Goal: Information Seeking & Learning: Learn about a topic

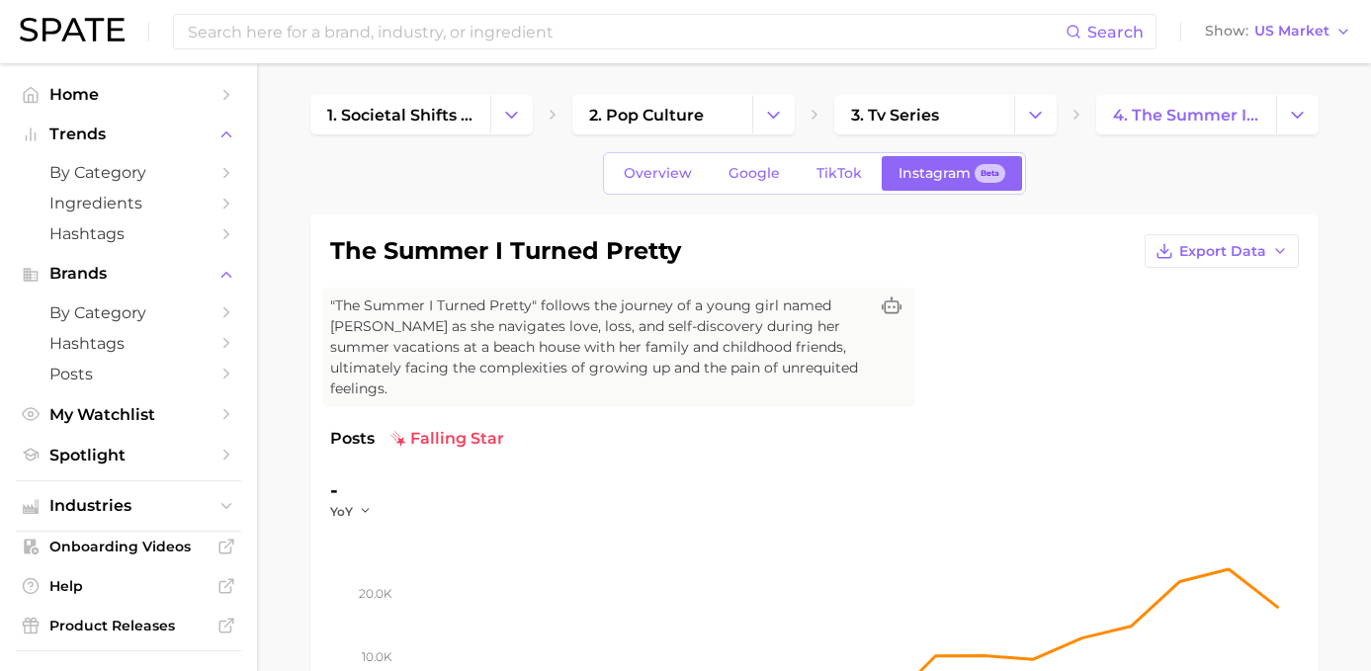
click at [491, 52] on div "Search Show US Market" at bounding box center [685, 31] width 1331 height 63
click at [489, 40] on input at bounding box center [626, 32] width 880 height 34
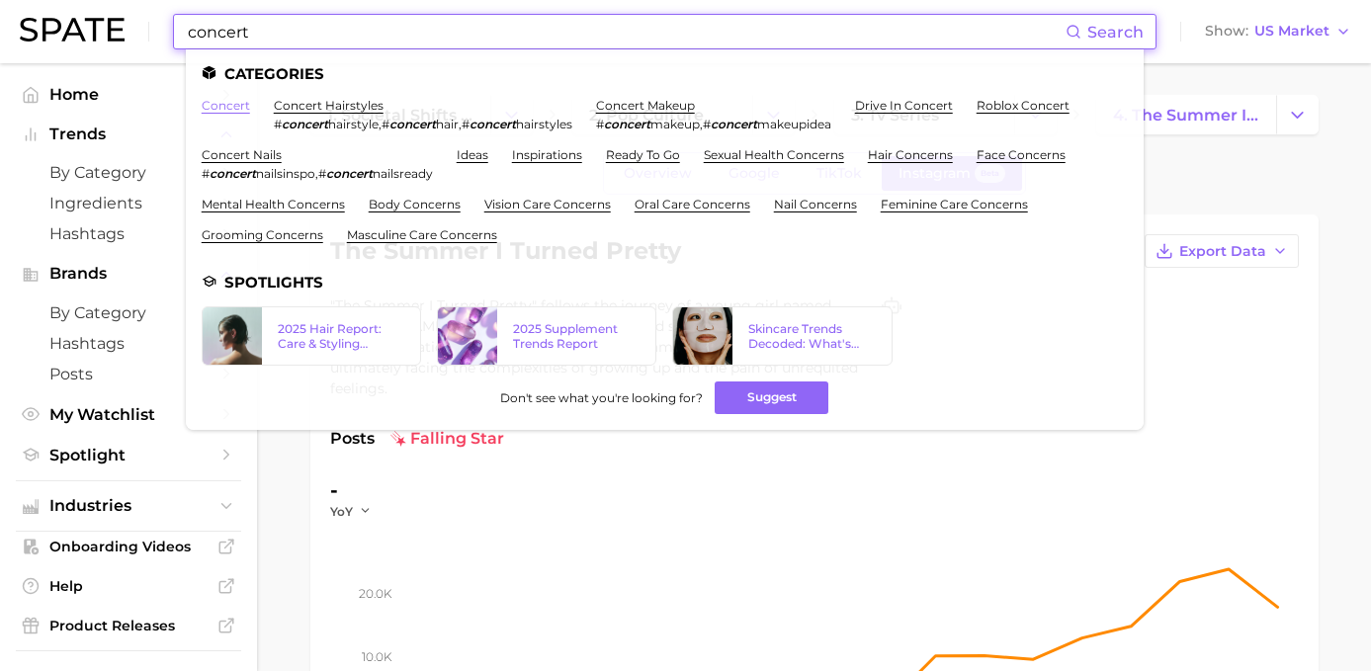
type input "concert"
click at [231, 101] on link "concert" at bounding box center [226, 105] width 48 height 15
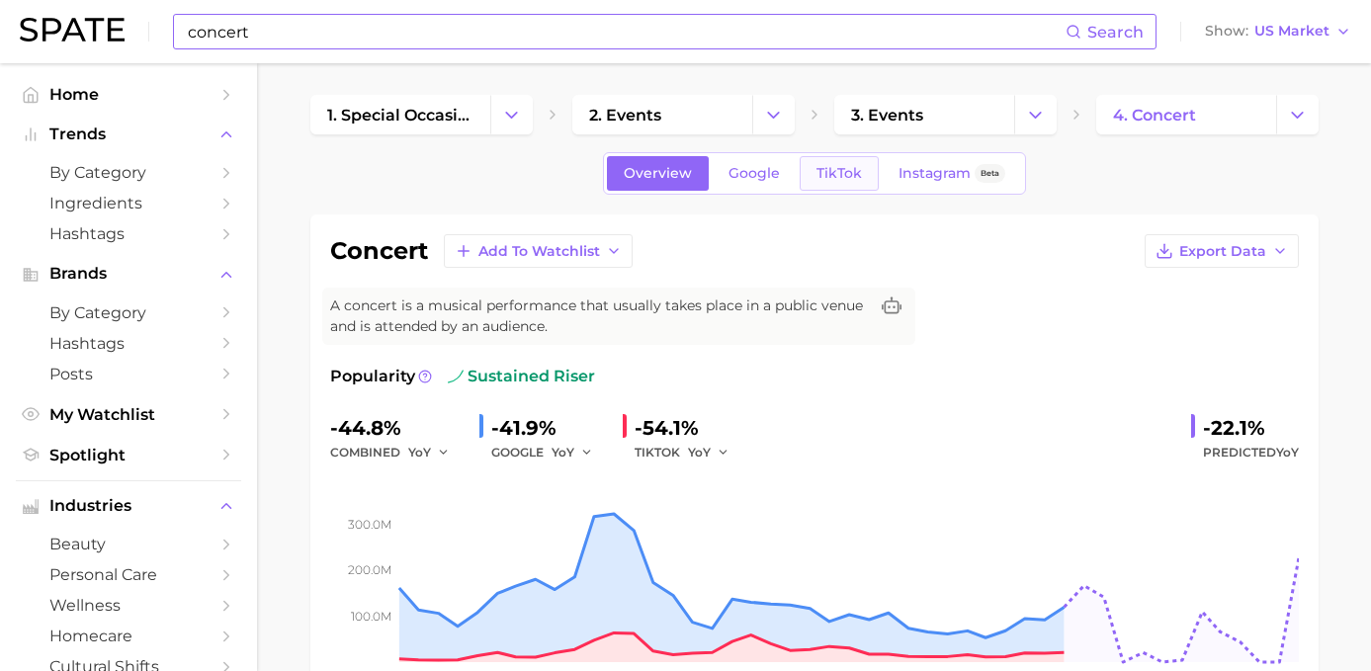
click at [852, 166] on span "TikTok" at bounding box center [838, 173] width 45 height 17
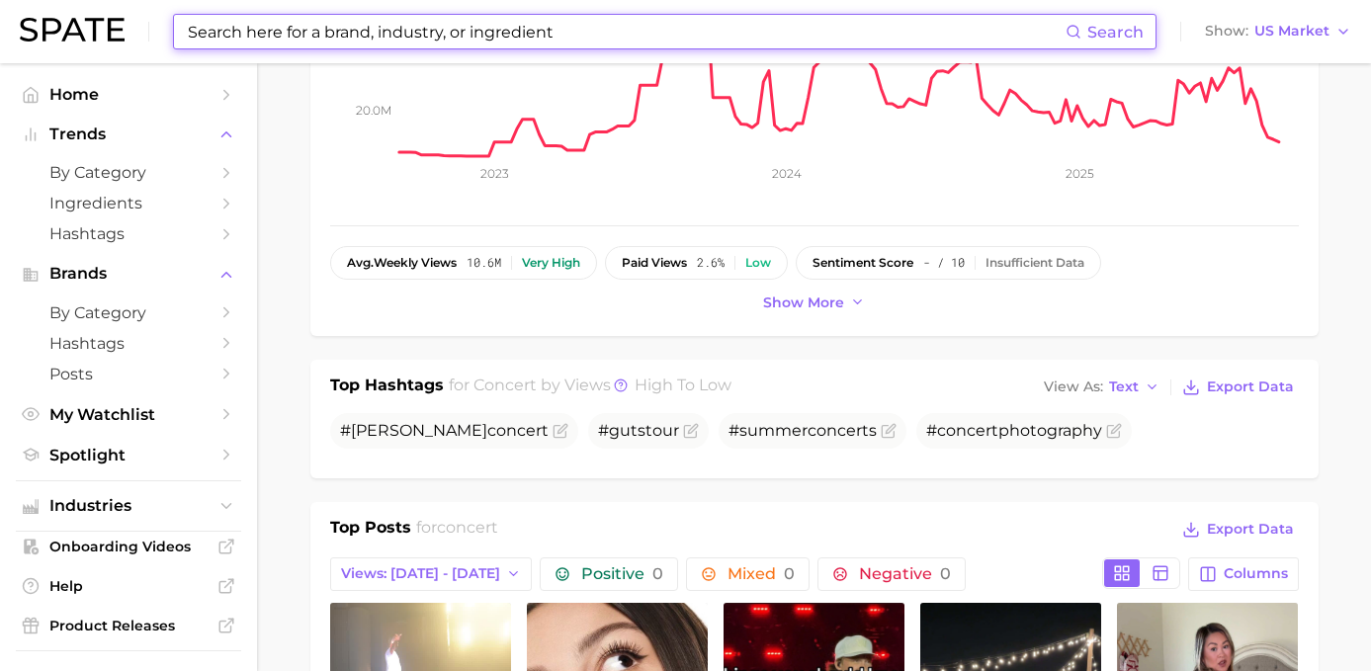
scroll to position [500, 0]
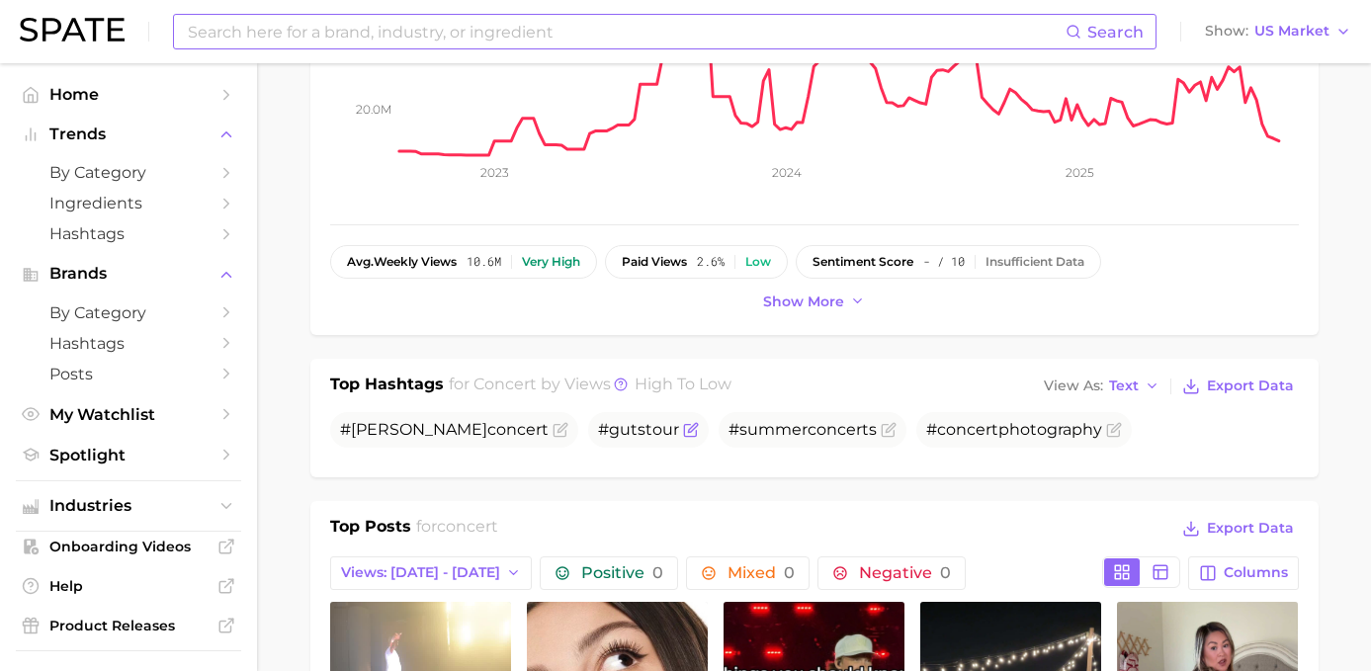
click at [598, 436] on span "#gutstour" at bounding box center [638, 429] width 81 height 19
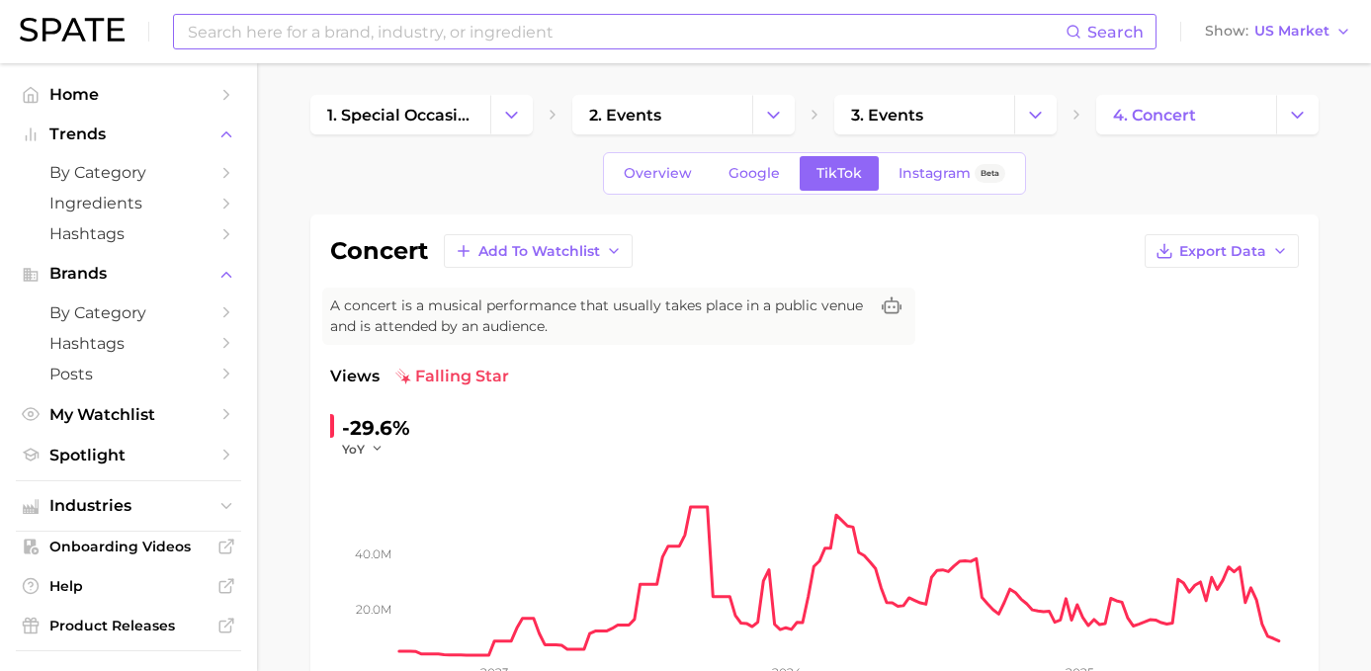
scroll to position [0, 0]
click at [386, 41] on input at bounding box center [626, 32] width 880 height 34
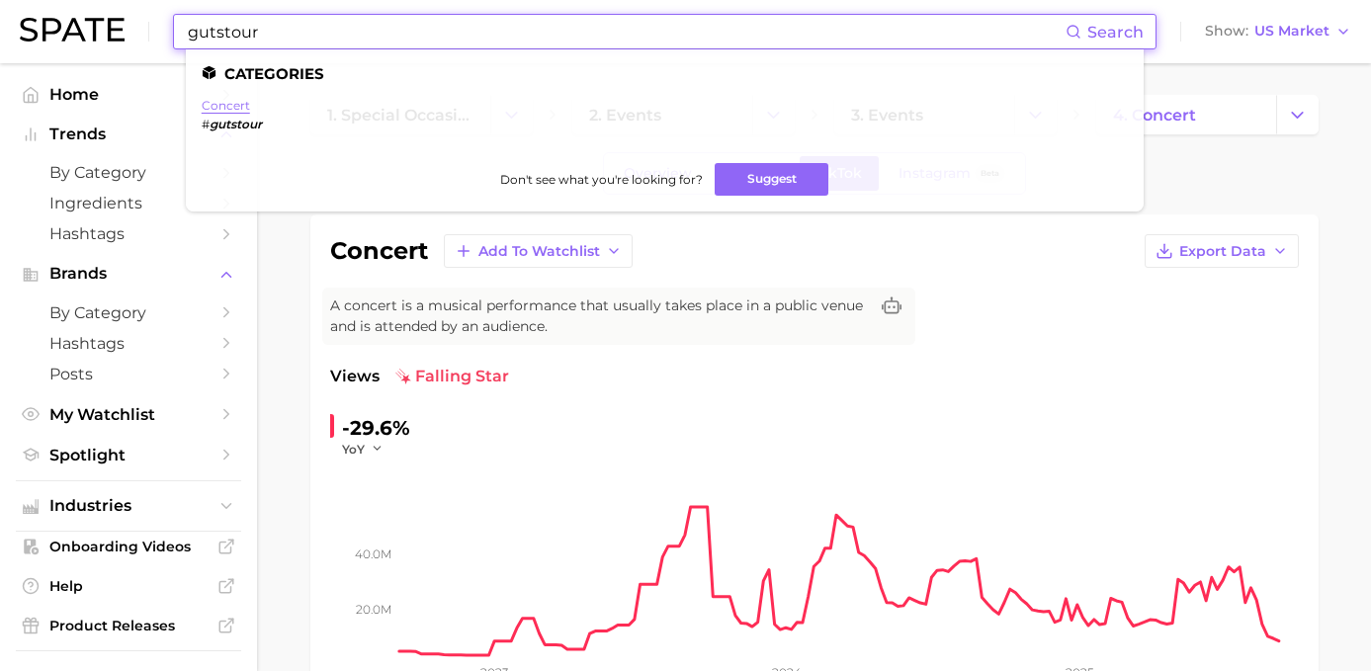
click at [214, 99] on link "concert" at bounding box center [226, 105] width 48 height 15
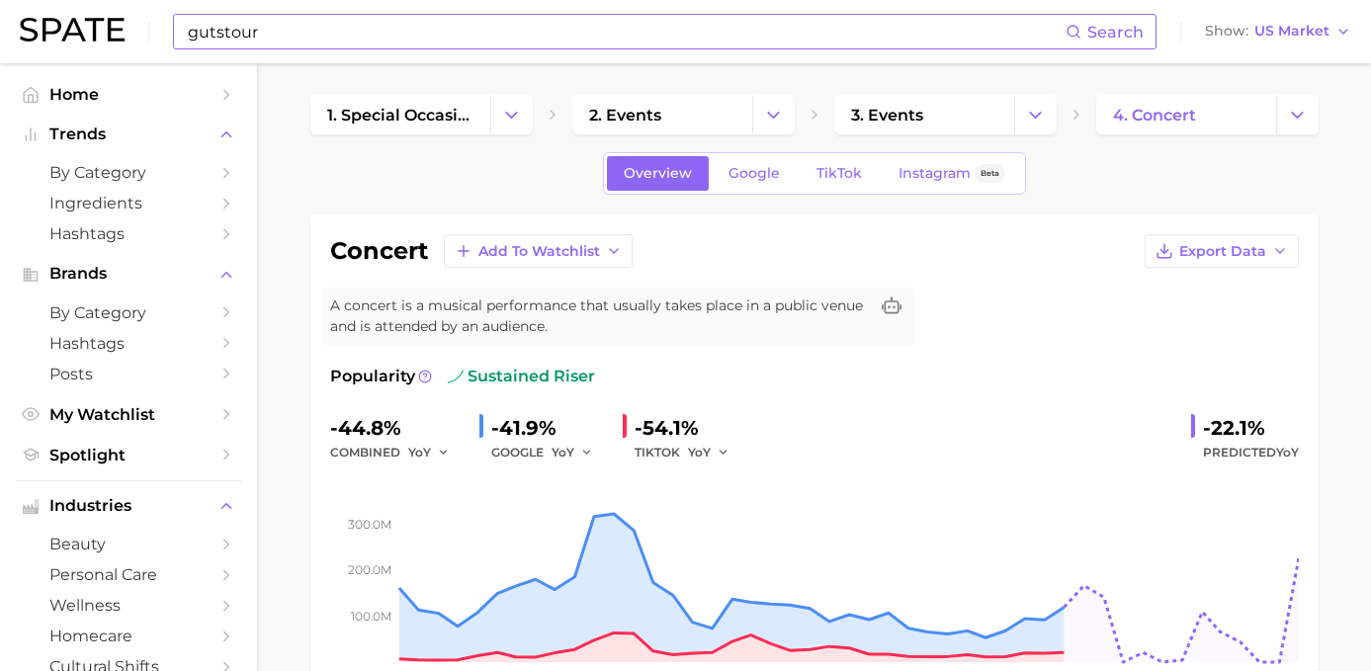
click at [543, 30] on input "gutstour" at bounding box center [626, 32] width 880 height 34
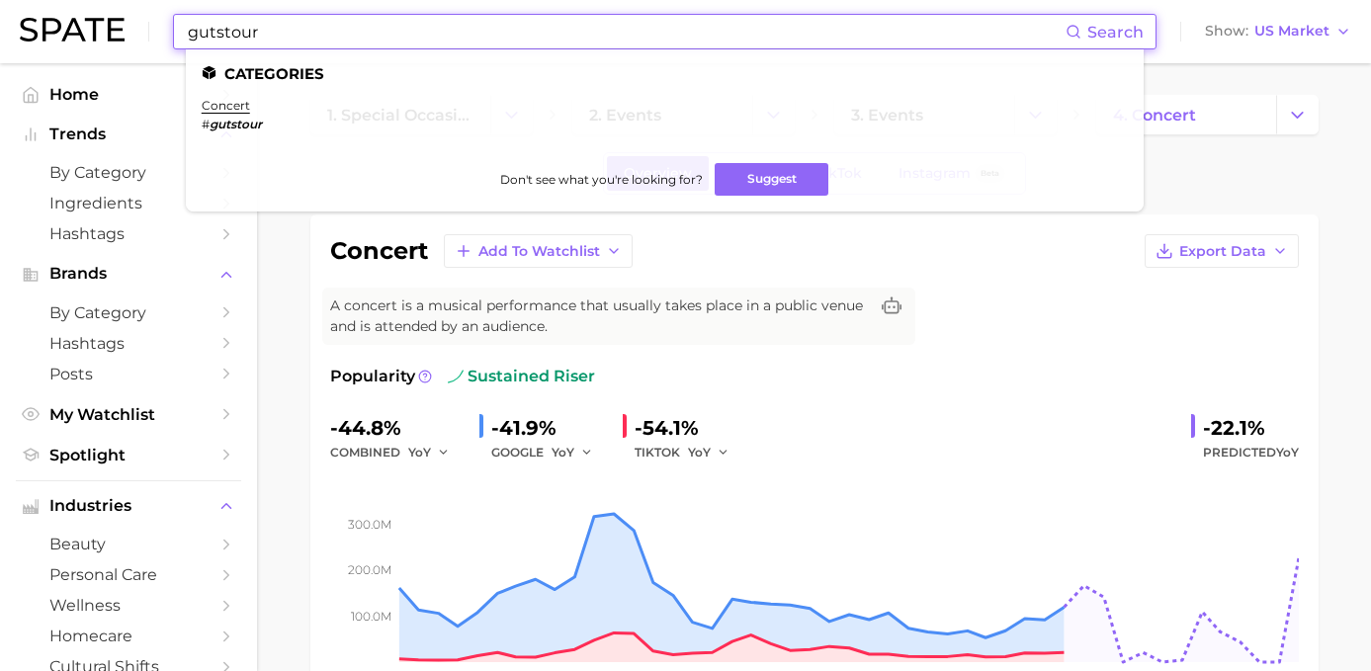
click at [543, 30] on input "gutstour" at bounding box center [626, 32] width 880 height 34
type input "lollapalooza"
drag, startPoint x: 543, startPoint y: 30, endPoint x: 232, endPoint y: 105, distance: 319.3
click at [232, 105] on link "Home" at bounding box center [128, 94] width 225 height 31
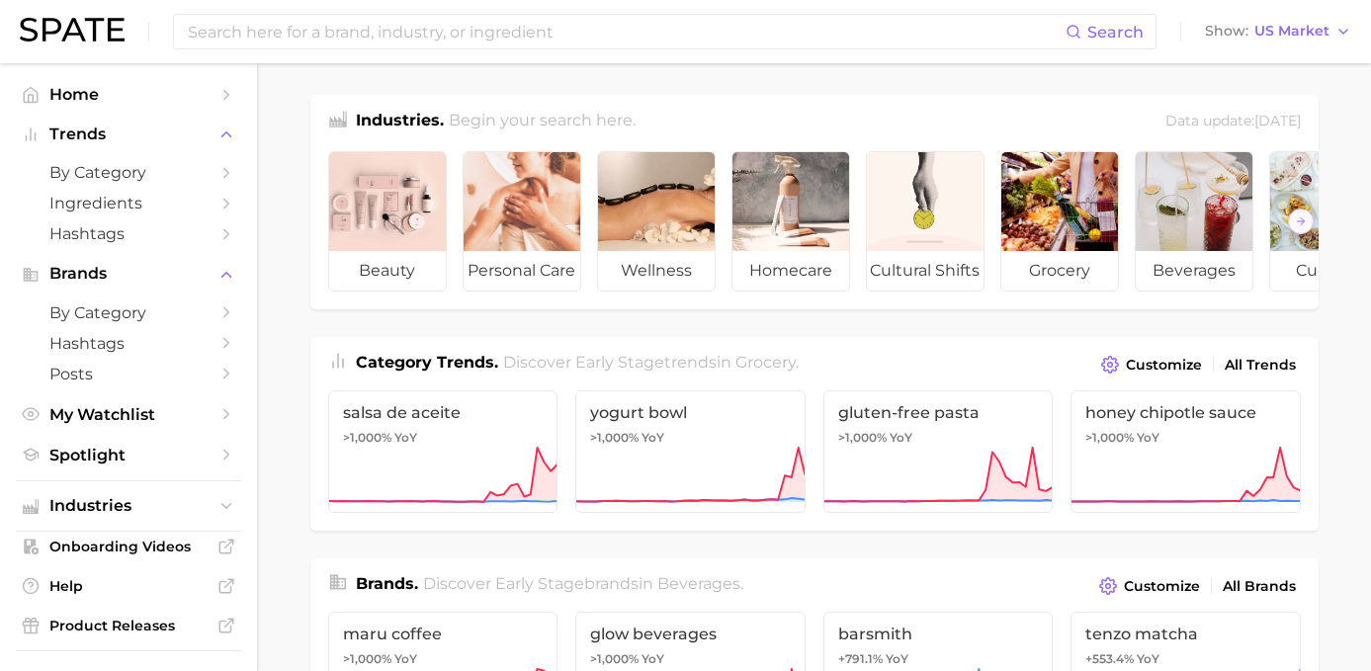
click at [377, 59] on div "Search Show US Market" at bounding box center [685, 31] width 1331 height 63
click at [369, 34] on input at bounding box center [626, 32] width 880 height 34
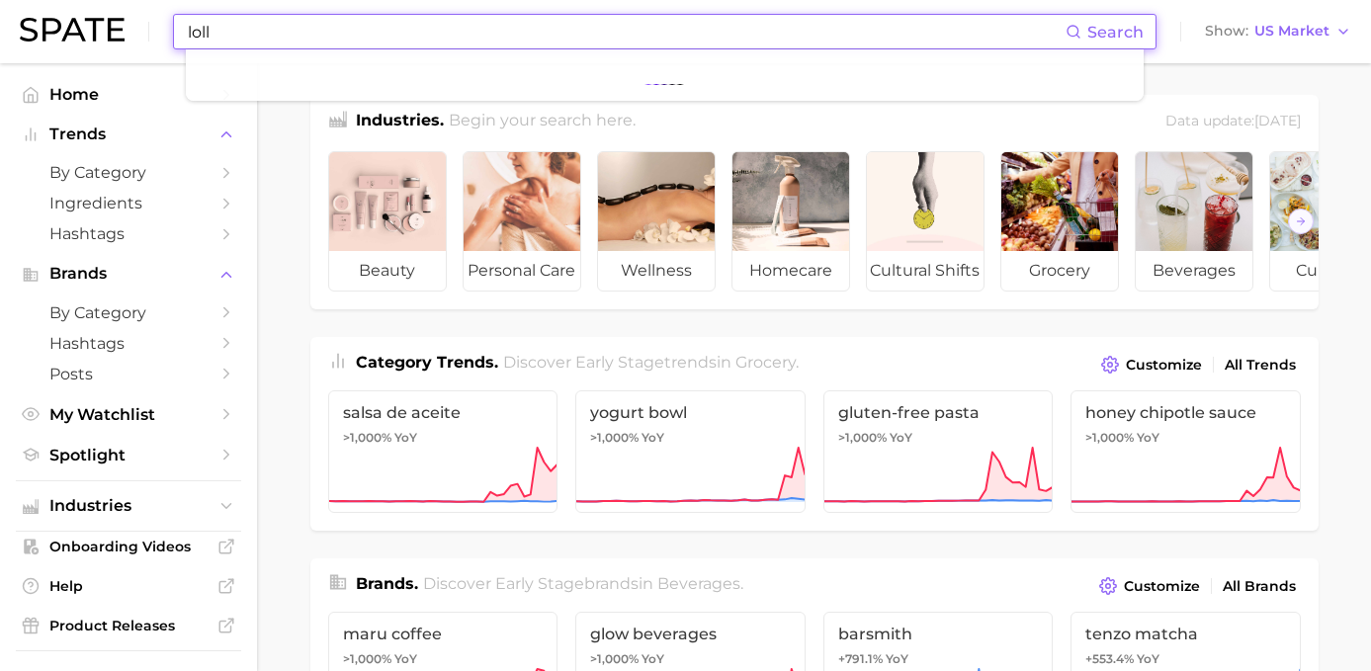
type input "lolla"
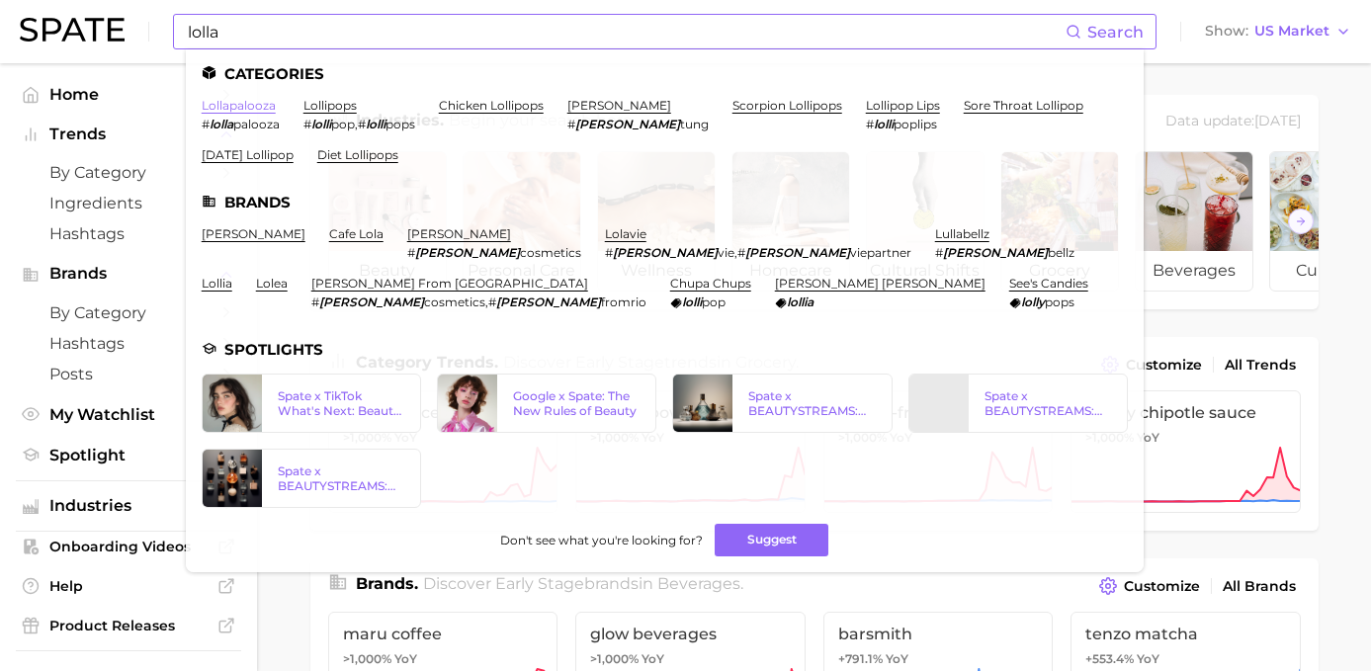
click at [243, 103] on link "lollapalooza" at bounding box center [239, 105] width 74 height 15
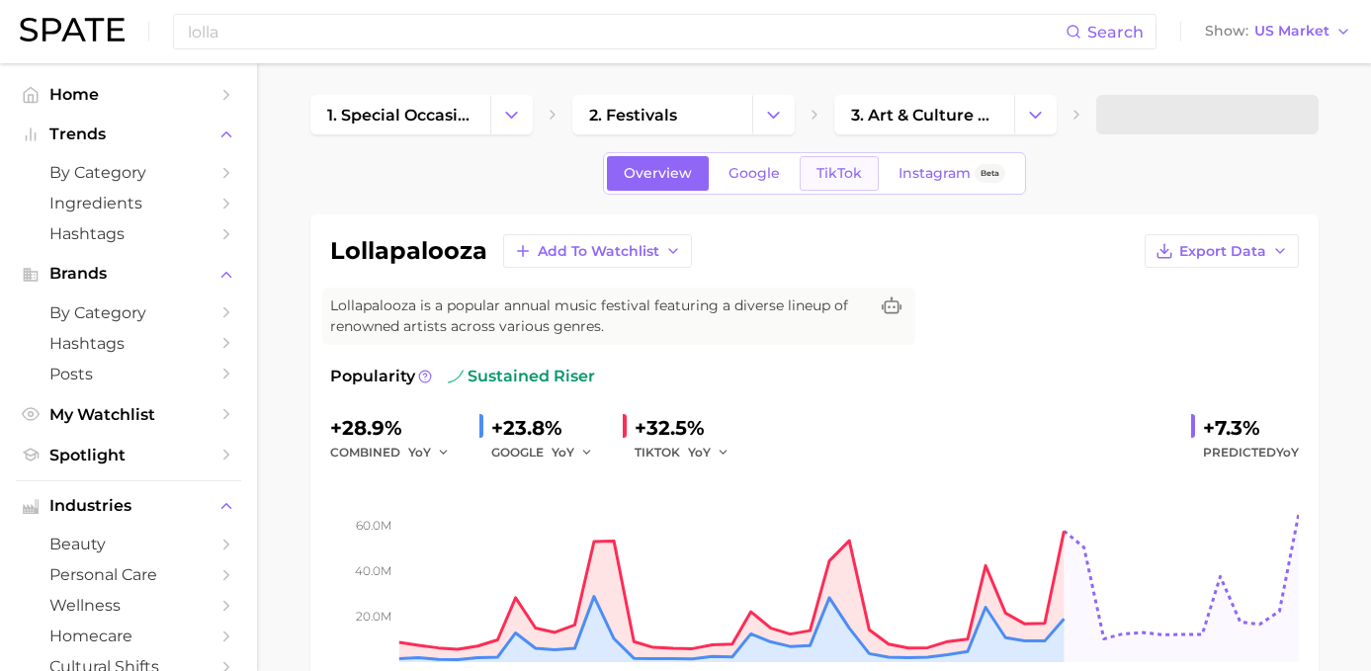
click at [830, 171] on span "TikTok" at bounding box center [838, 173] width 45 height 17
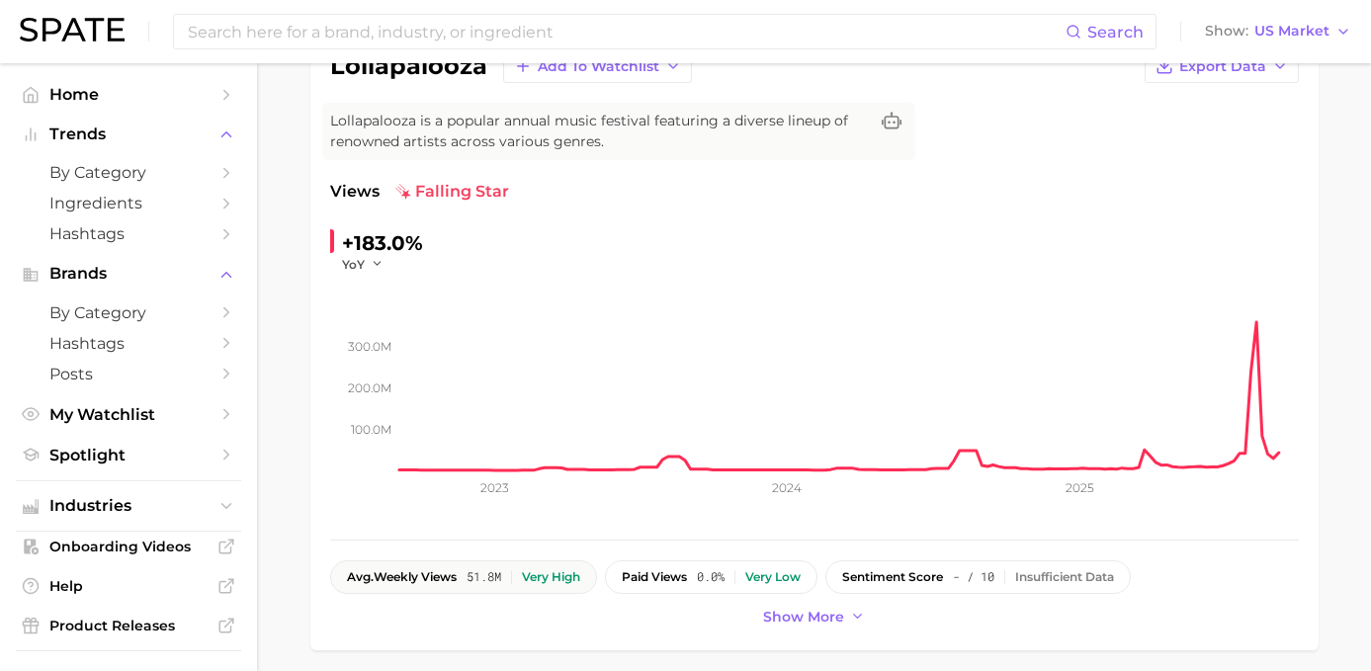
scroll to position [268, 0]
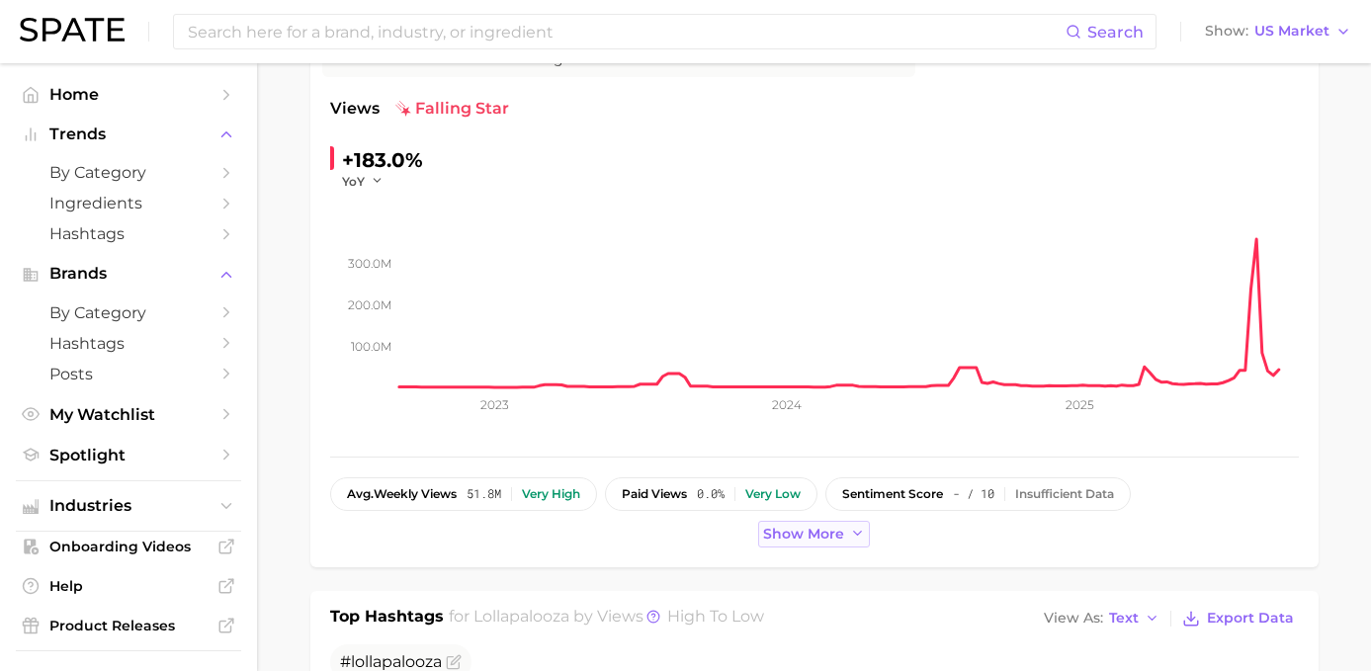
click at [776, 546] on button "Show more" at bounding box center [814, 534] width 113 height 27
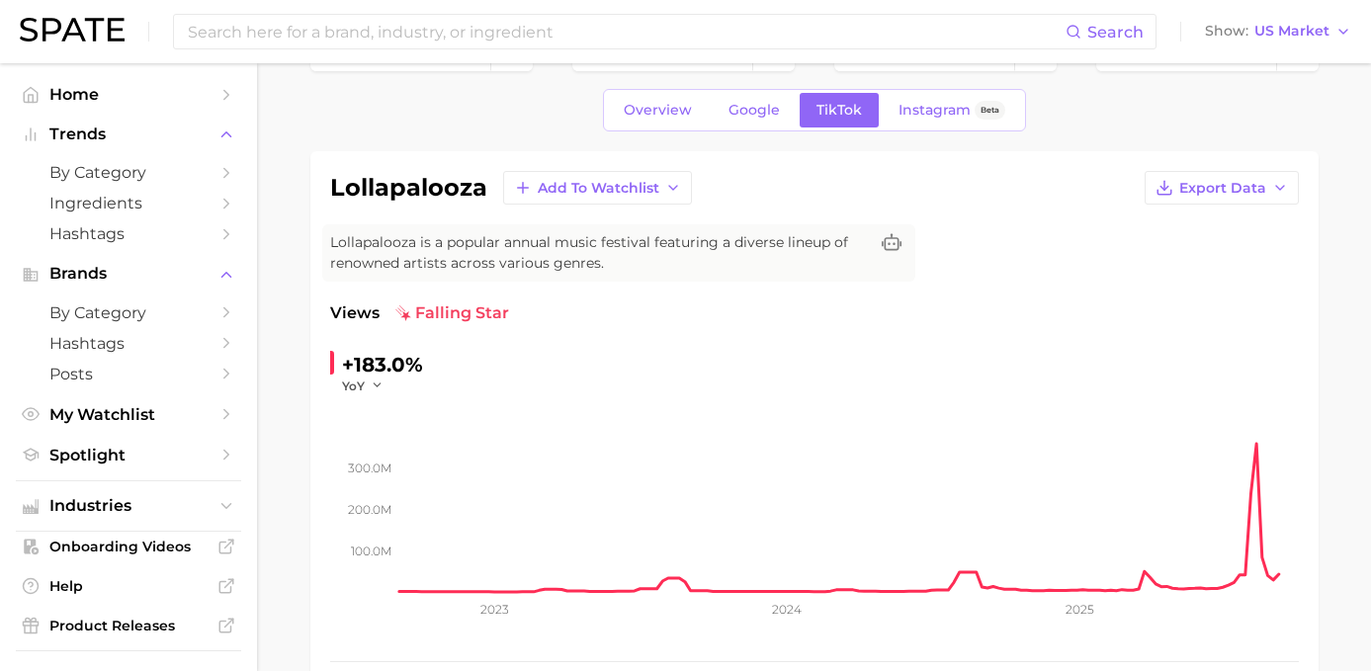
scroll to position [70, 0]
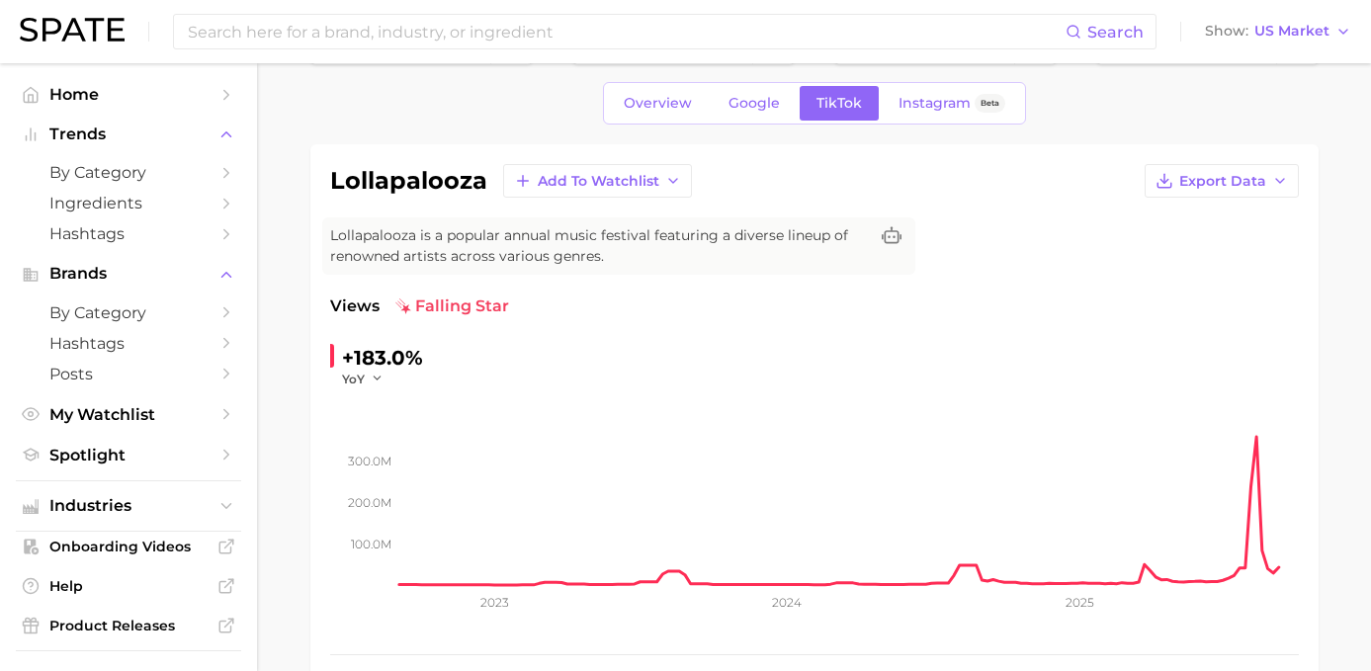
click at [373, 357] on div "+183.0%" at bounding box center [382, 358] width 81 height 32
click at [332, 354] on div at bounding box center [332, 356] width 4 height 24
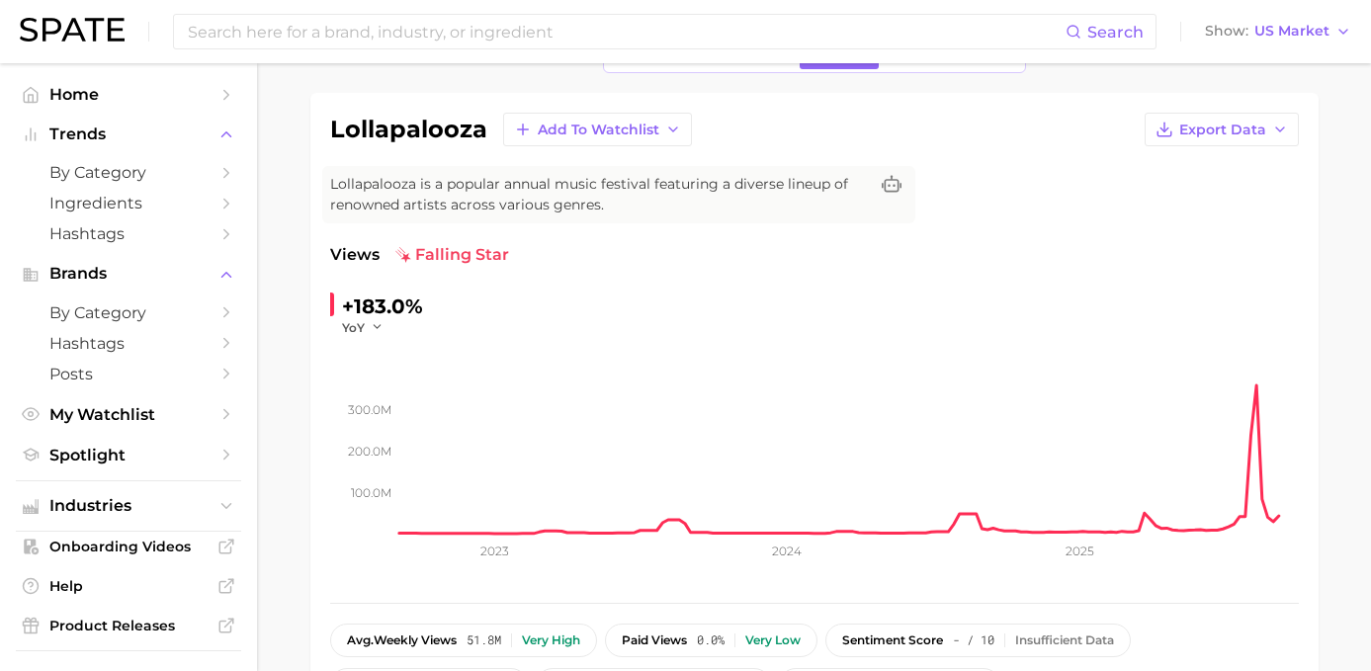
scroll to position [125, 0]
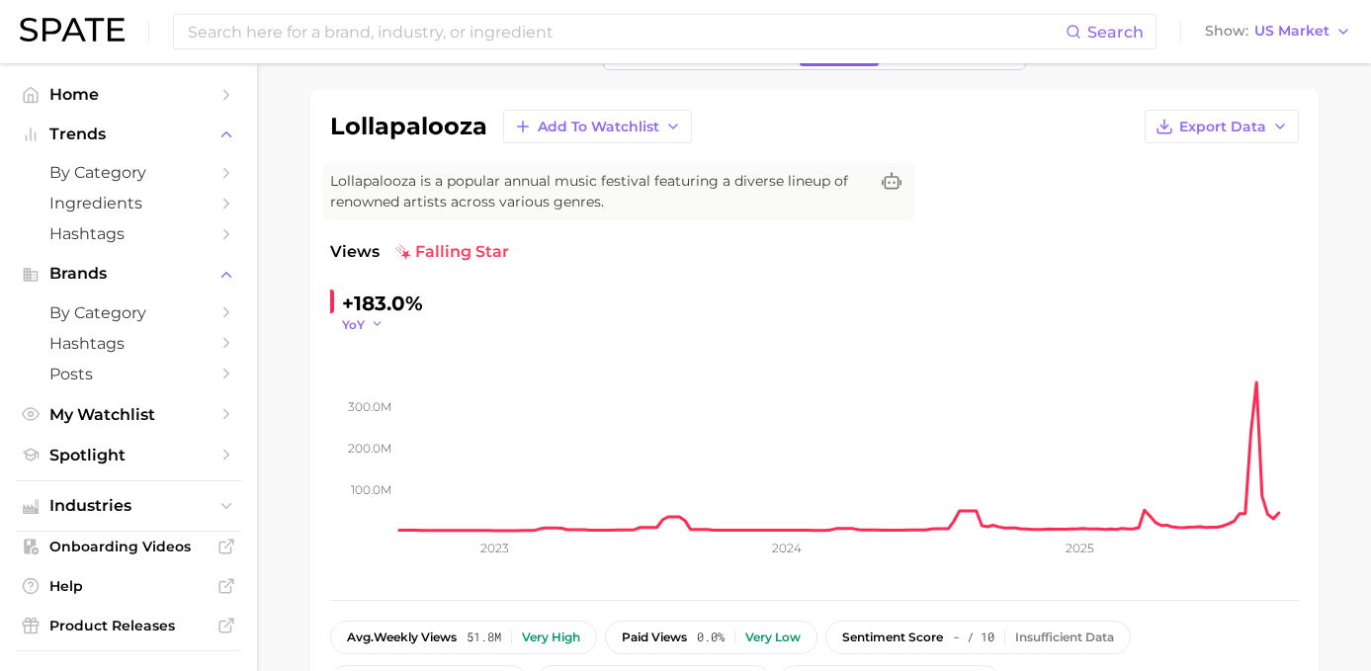
click at [380, 326] on icon "button" at bounding box center [378, 324] width 14 height 14
click at [739, 294] on div "+183.0% YoY YoY QoQ MoM WoW 100.0m 200.0m 300.0m 2023 2024 2025" at bounding box center [814, 434] width 969 height 293
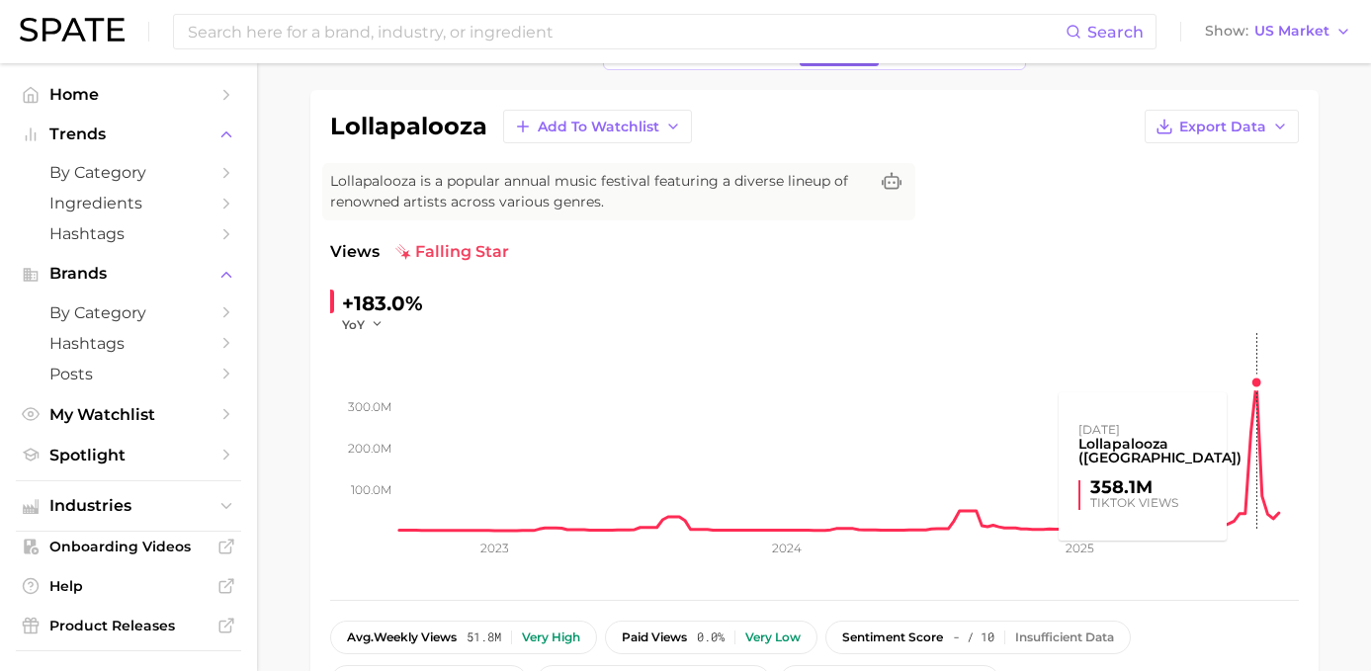
click at [1257, 384] on rect at bounding box center [848, 432] width 899 height 198
click at [1252, 385] on rect at bounding box center [848, 432] width 899 height 198
click at [1253, 399] on rect at bounding box center [848, 432] width 899 height 198
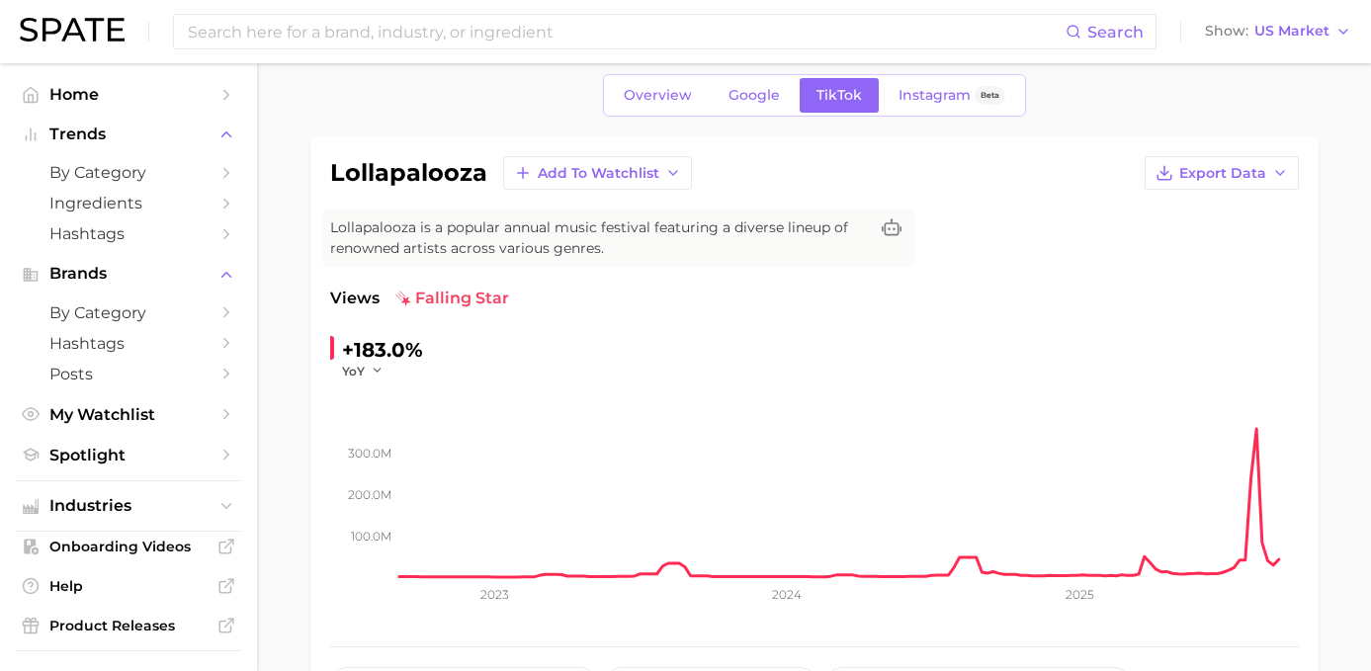
scroll to position [76, 0]
click at [280, 28] on input at bounding box center [626, 32] width 880 height 34
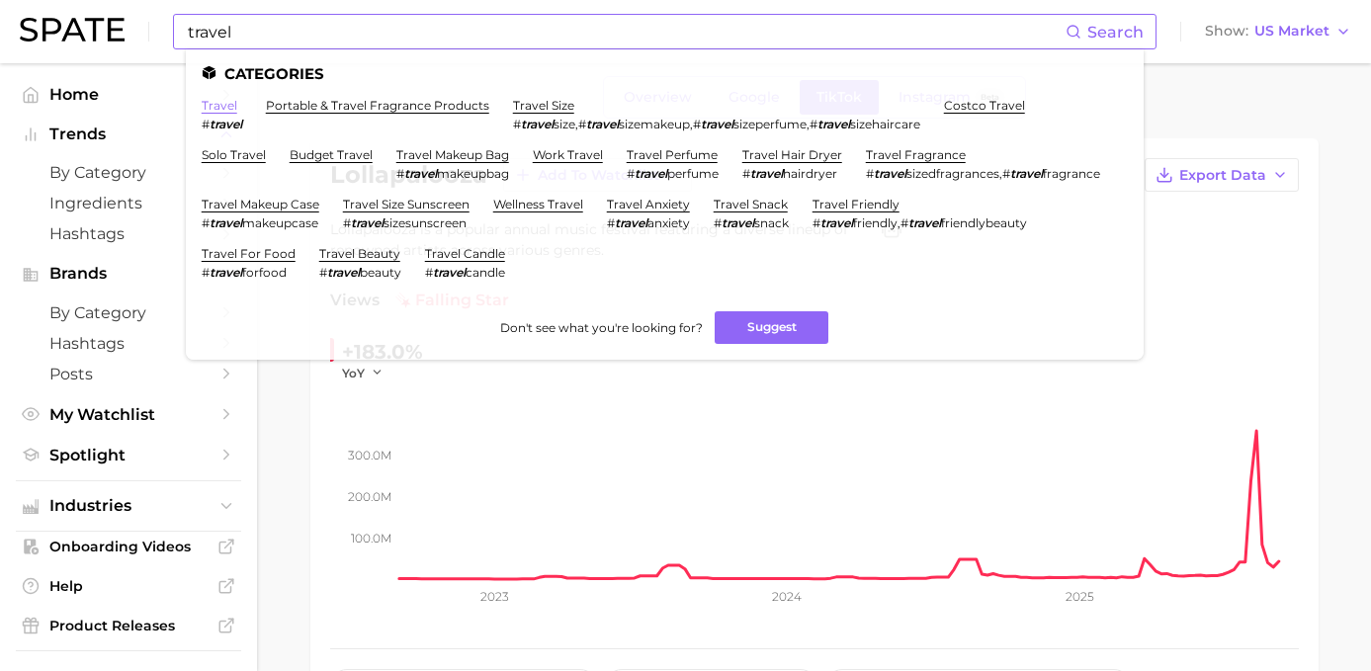
click at [228, 111] on link "travel" at bounding box center [220, 105] width 36 height 15
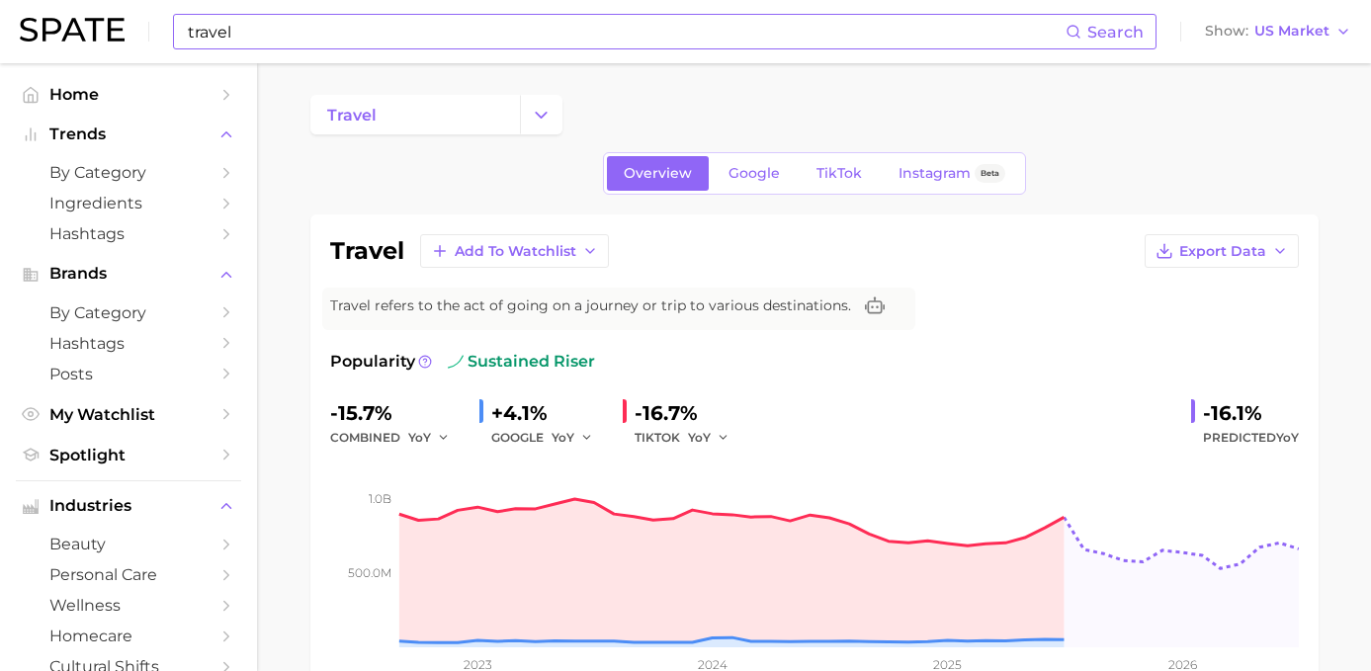
click at [265, 36] on input "travel" at bounding box center [626, 32] width 880 height 34
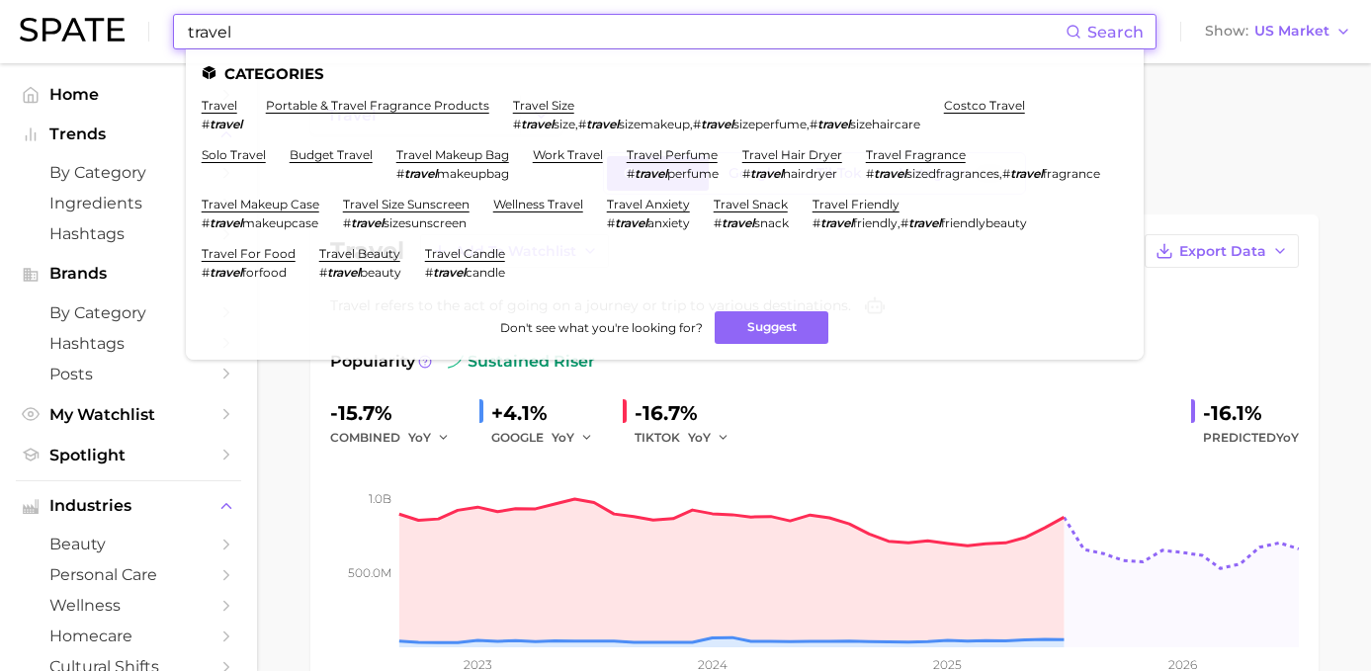
click at [265, 36] on input "travel" at bounding box center [626, 32] width 880 height 34
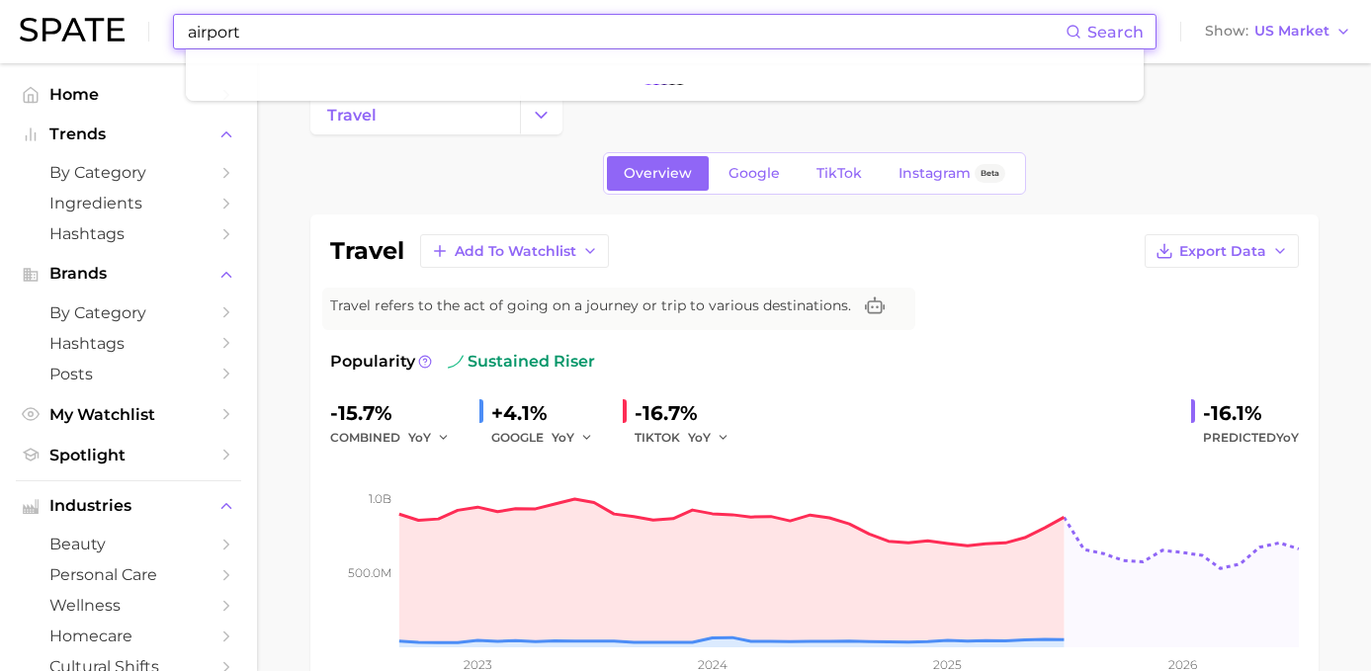
click at [386, 37] on input "airport" at bounding box center [626, 32] width 880 height 34
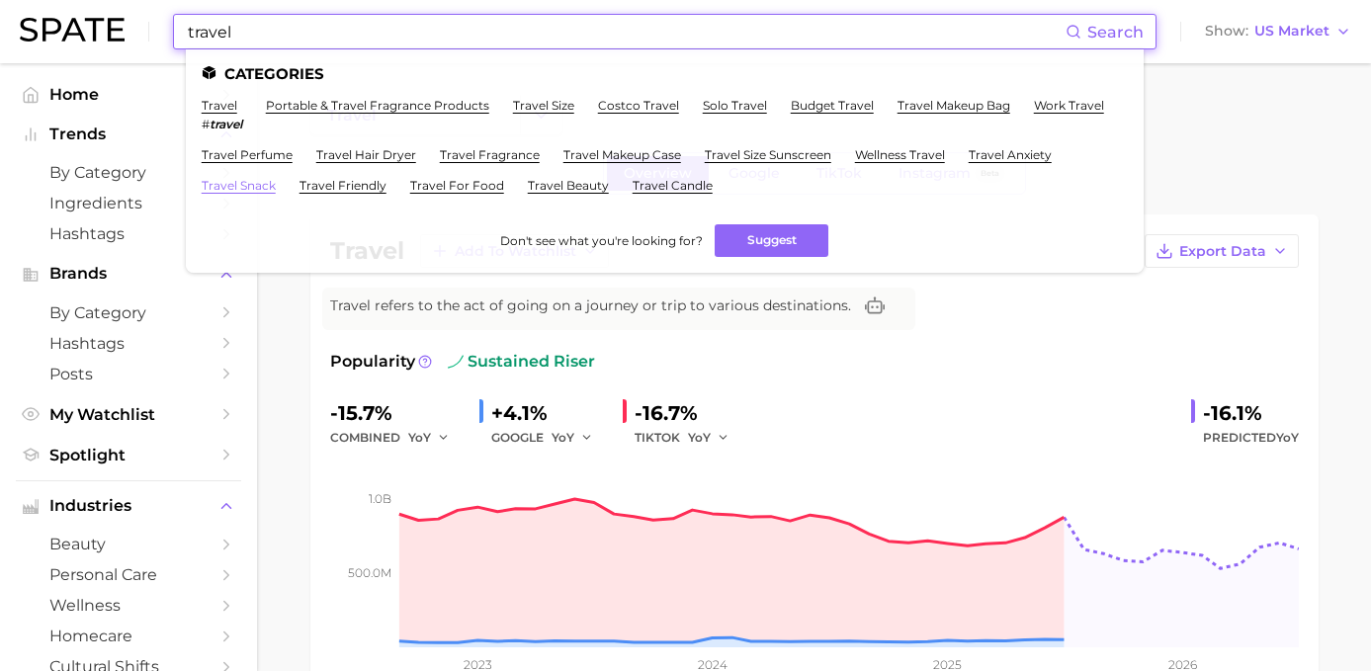
type input "travel"
click at [276, 178] on link "travel snack" at bounding box center [239, 185] width 74 height 15
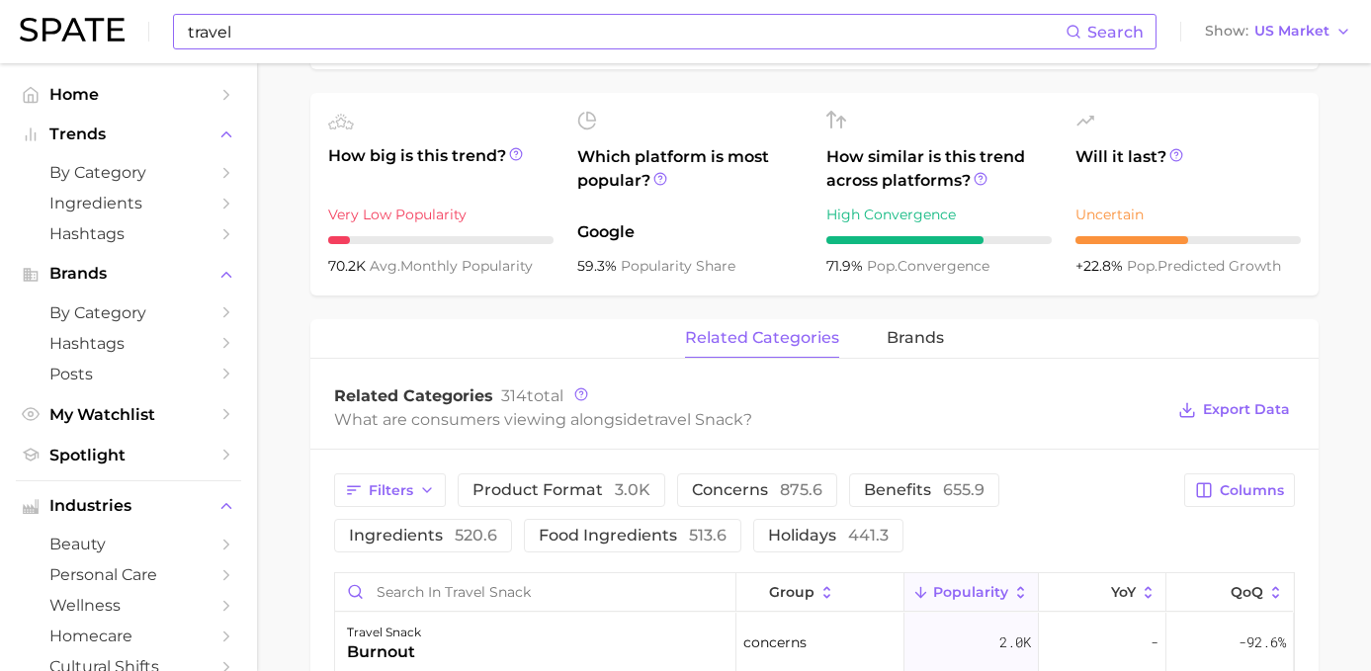
scroll to position [759, 0]
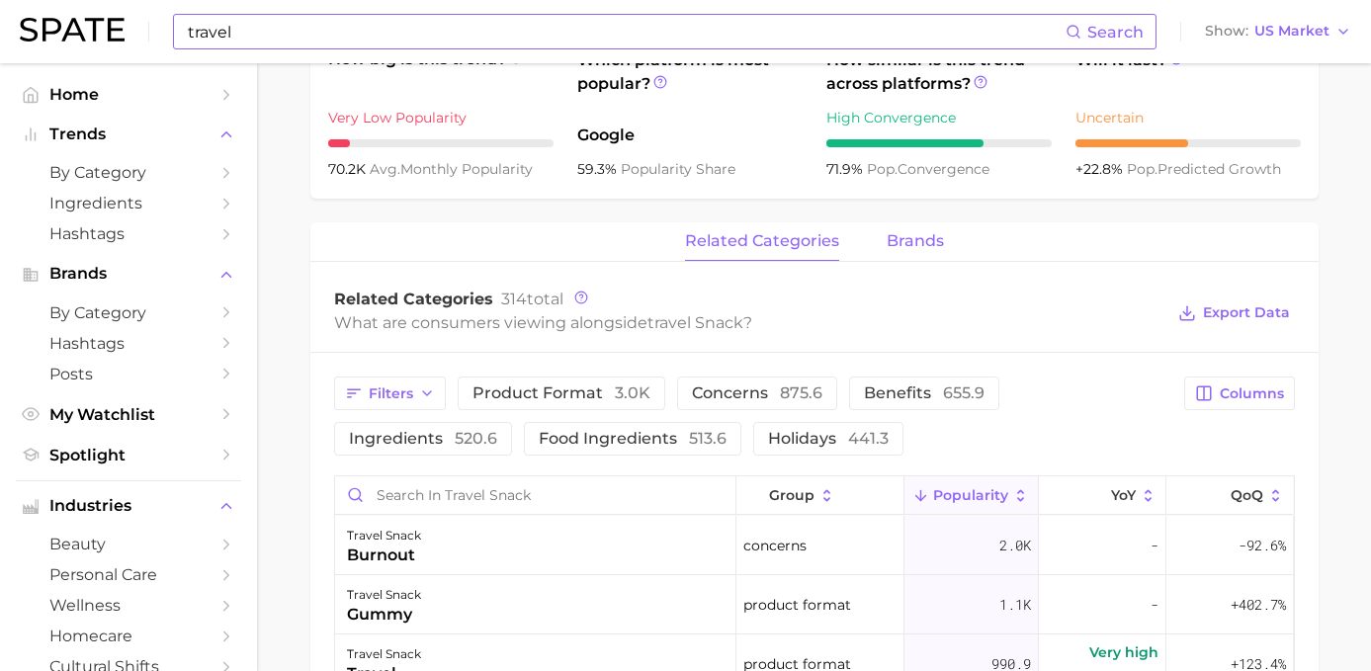
click at [916, 244] on span "brands" at bounding box center [915, 241] width 57 height 18
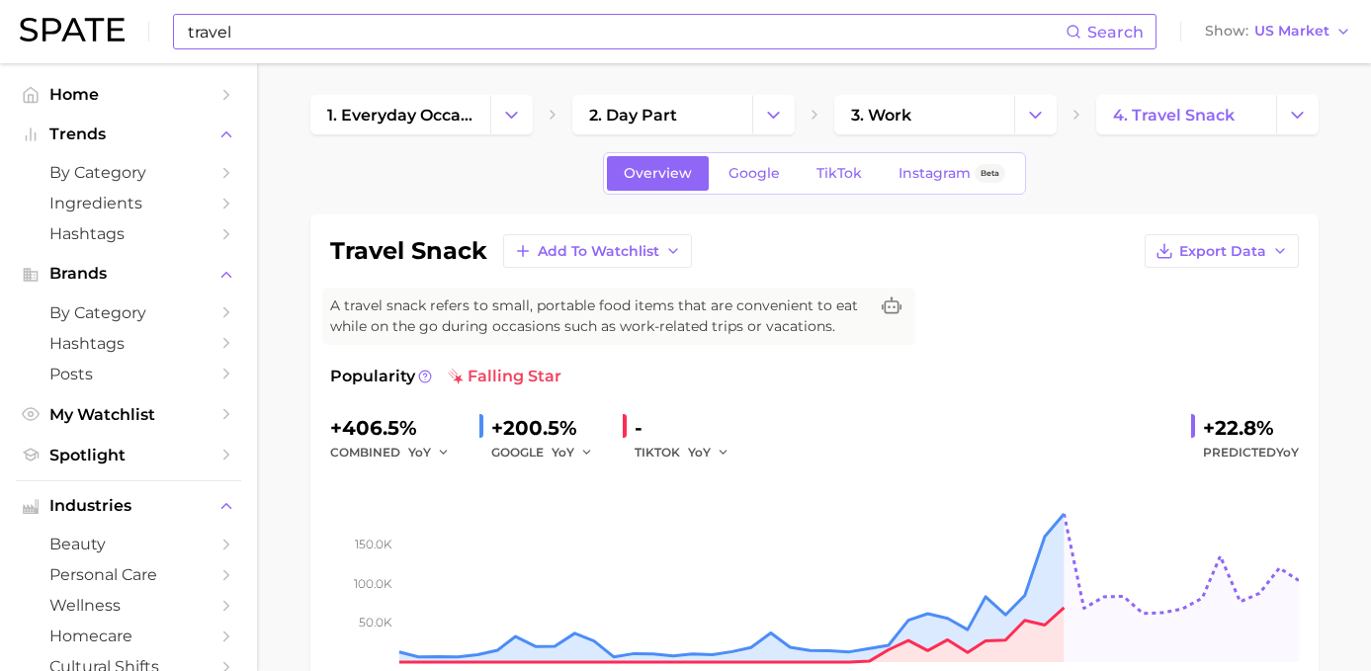
scroll to position [0, 0]
click at [843, 170] on span "TikTok" at bounding box center [838, 173] width 45 height 17
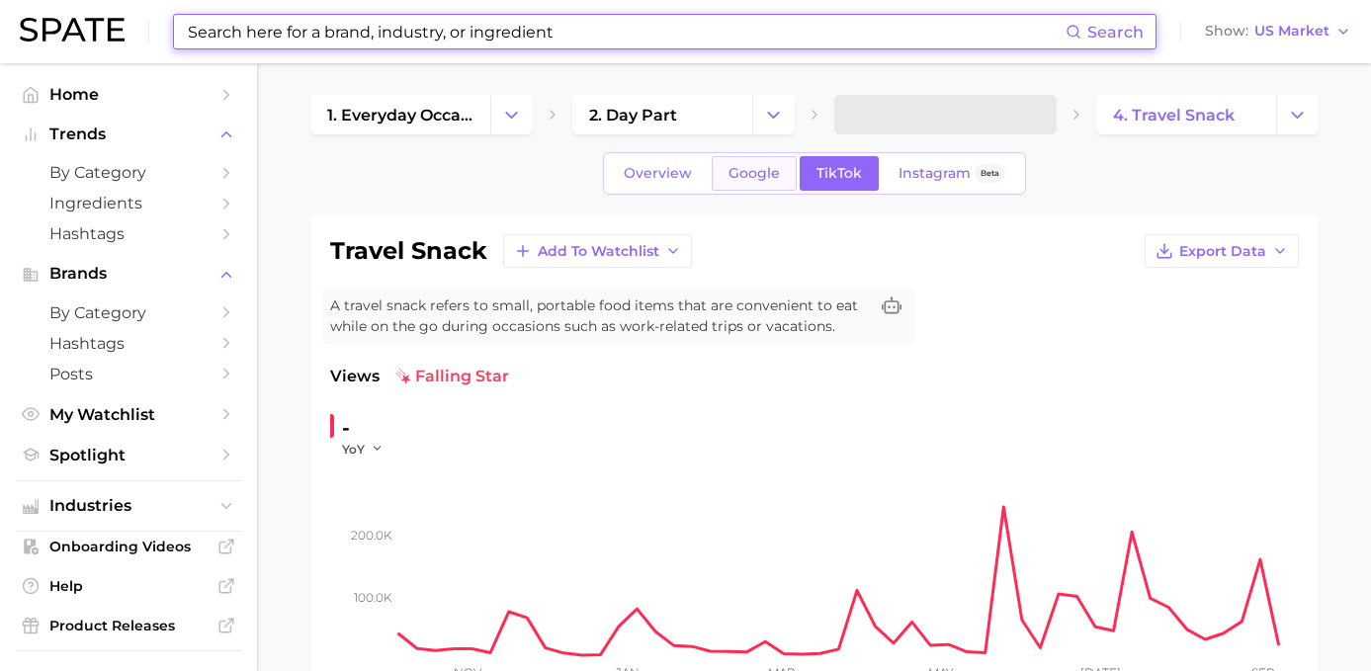
click at [743, 166] on span "Google" at bounding box center [753, 173] width 51 height 17
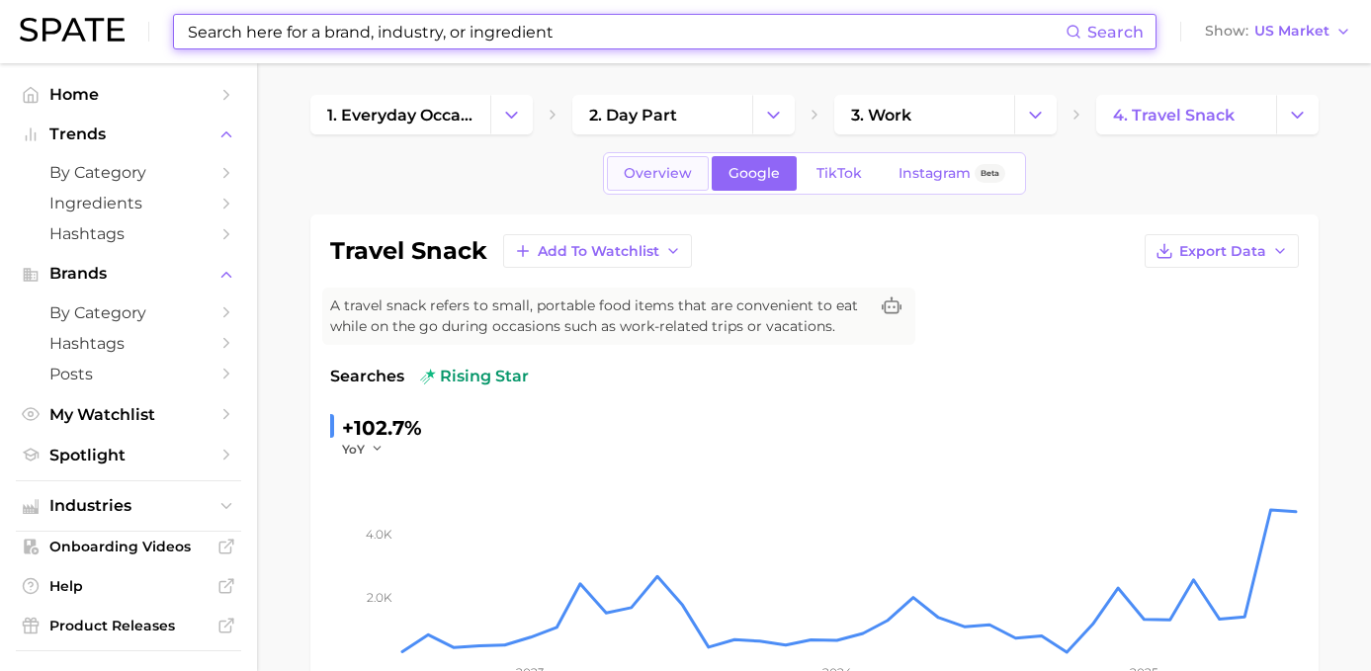
click at [700, 178] on link "Overview" at bounding box center [658, 173] width 102 height 35
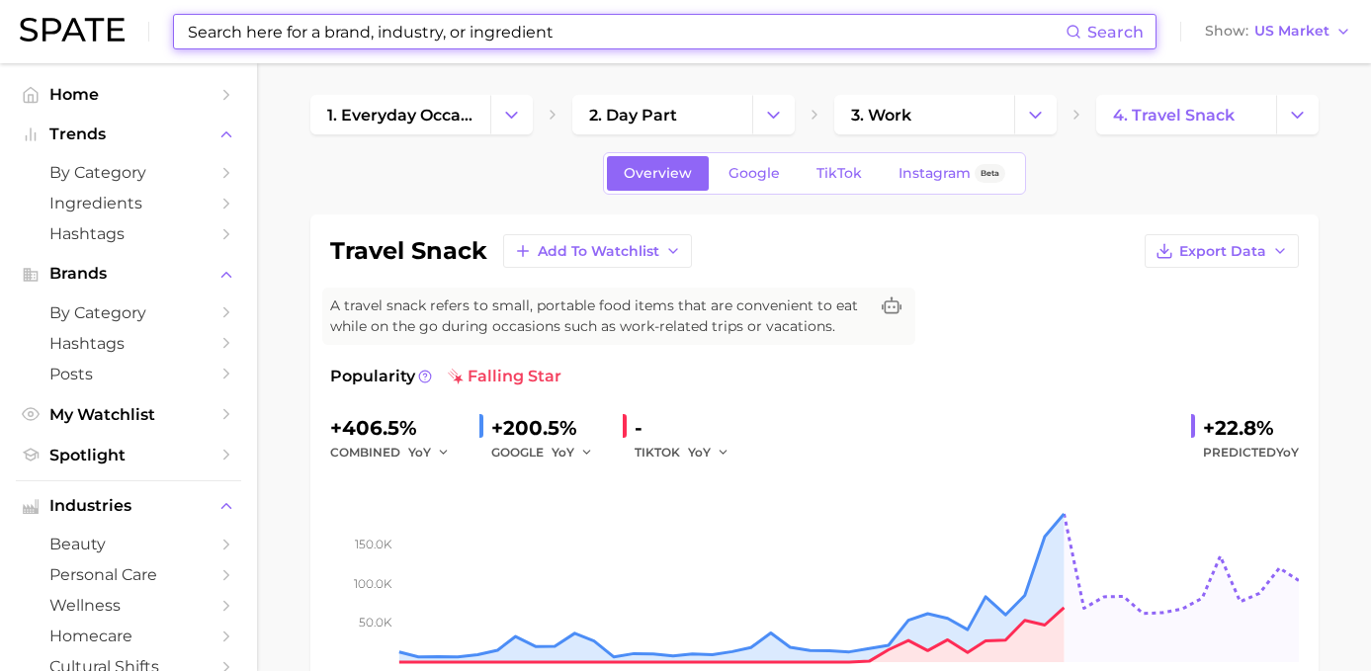
click at [491, 432] on div "+200.5%" at bounding box center [549, 428] width 116 height 32
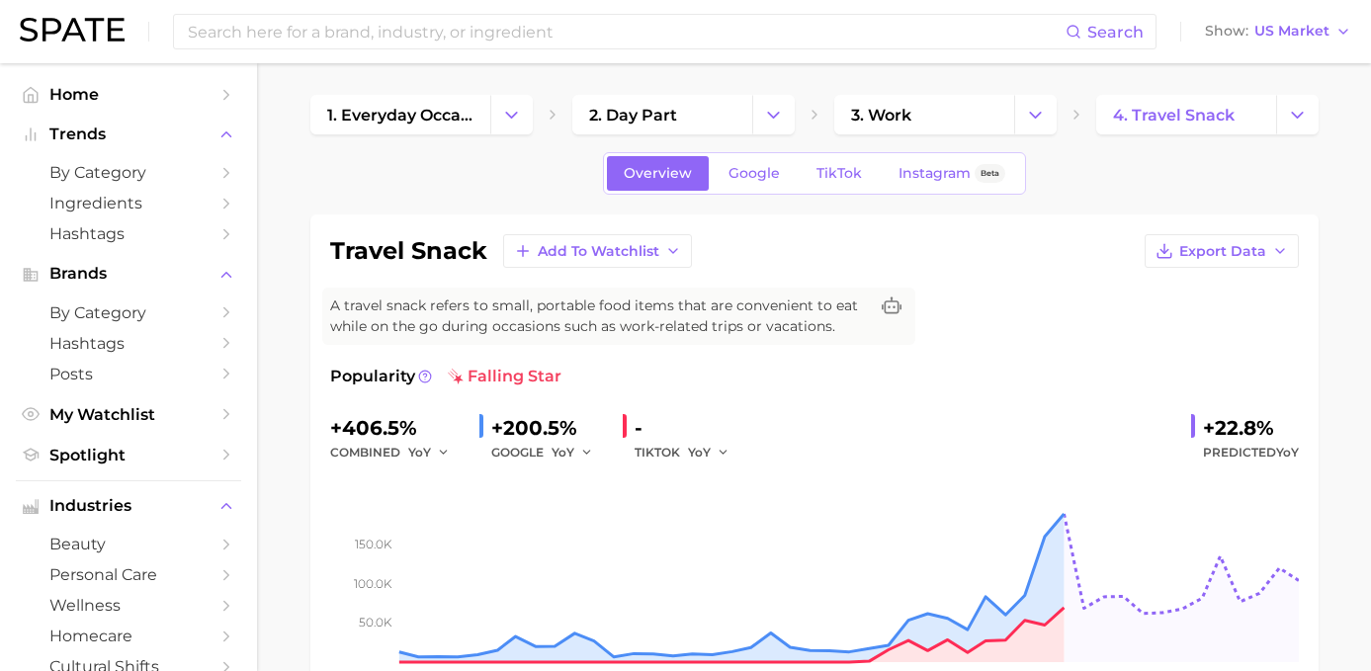
click at [516, 453] on div "GOOGLE YoY" at bounding box center [549, 453] width 116 height 24
click at [580, 452] on icon "button" at bounding box center [587, 453] width 14 height 14
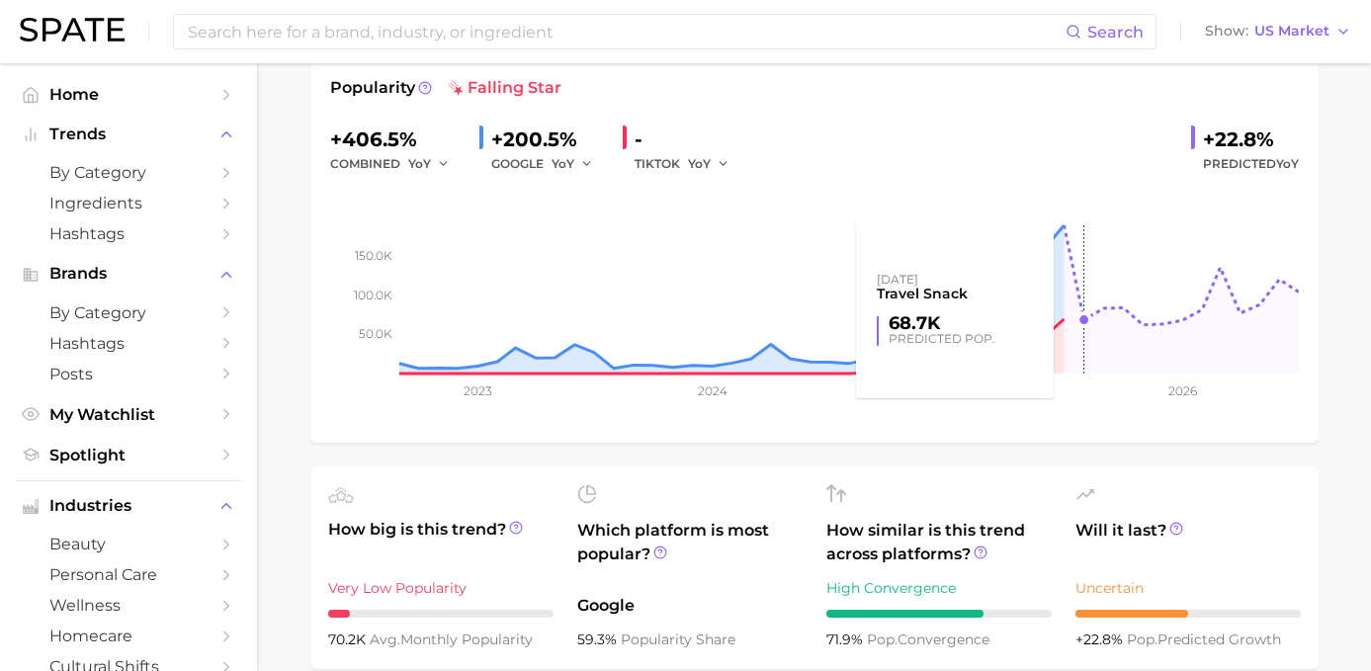
click at [1065, 223] on rect at bounding box center [814, 275] width 969 height 198
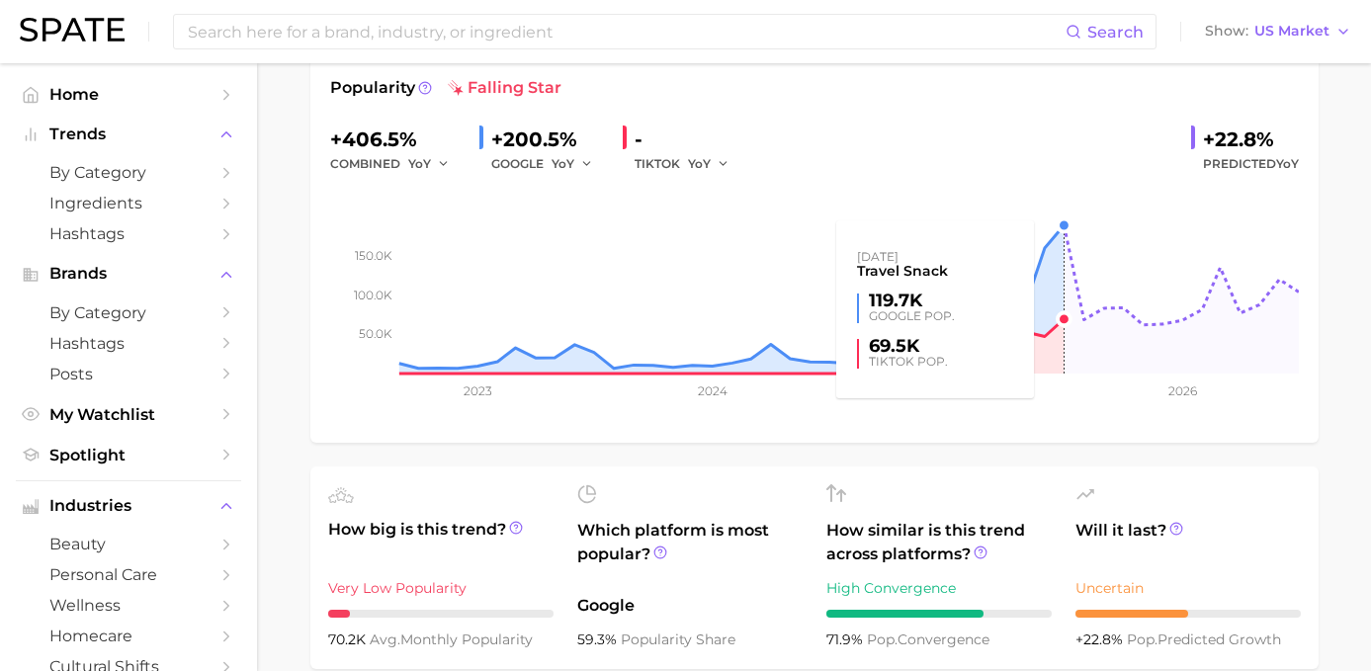
click at [1062, 228] on rect at bounding box center [814, 275] width 969 height 198
click at [1060, 233] on rect at bounding box center [814, 275] width 969 height 198
click at [1061, 230] on rect at bounding box center [814, 275] width 969 height 198
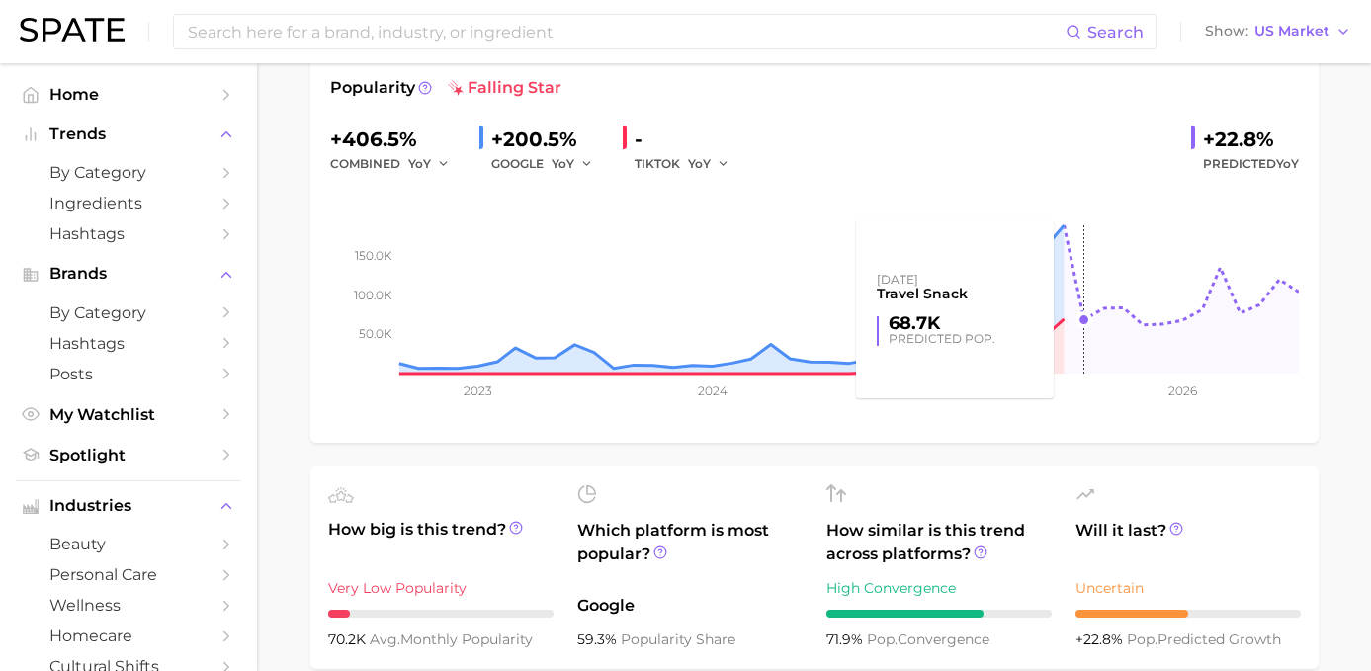
click at [1065, 218] on rect at bounding box center [814, 275] width 969 height 198
click at [1065, 225] on rect at bounding box center [814, 275] width 969 height 198
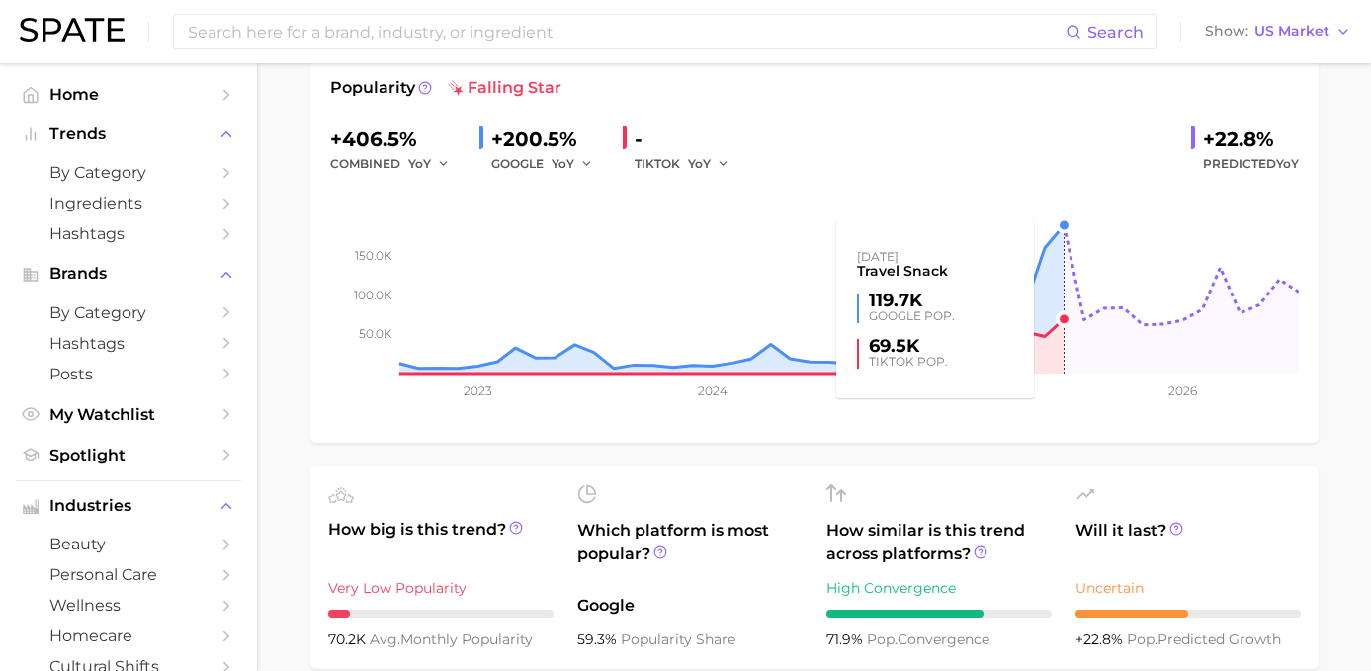
click at [1056, 222] on rect at bounding box center [814, 275] width 969 height 198
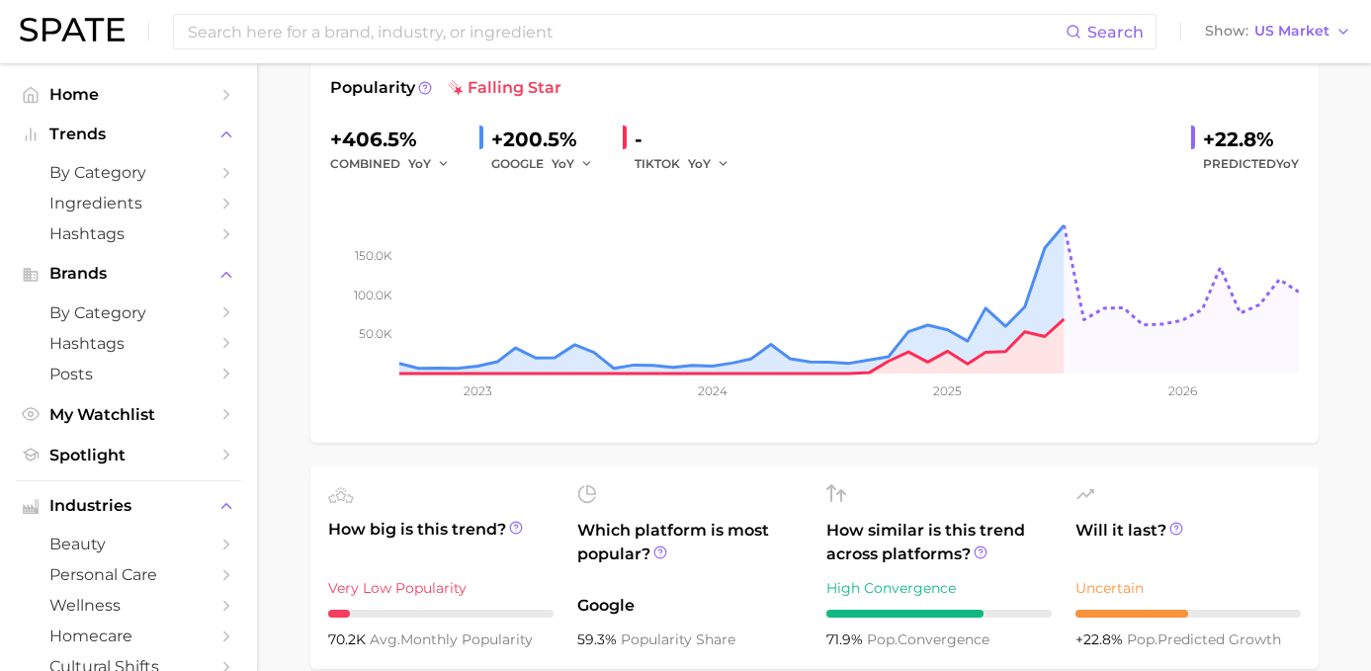
click at [1317, 174] on div "travel snack Add to Watchlist Export Data A travel snack refers to small, porta…" at bounding box center [814, 184] width 1008 height 517
click at [1210, 152] on span "Predicted YoY" at bounding box center [1251, 164] width 96 height 24
click at [1204, 135] on div "+22.8%" at bounding box center [1251, 140] width 96 height 32
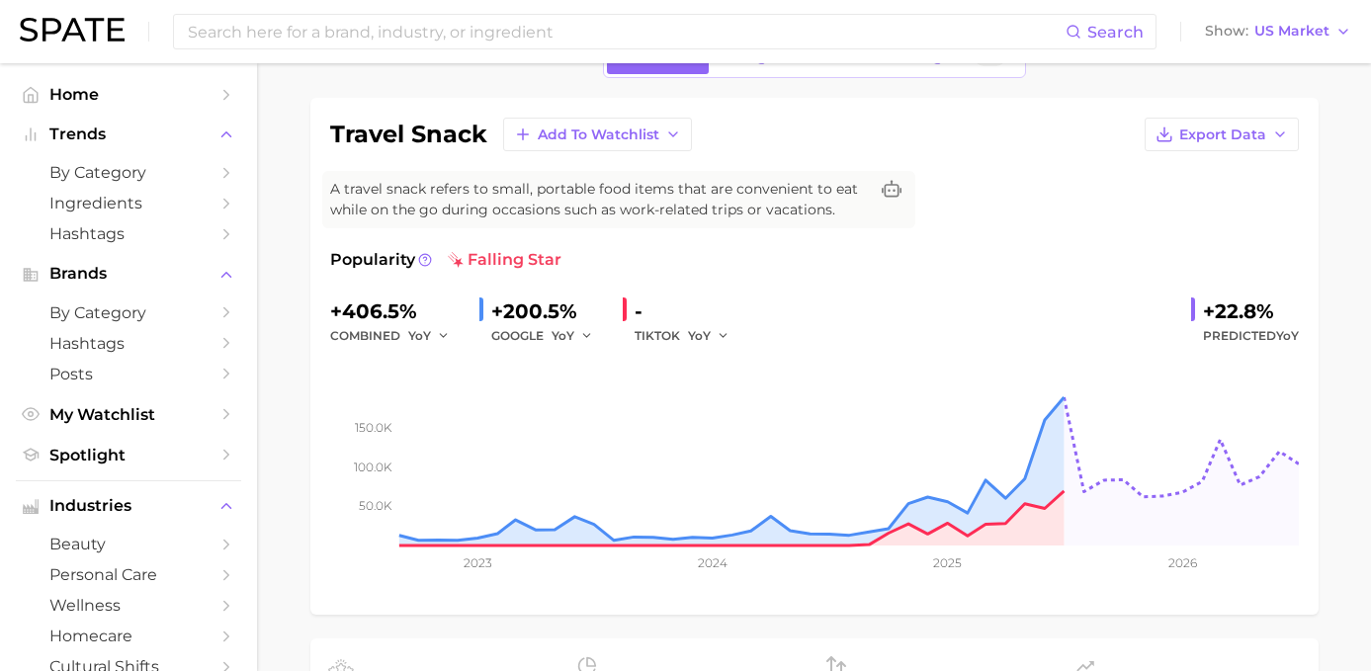
scroll to position [127, 0]
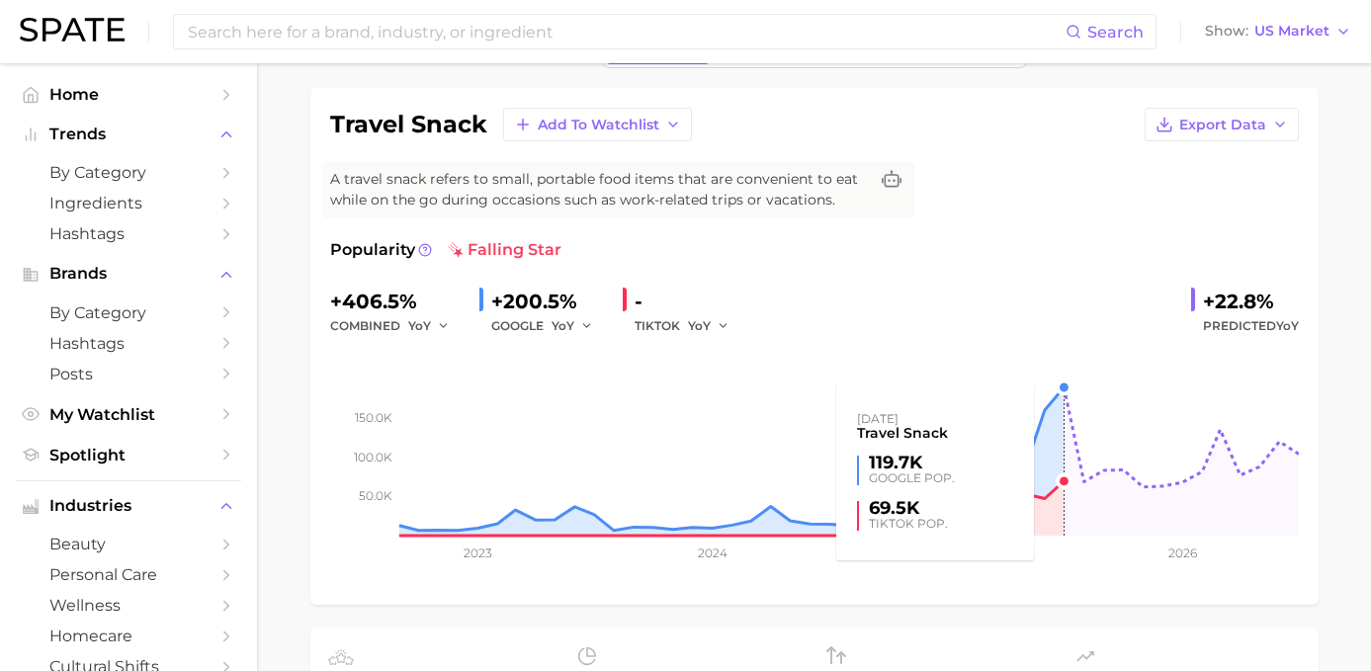
click at [1062, 390] on rect at bounding box center [814, 437] width 969 height 198
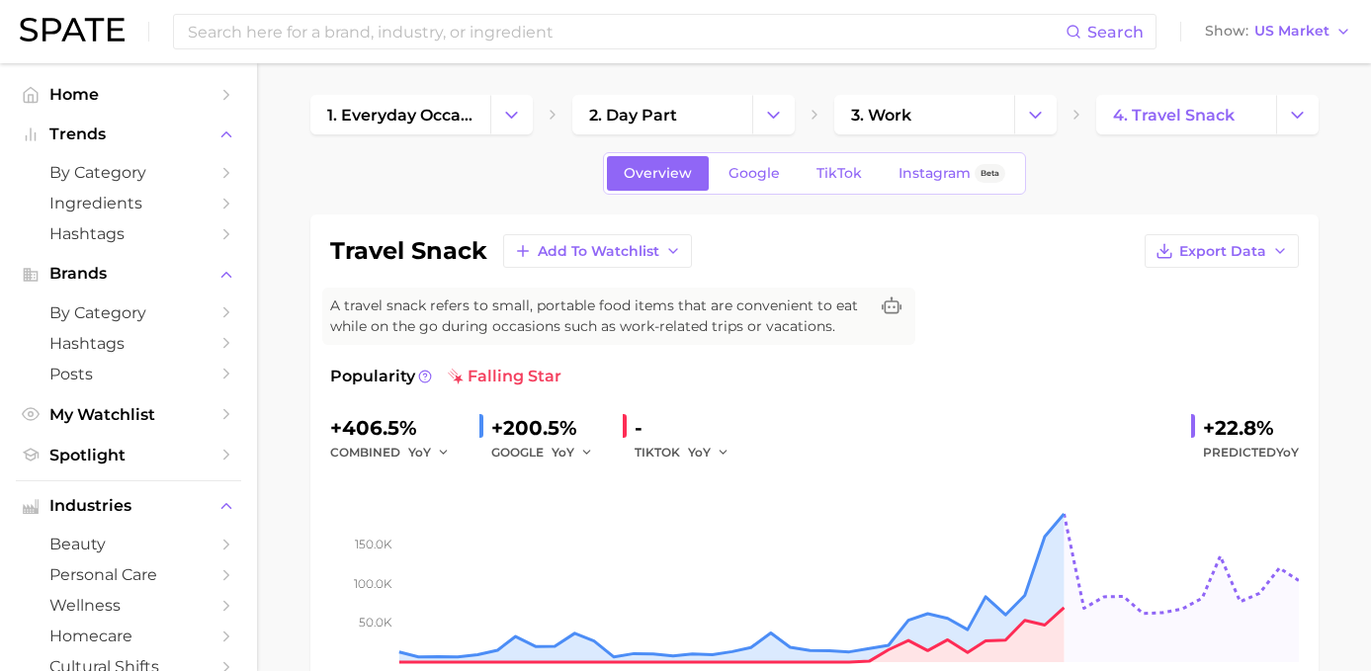
scroll to position [0, 0]
click at [761, 180] on span "Google" at bounding box center [753, 173] width 51 height 17
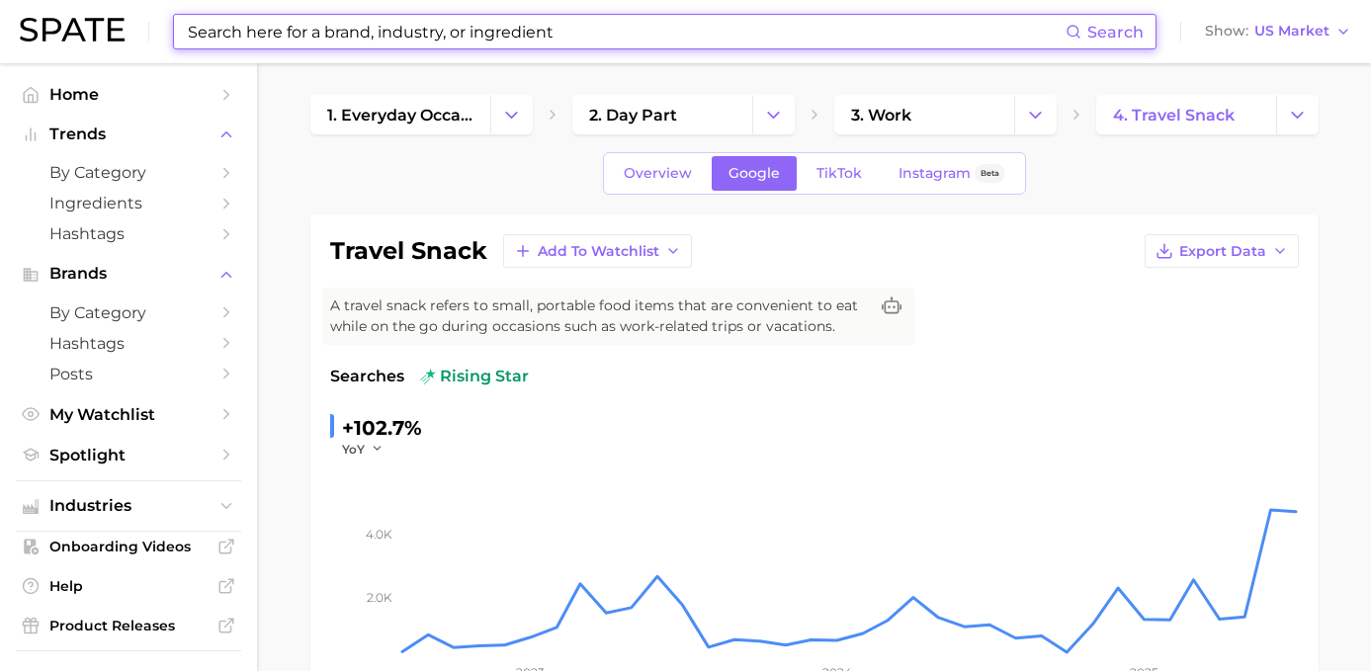
click at [488, 43] on input at bounding box center [626, 32] width 880 height 34
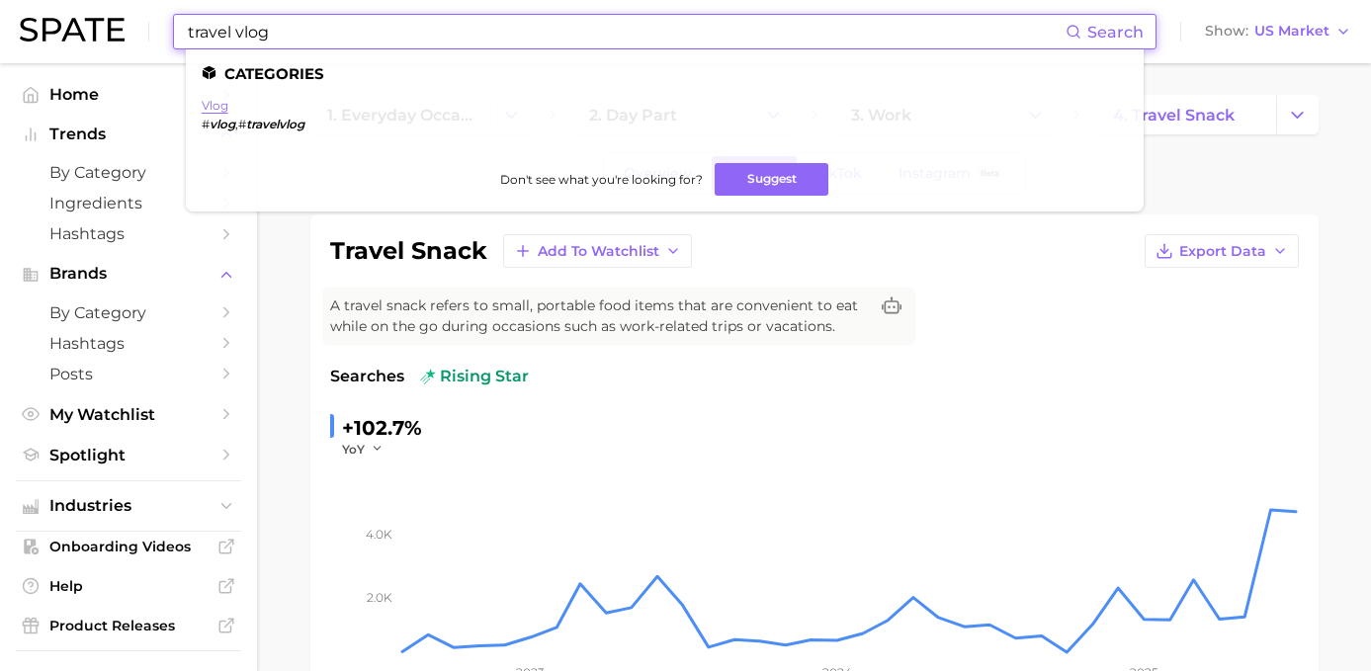
type input "travel vlog"
click at [206, 106] on link "vlog" at bounding box center [215, 105] width 27 height 15
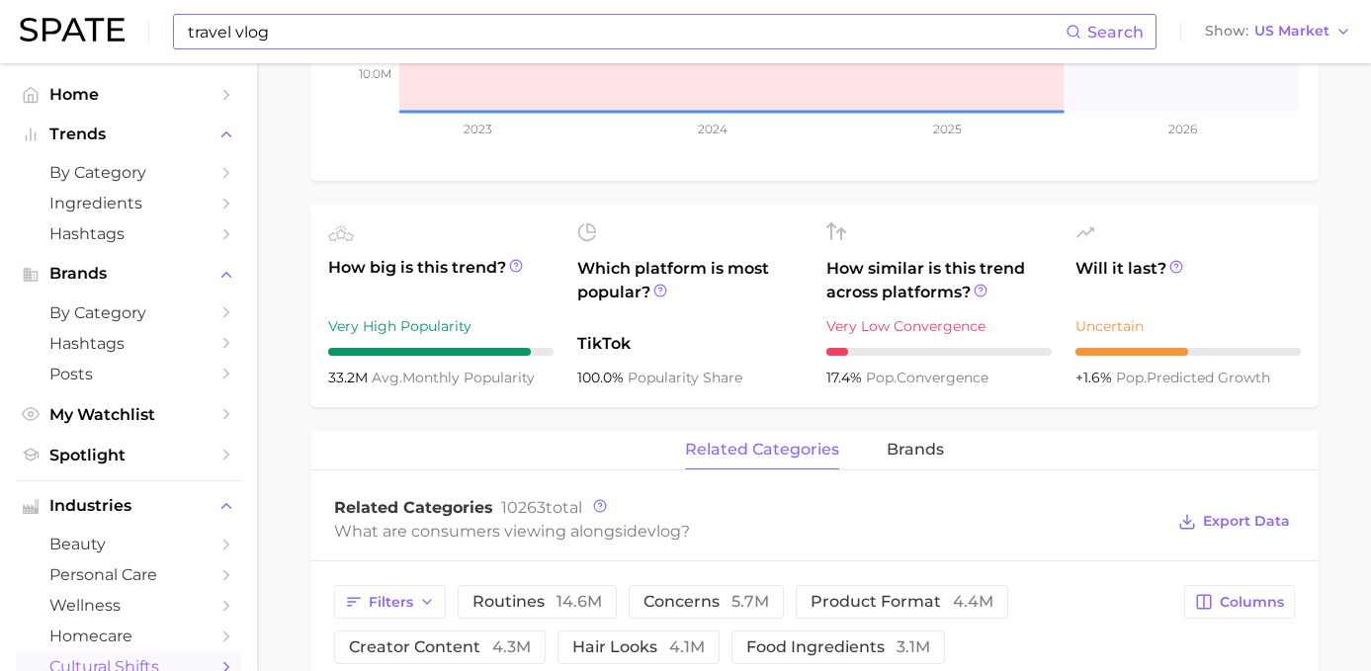
scroll to position [551, 0]
click at [509, 262] on icon at bounding box center [516, 266] width 14 height 14
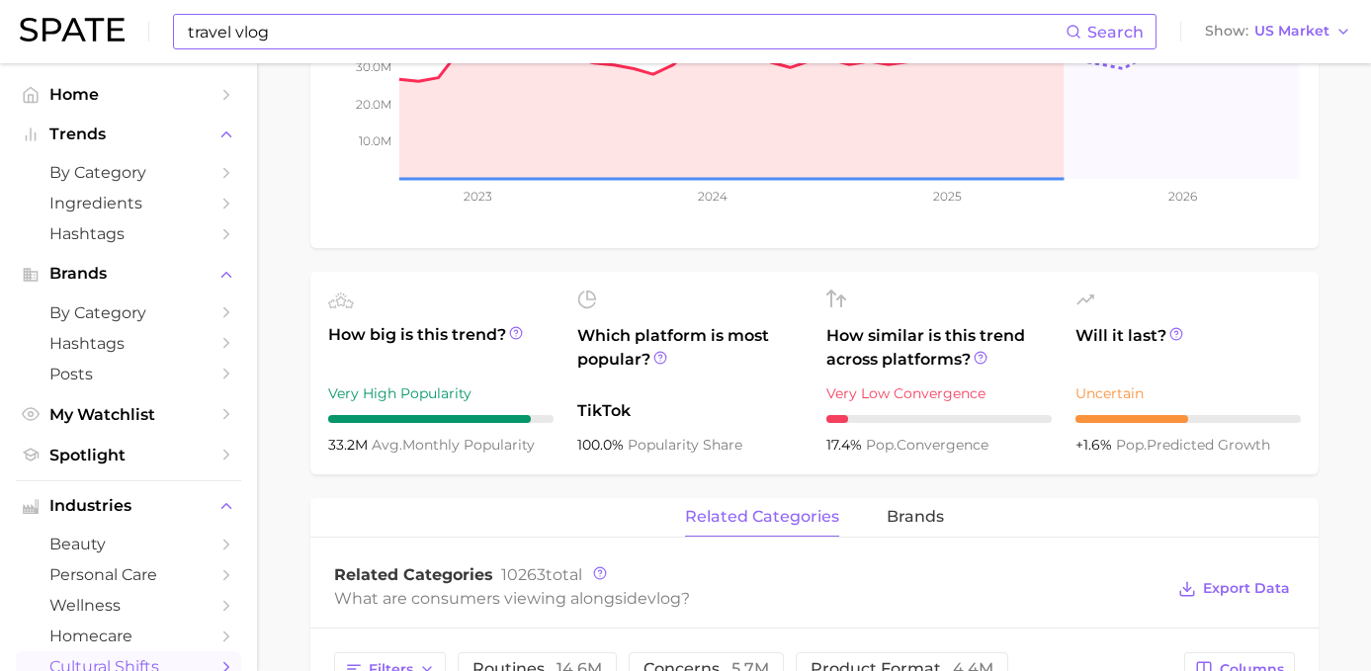
scroll to position [483, 0]
click at [509, 331] on icon at bounding box center [516, 333] width 14 height 14
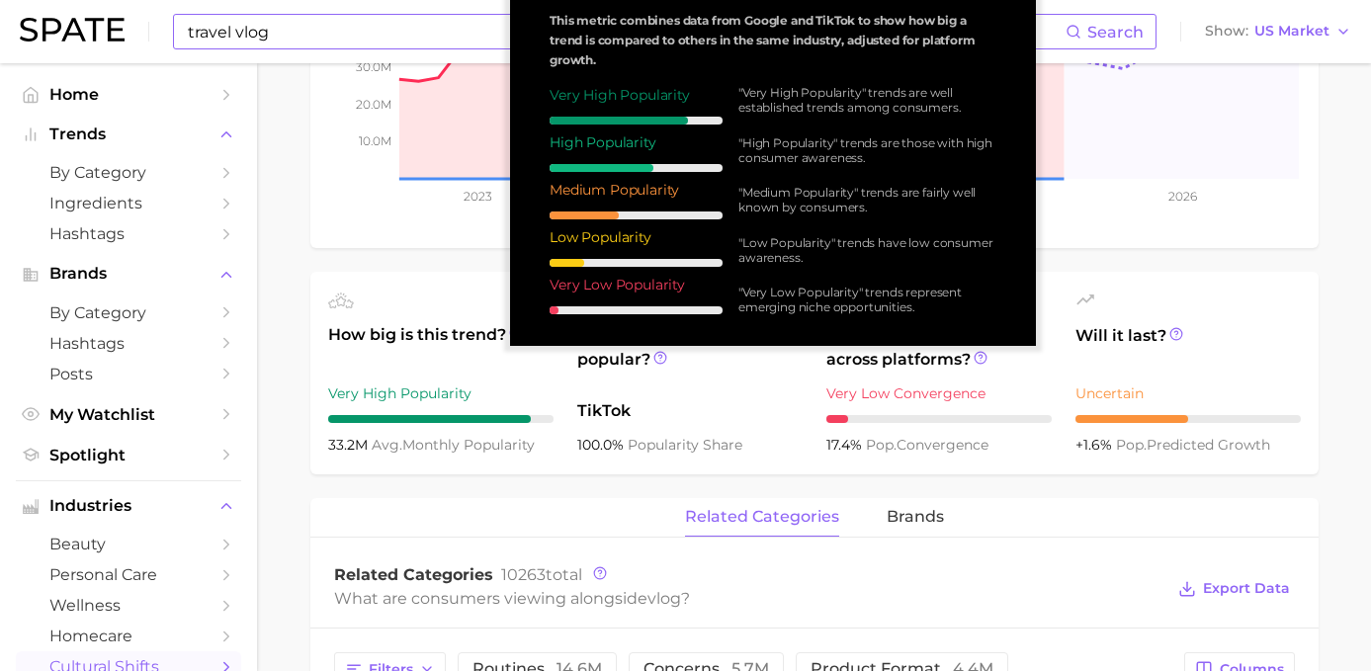
click at [473, 372] on span "How big is this trend?" at bounding box center [440, 347] width 225 height 48
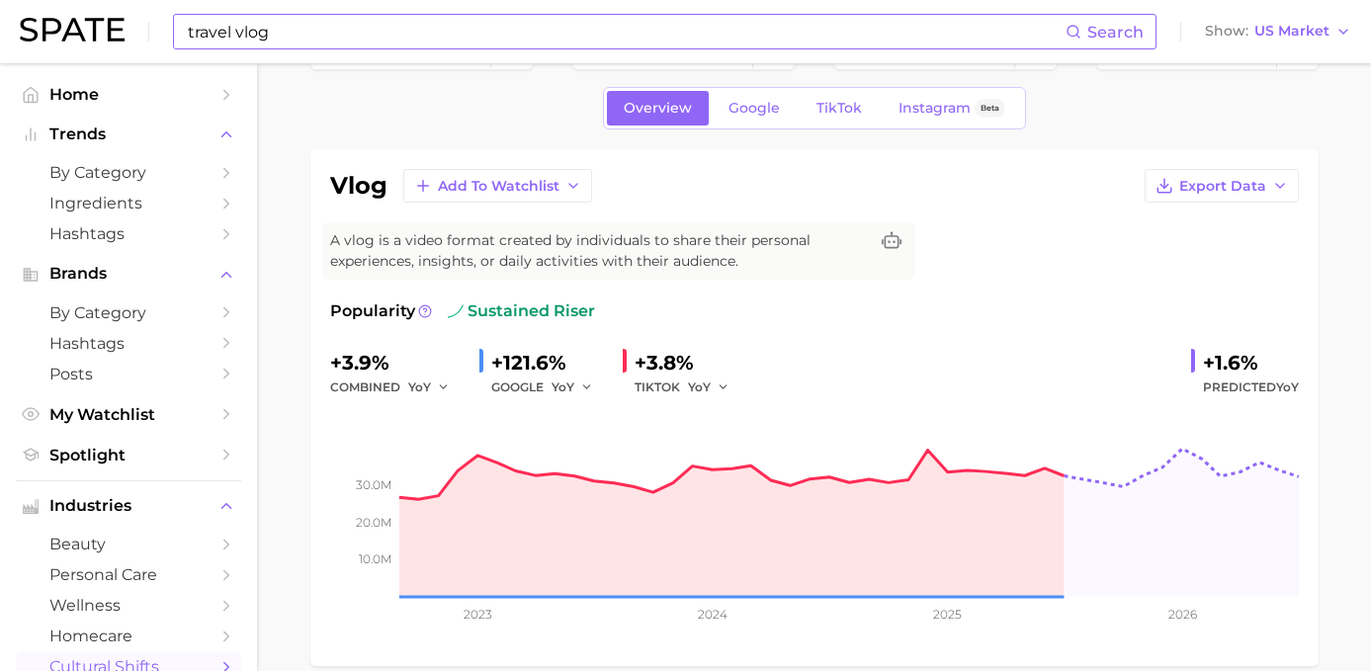
scroll to position [0, 0]
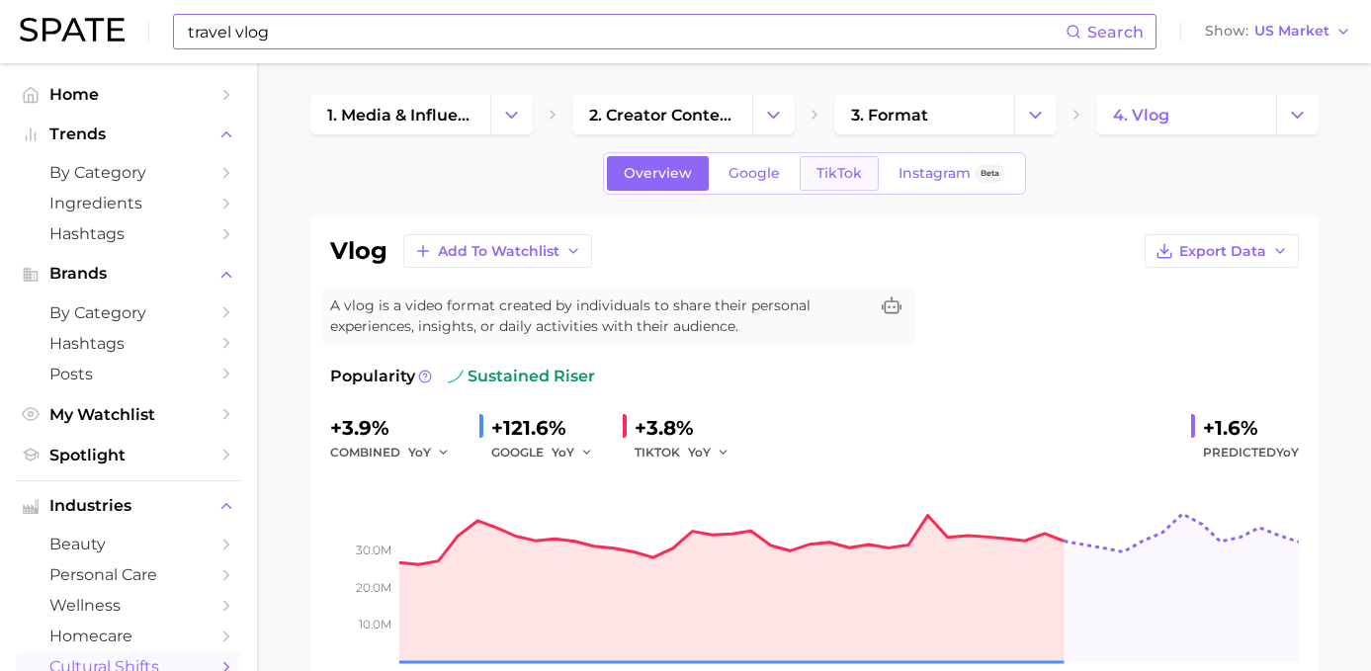
click at [822, 172] on span "TikTok" at bounding box center [838, 173] width 45 height 17
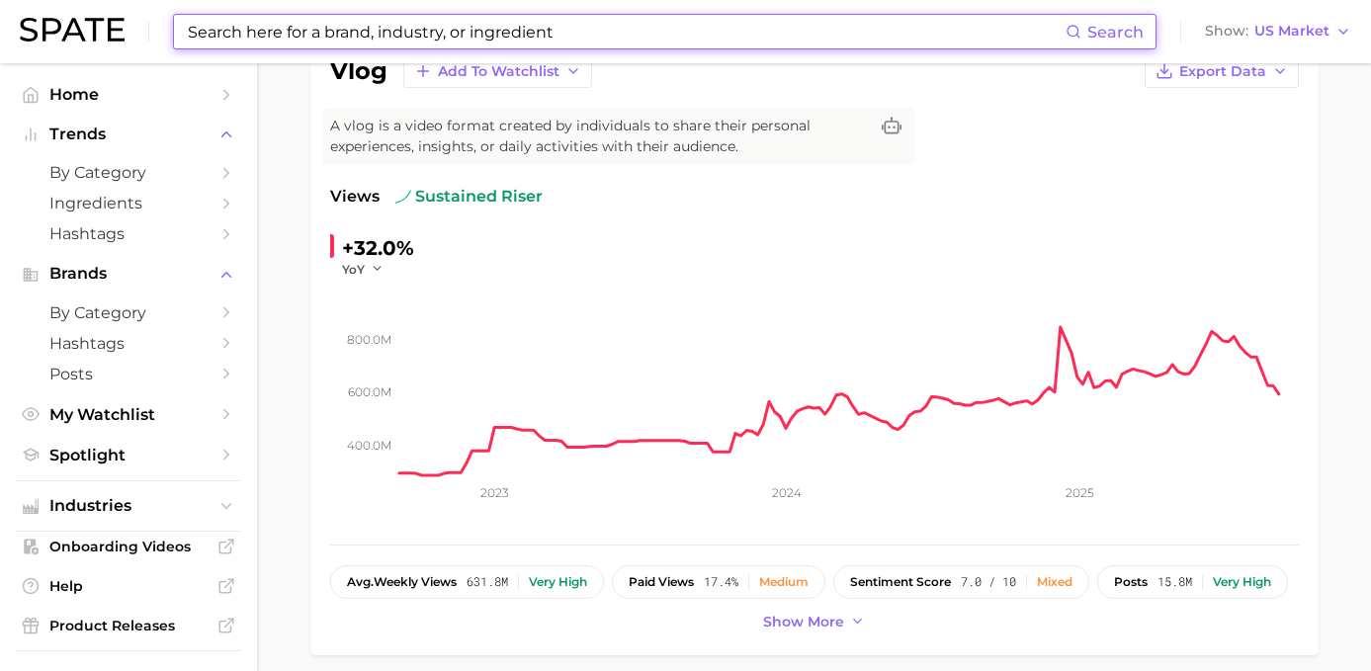
scroll to position [179, 0]
click at [482, 586] on span "631.8m" at bounding box center [488, 583] width 42 height 14
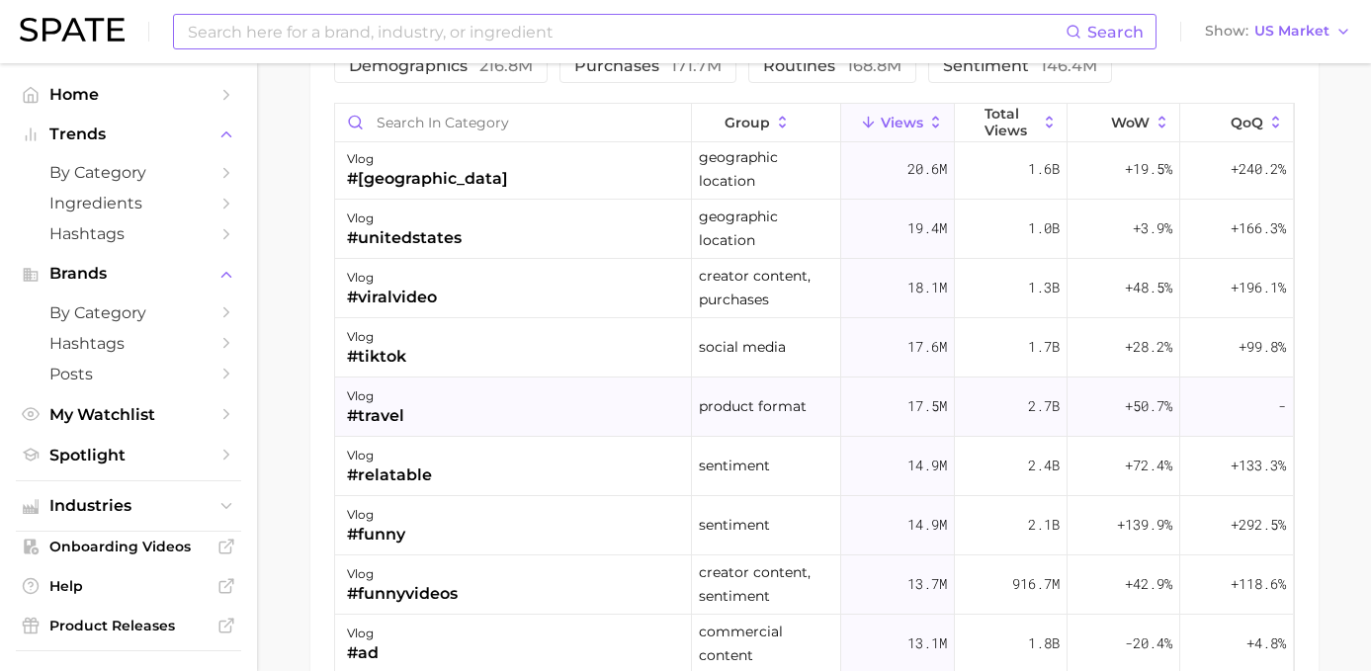
scroll to position [424, 0]
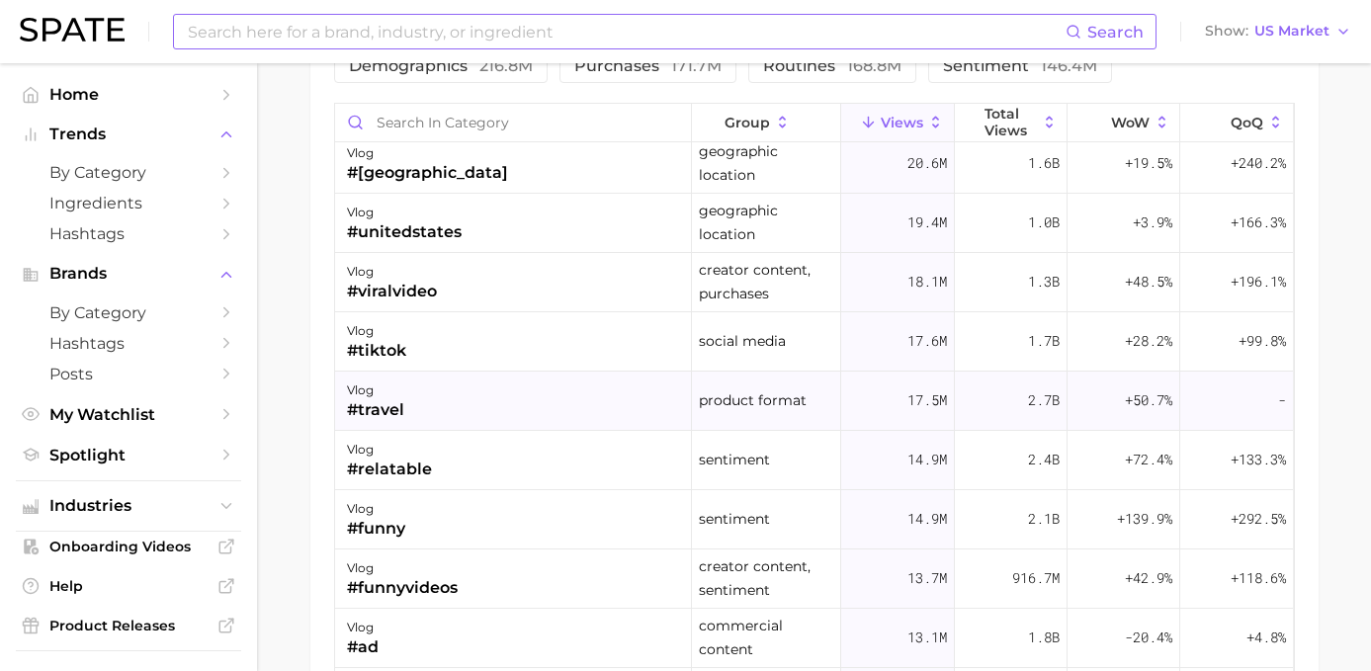
click at [917, 395] on span "17.5m" at bounding box center [927, 400] width 40 height 24
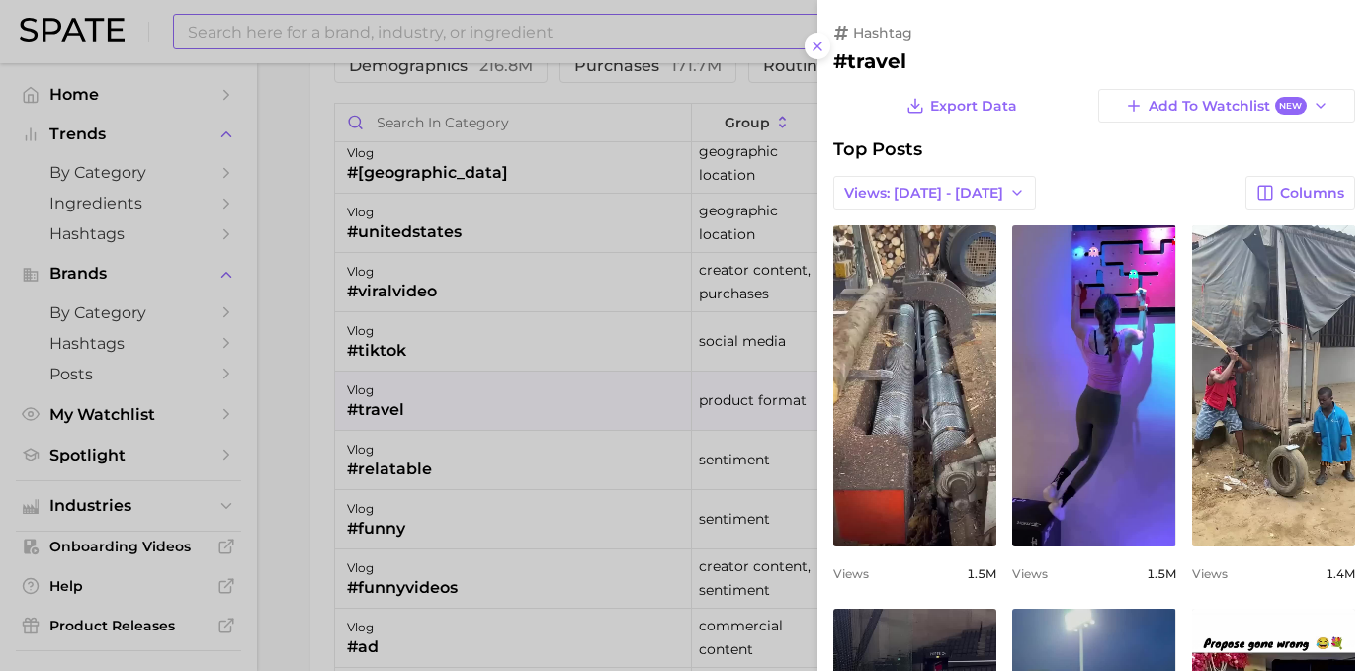
scroll to position [0, 0]
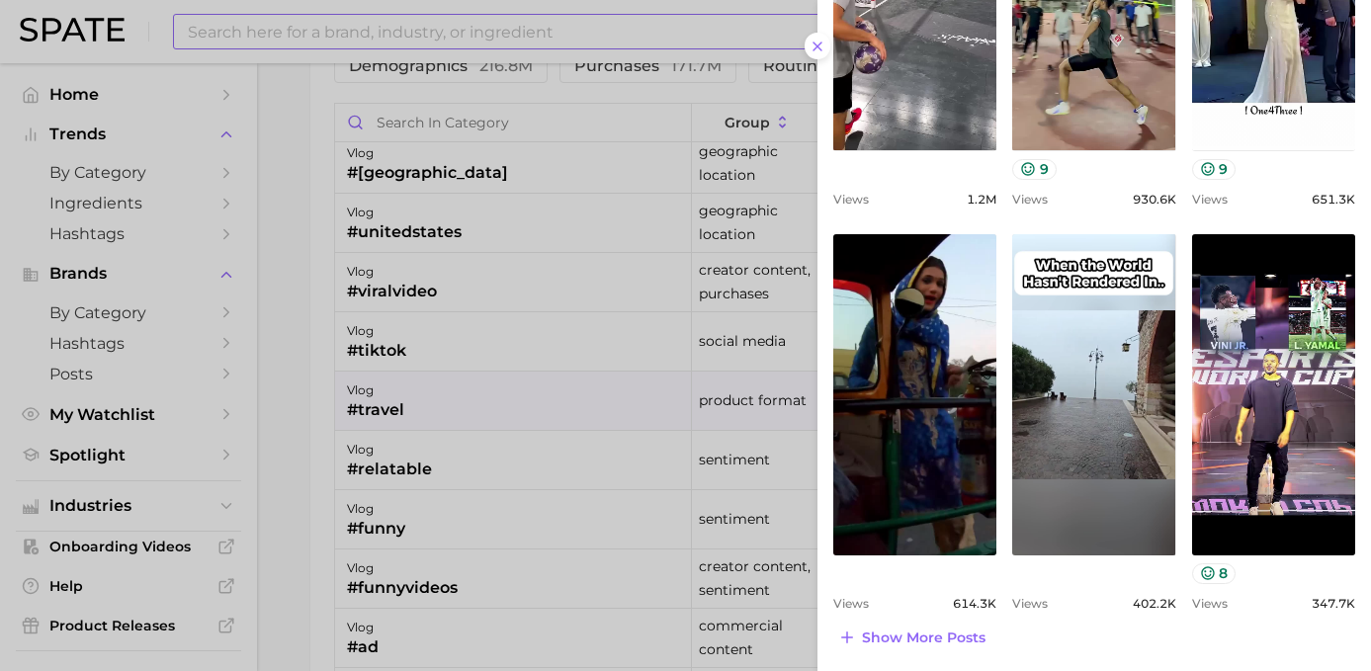
click at [597, 494] on div at bounding box center [685, 335] width 1371 height 671
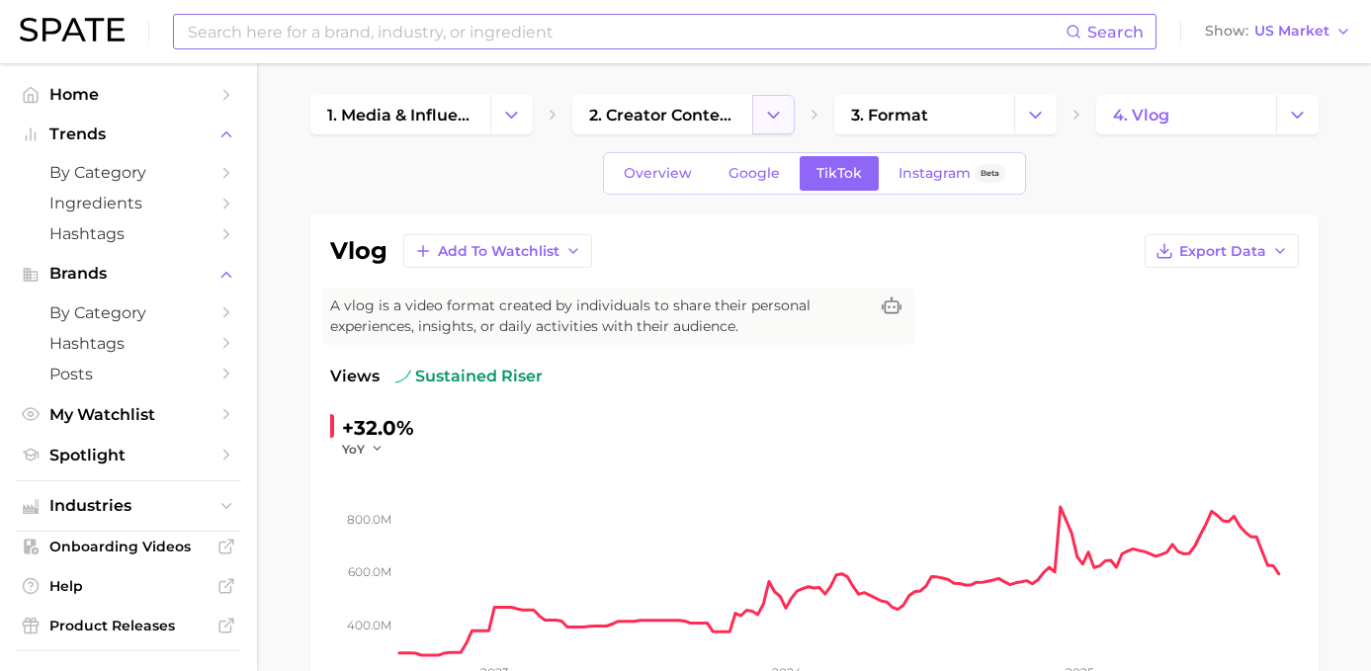
click at [773, 111] on icon "Change Category" at bounding box center [773, 115] width 21 height 21
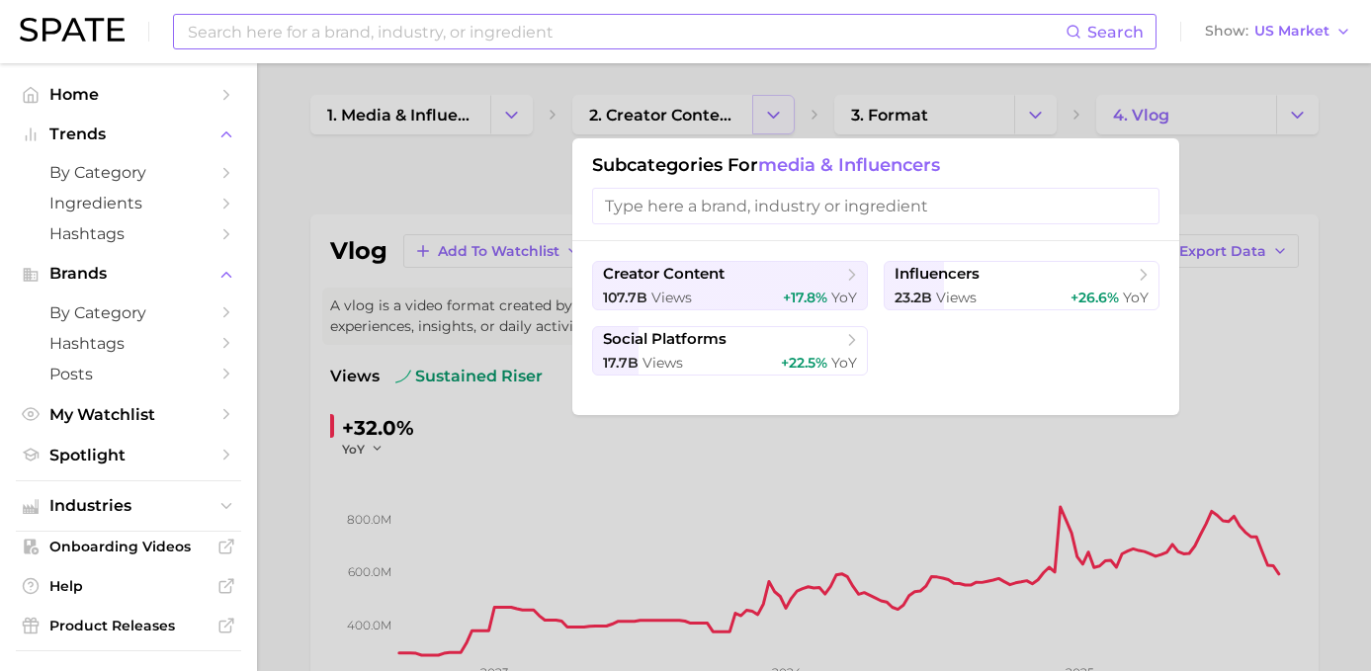
click at [773, 111] on div at bounding box center [685, 335] width 1371 height 671
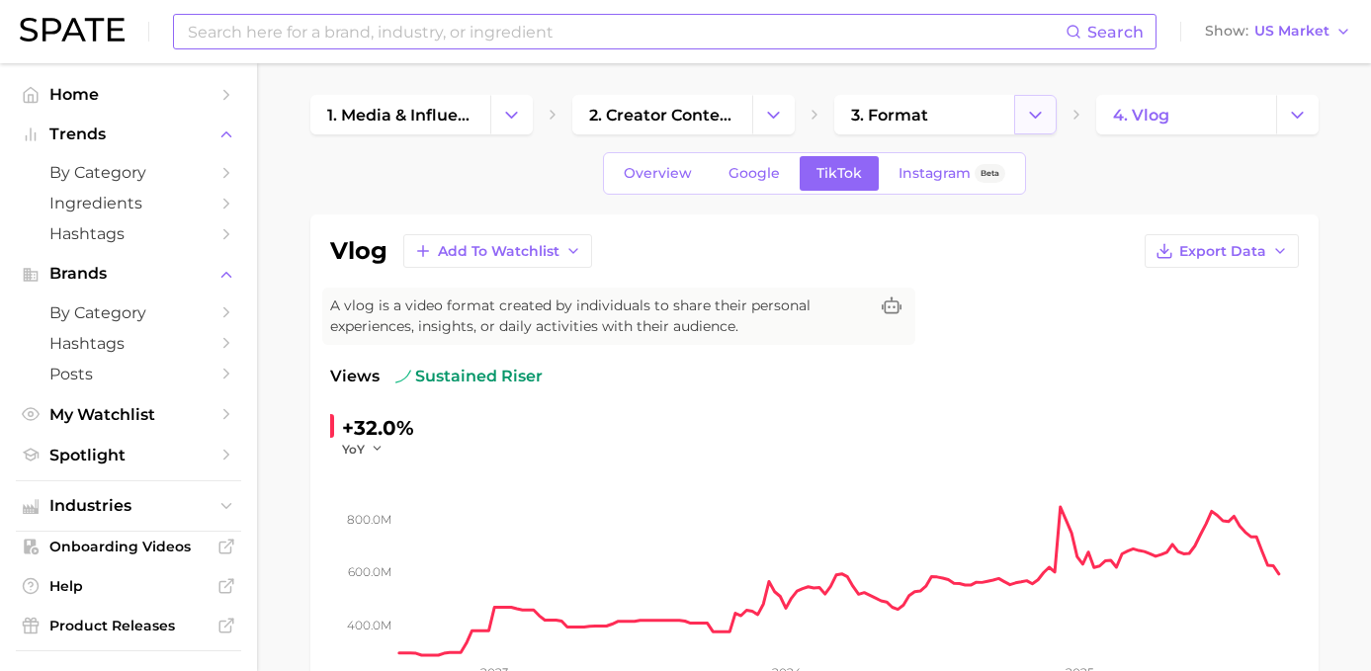
click at [1034, 109] on icon "Change Category" at bounding box center [1035, 115] width 21 height 21
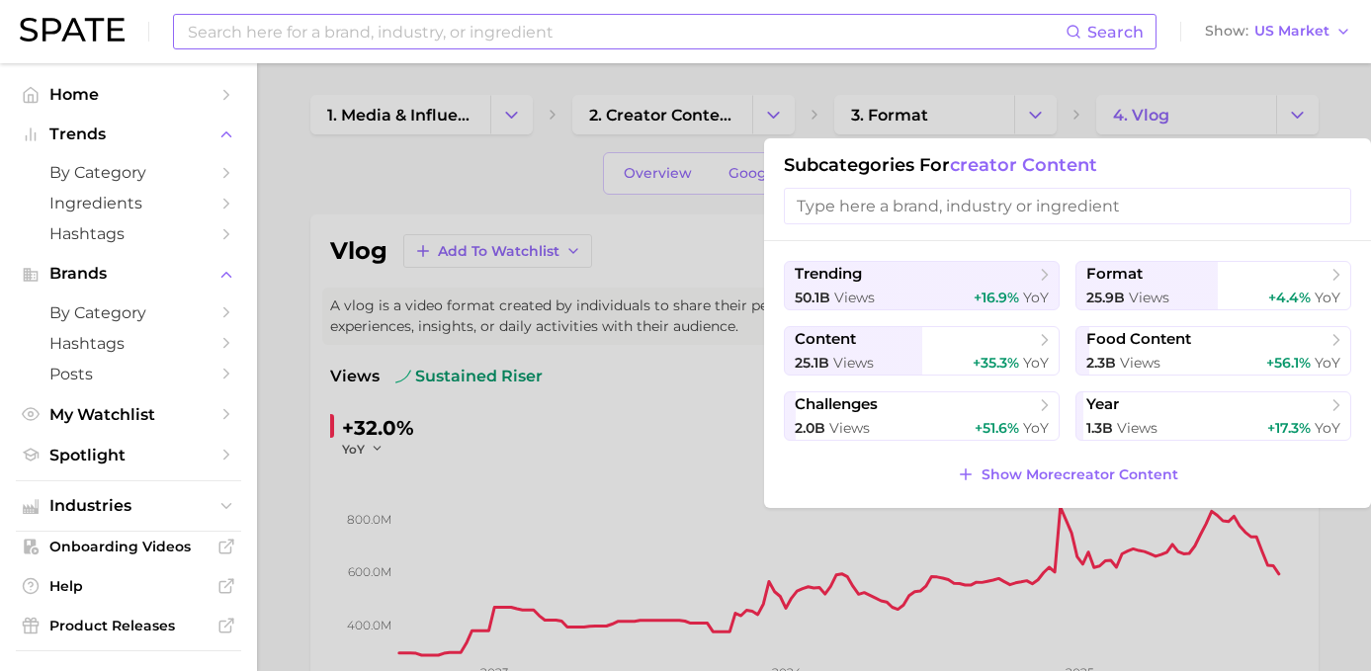
click at [1033, 109] on div at bounding box center [685, 335] width 1371 height 671
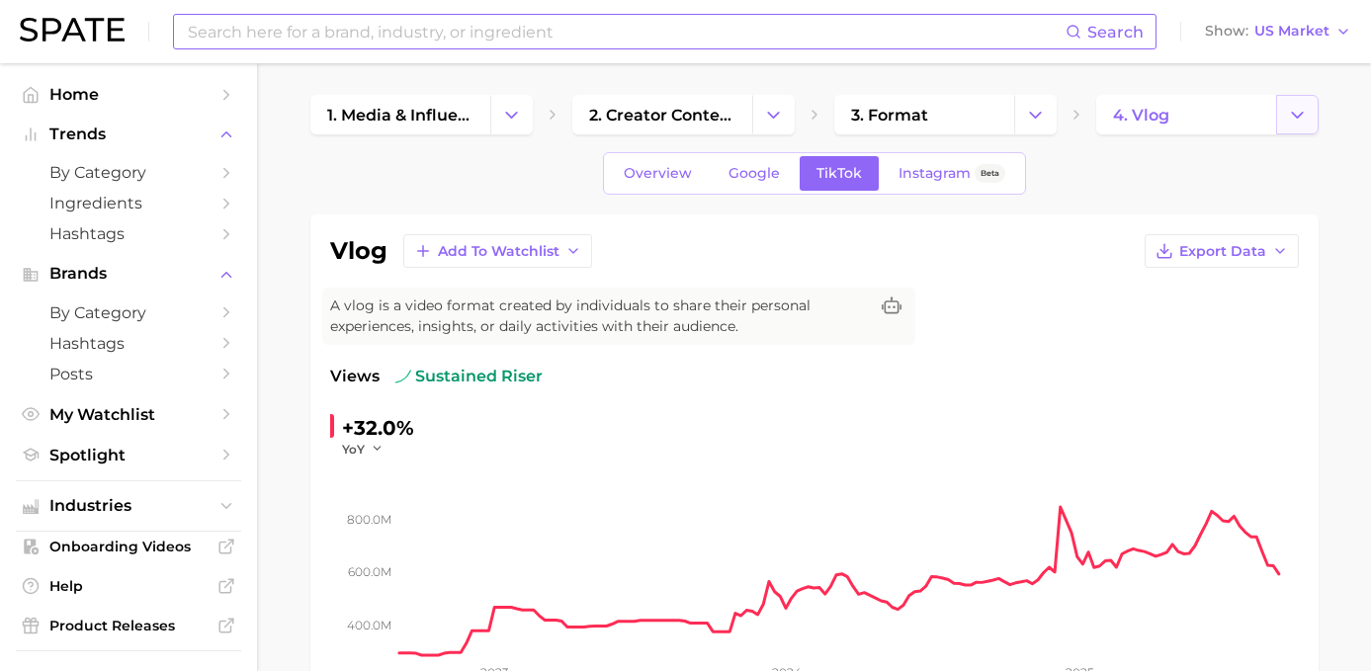
click at [1313, 118] on button "Change Category" at bounding box center [1297, 115] width 43 height 40
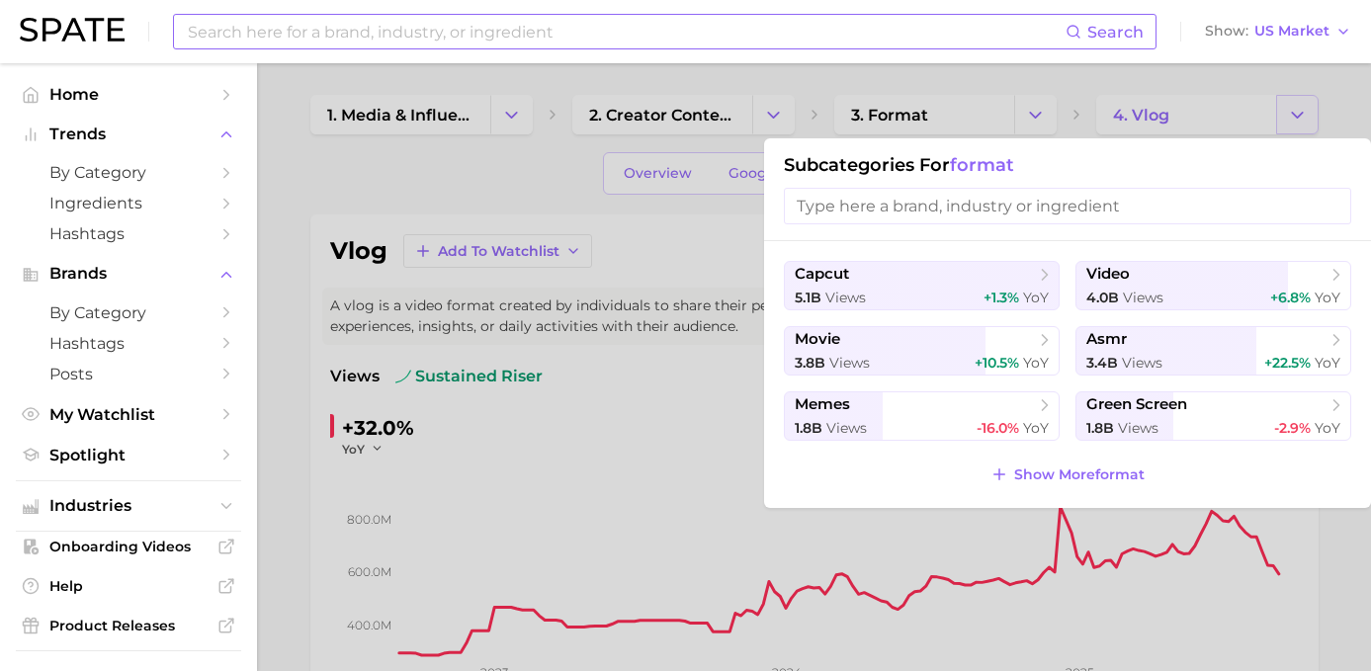
click at [1313, 118] on div at bounding box center [685, 335] width 1371 height 671
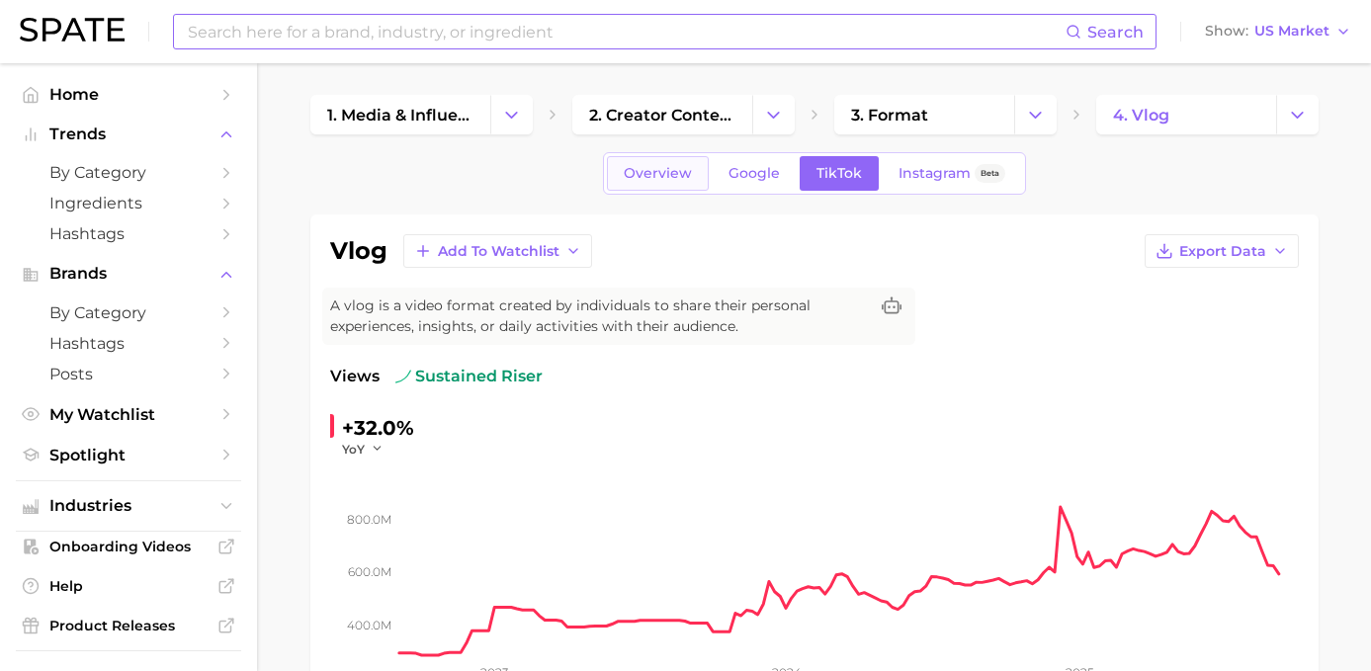
click at [692, 169] on span "Overview" at bounding box center [658, 173] width 68 height 17
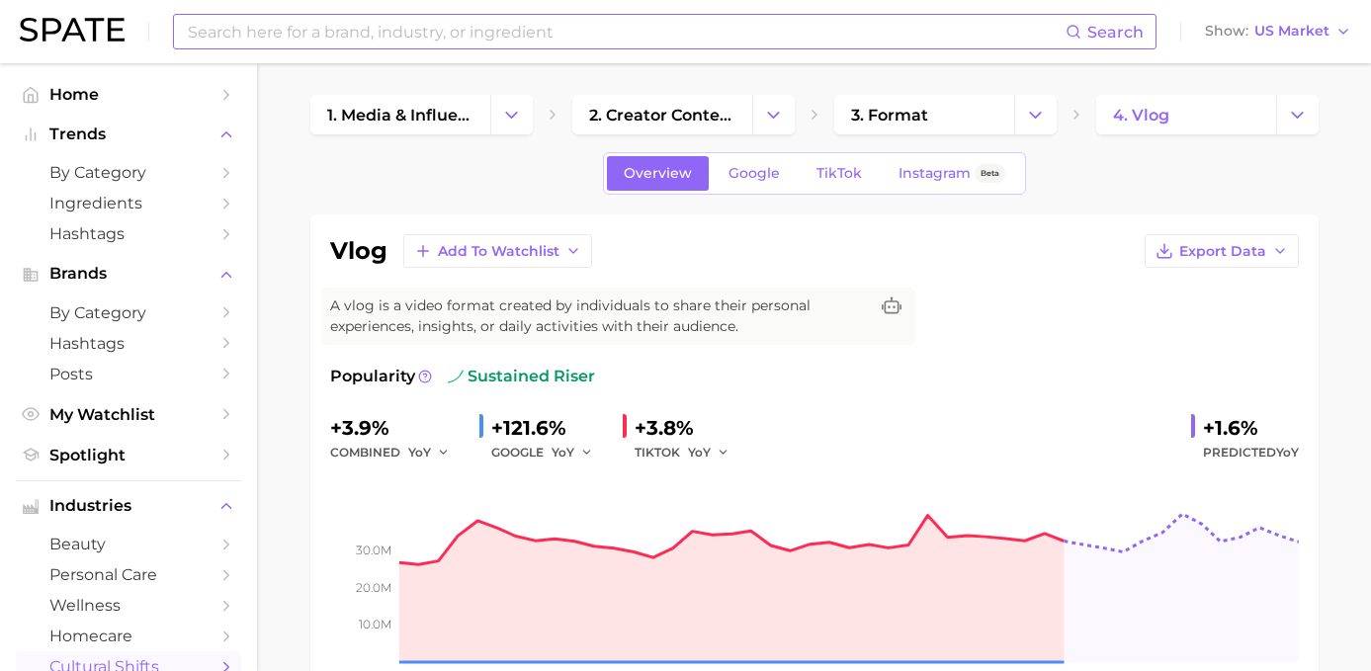
click at [413, 26] on input at bounding box center [626, 32] width 880 height 34
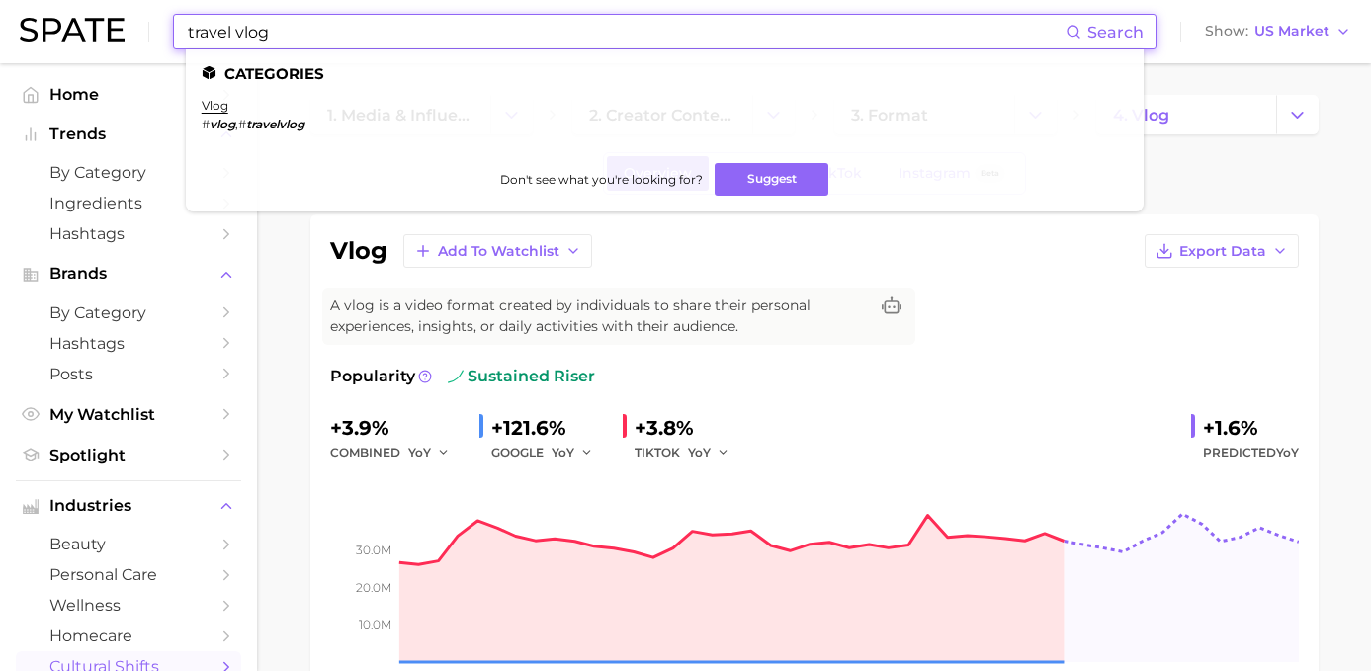
click at [274, 123] on em "travelvlog" at bounding box center [275, 124] width 58 height 15
click at [214, 36] on input "travel vlog" at bounding box center [626, 32] width 880 height 34
type input "#travelvlog"
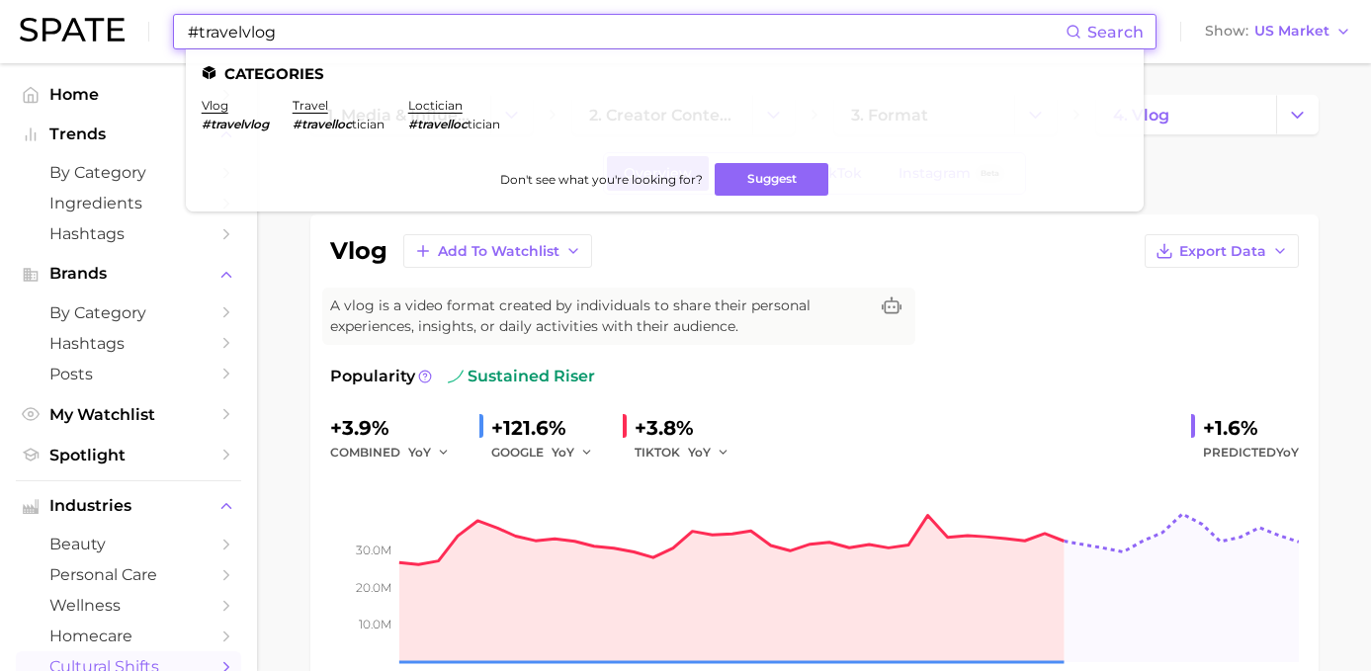
click at [214, 112] on li "vlog #travelvlog" at bounding box center [235, 115] width 67 height 34
click at [209, 105] on link "vlog" at bounding box center [215, 105] width 27 height 15
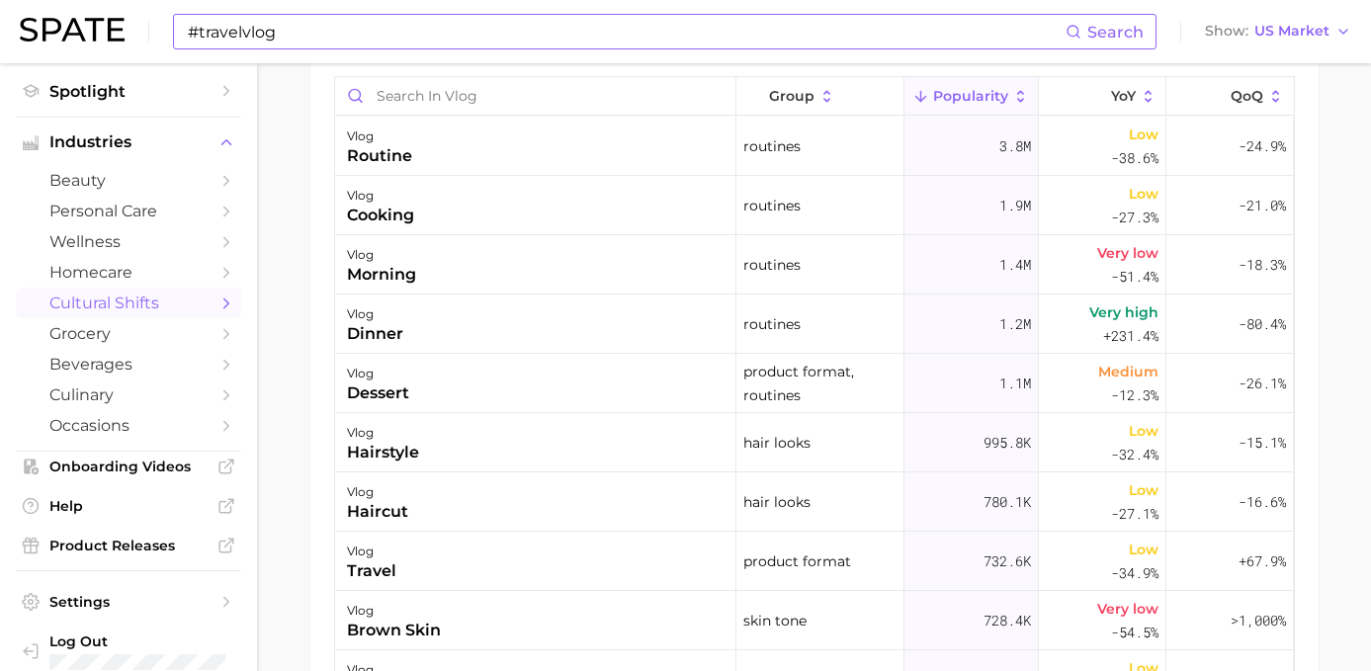
scroll to position [1377, 0]
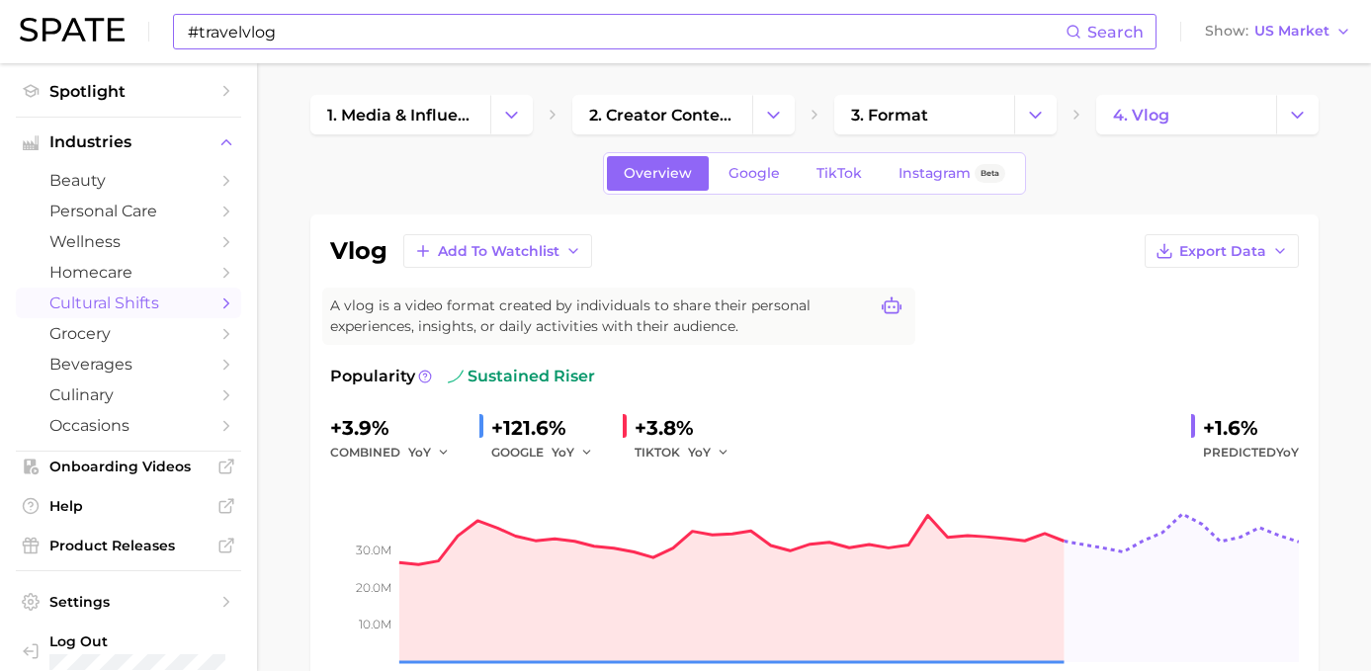
click at [896, 305] on icon at bounding box center [892, 307] width 20 height 20
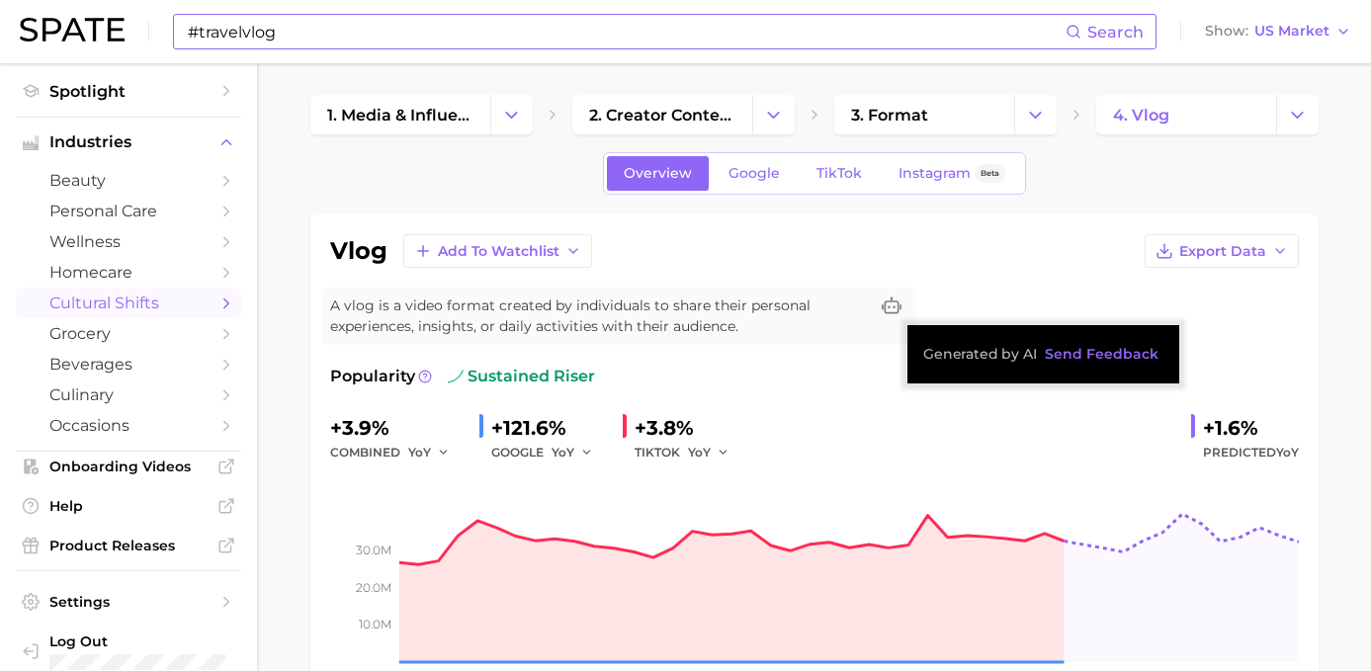
click at [988, 286] on div "vlog Add to Watchlist Export Data A vlog is a video format created by individua…" at bounding box center [814, 472] width 969 height 477
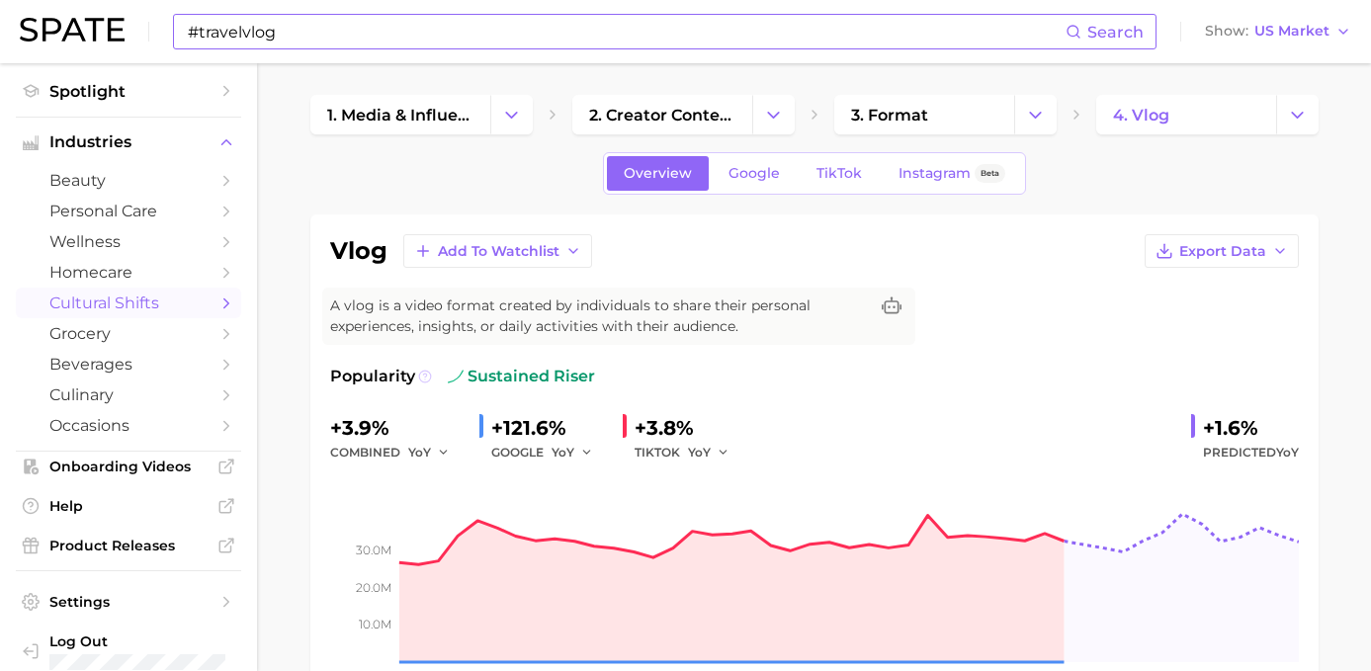
click at [418, 370] on icon at bounding box center [425, 377] width 14 height 14
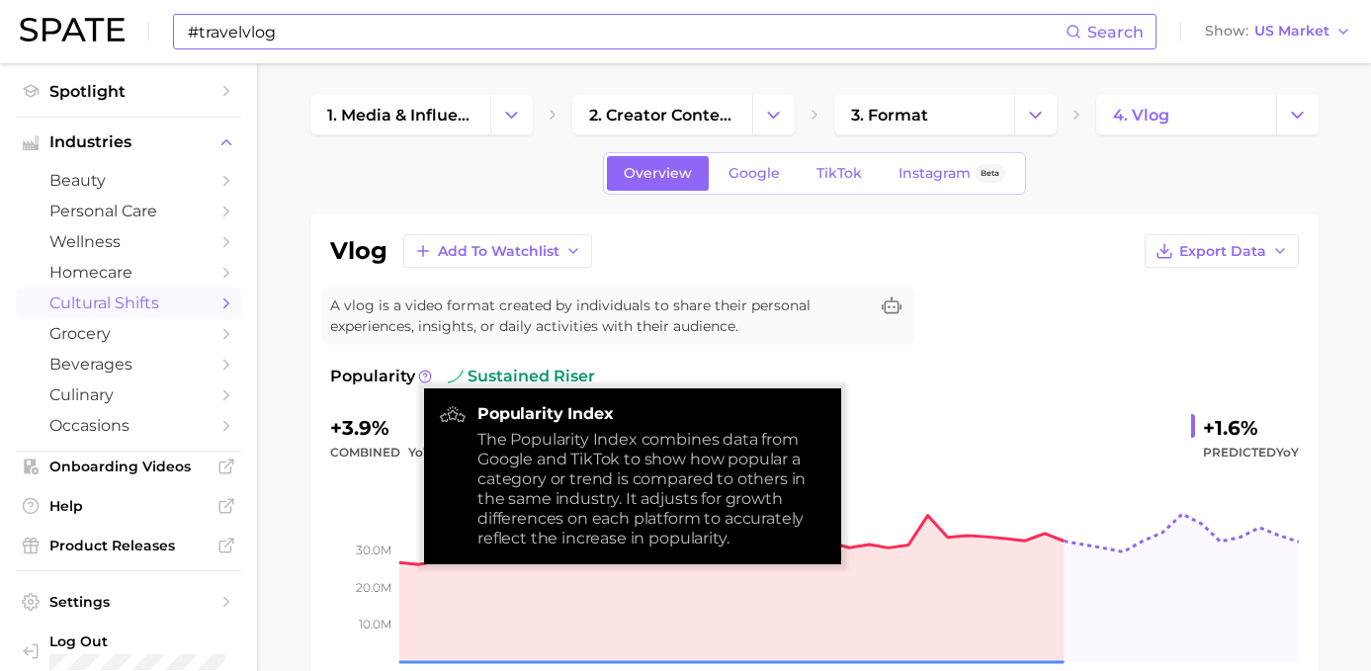
click at [824, 324] on span "A vlog is a video format created by individuals to share their personal experie…" at bounding box center [599, 317] width 538 height 42
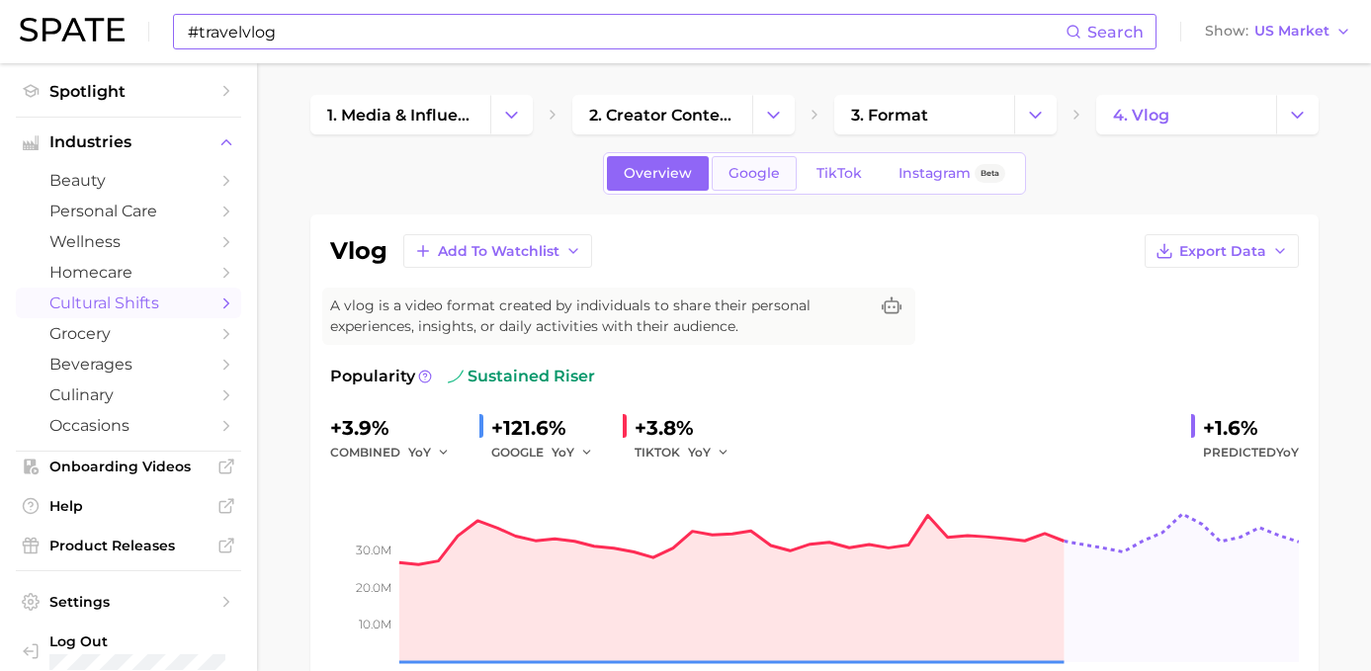
click at [762, 171] on span "Google" at bounding box center [753, 173] width 51 height 17
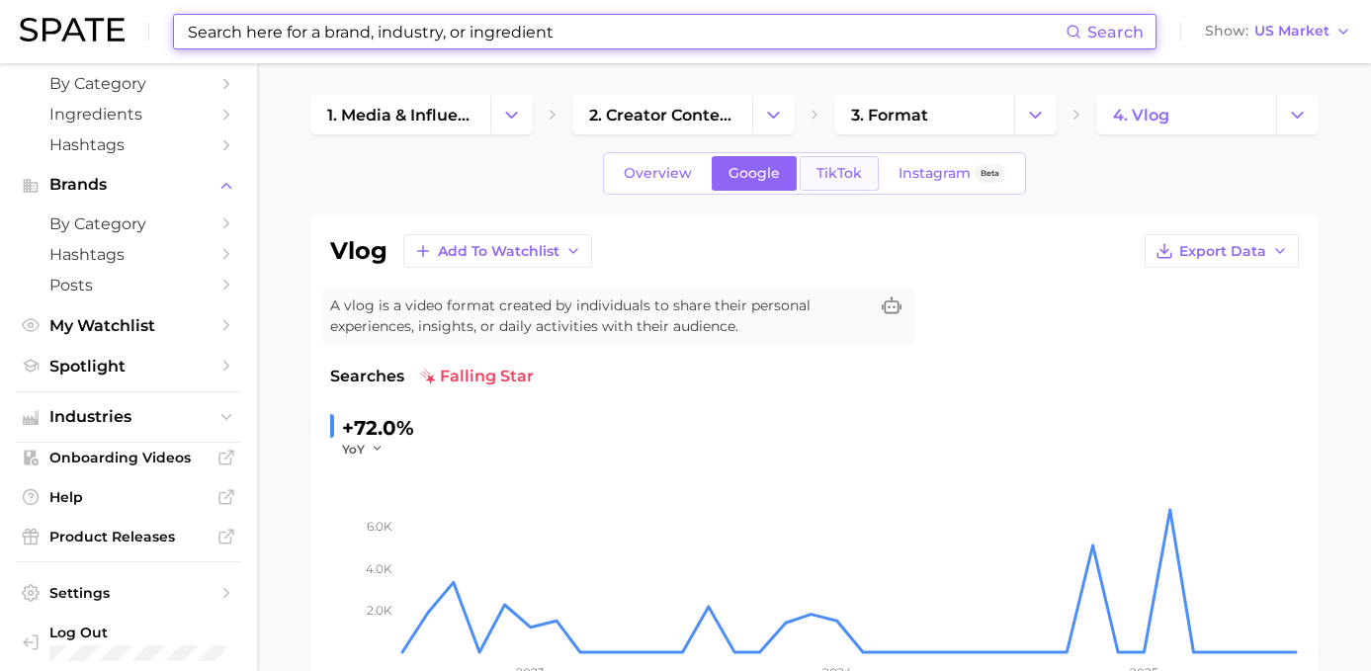
click at [825, 171] on span "TikTok" at bounding box center [838, 173] width 45 height 17
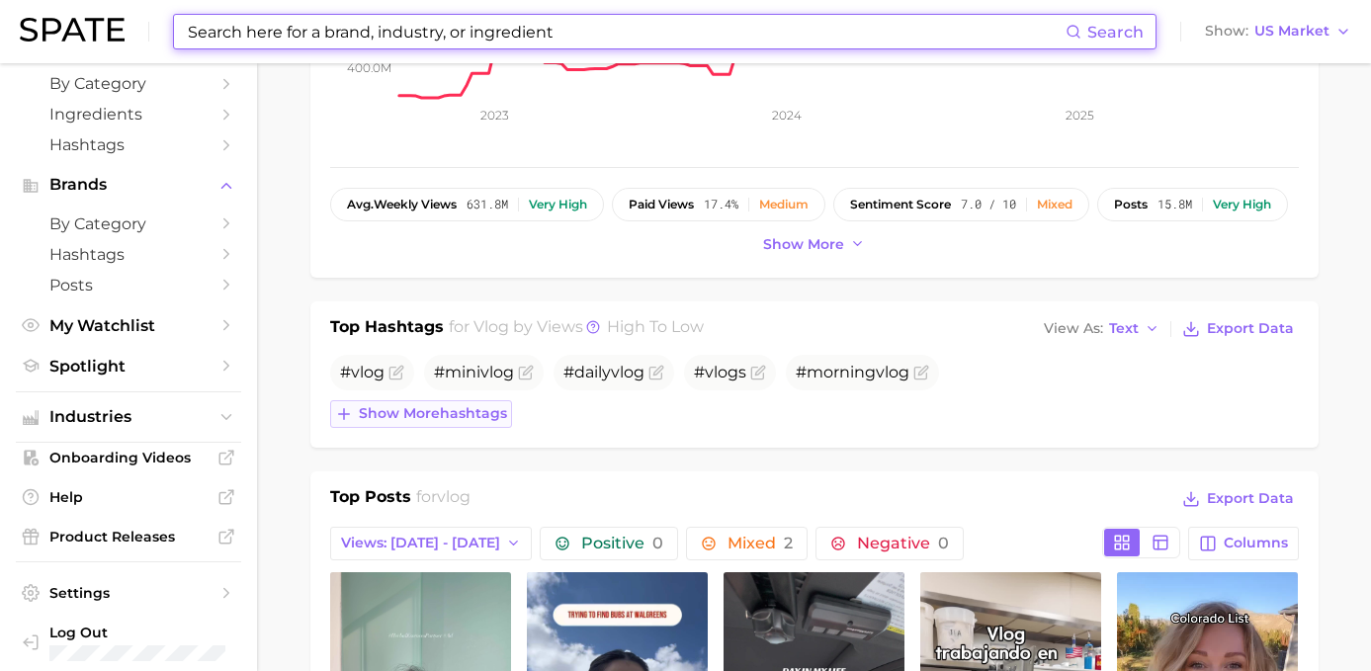
click at [355, 416] on button "Show more hashtags" at bounding box center [421, 414] width 182 height 28
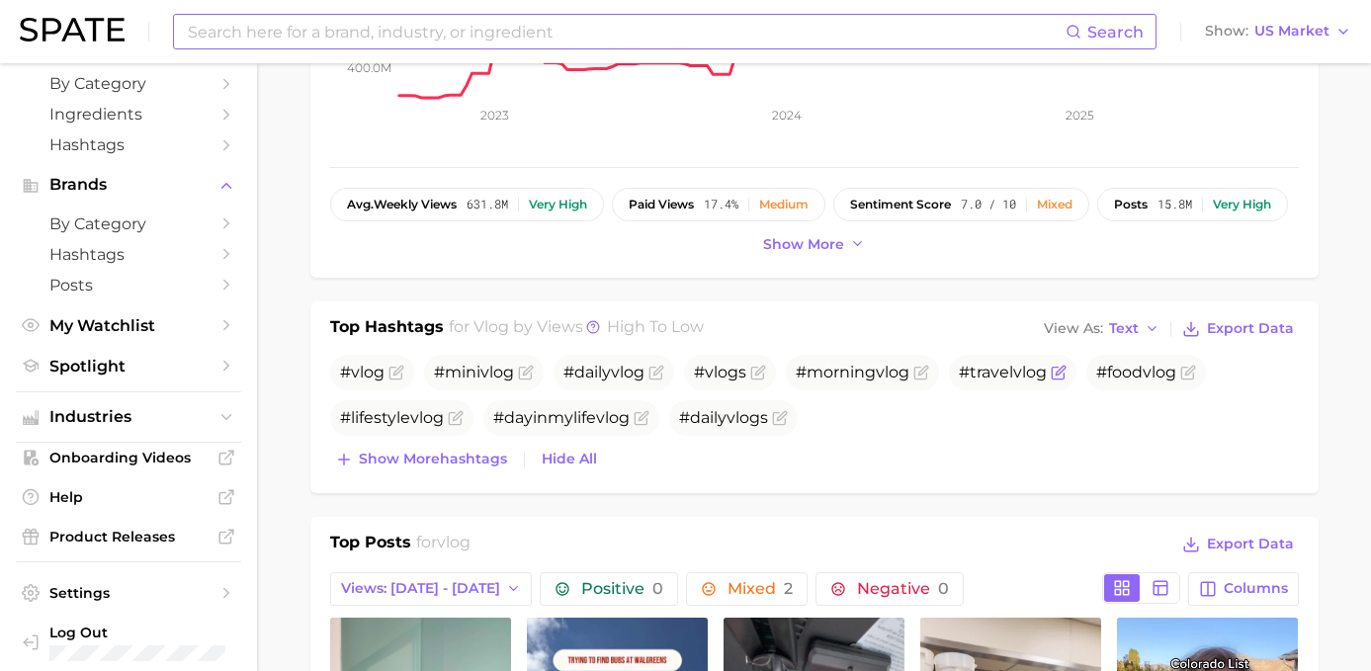
click at [1013, 368] on span "vlog" at bounding box center [1030, 372] width 34 height 19
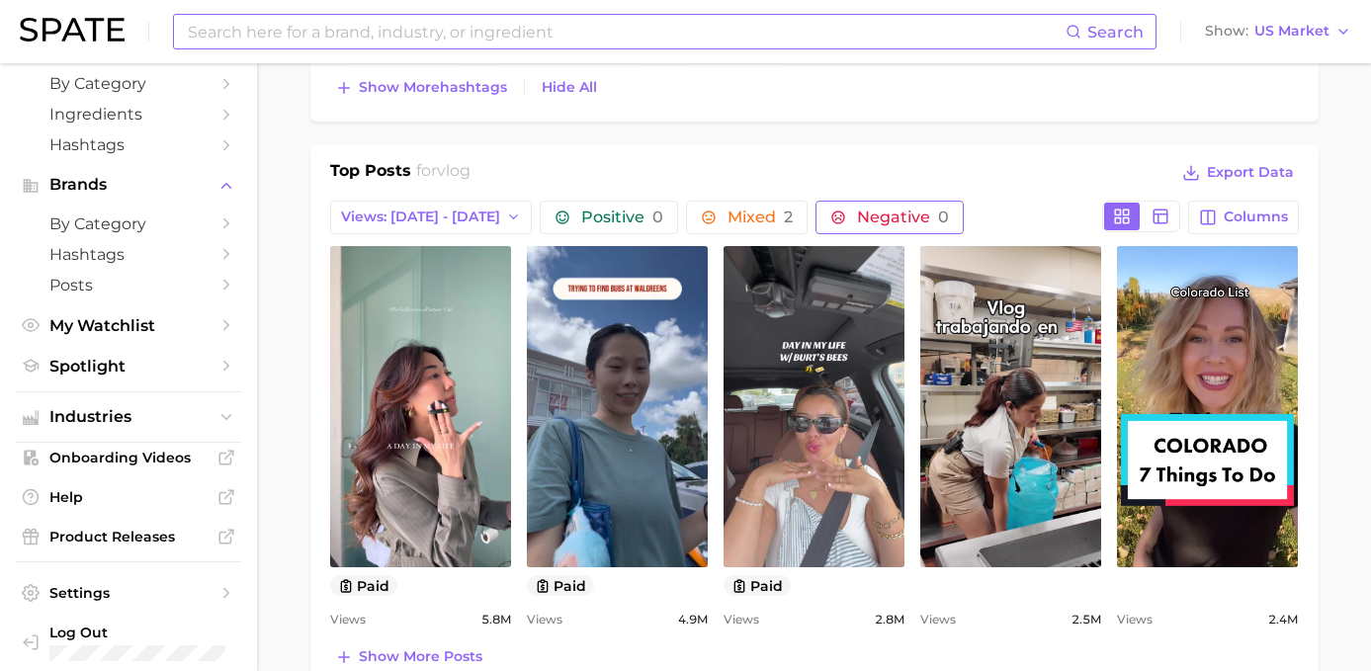
scroll to position [928, 0]
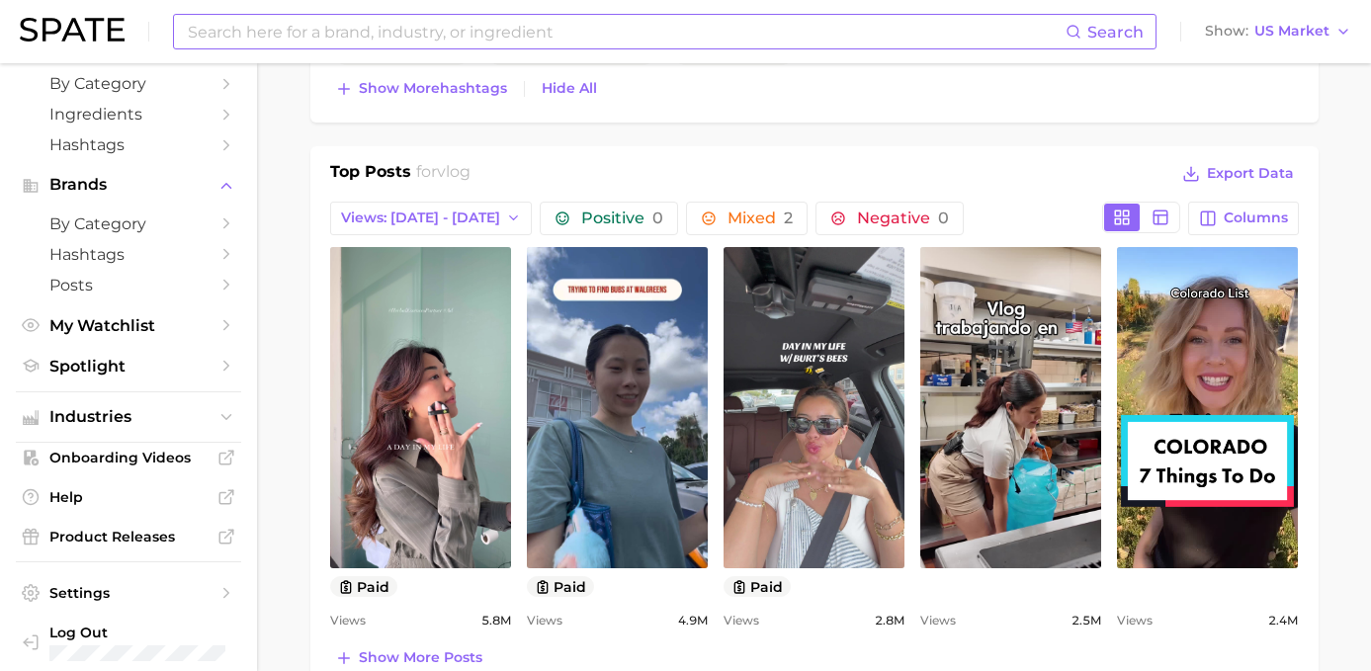
click at [400, 166] on h1 "Top Posts" at bounding box center [370, 175] width 81 height 30
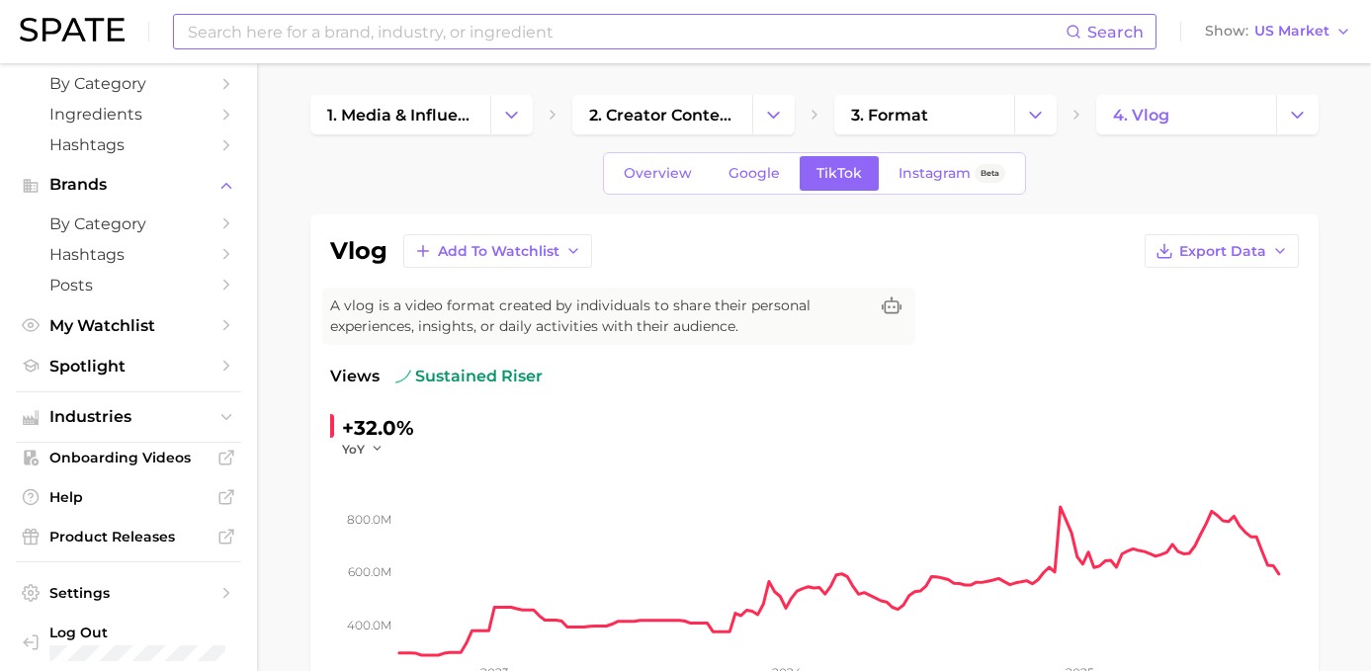
scroll to position [-5, 0]
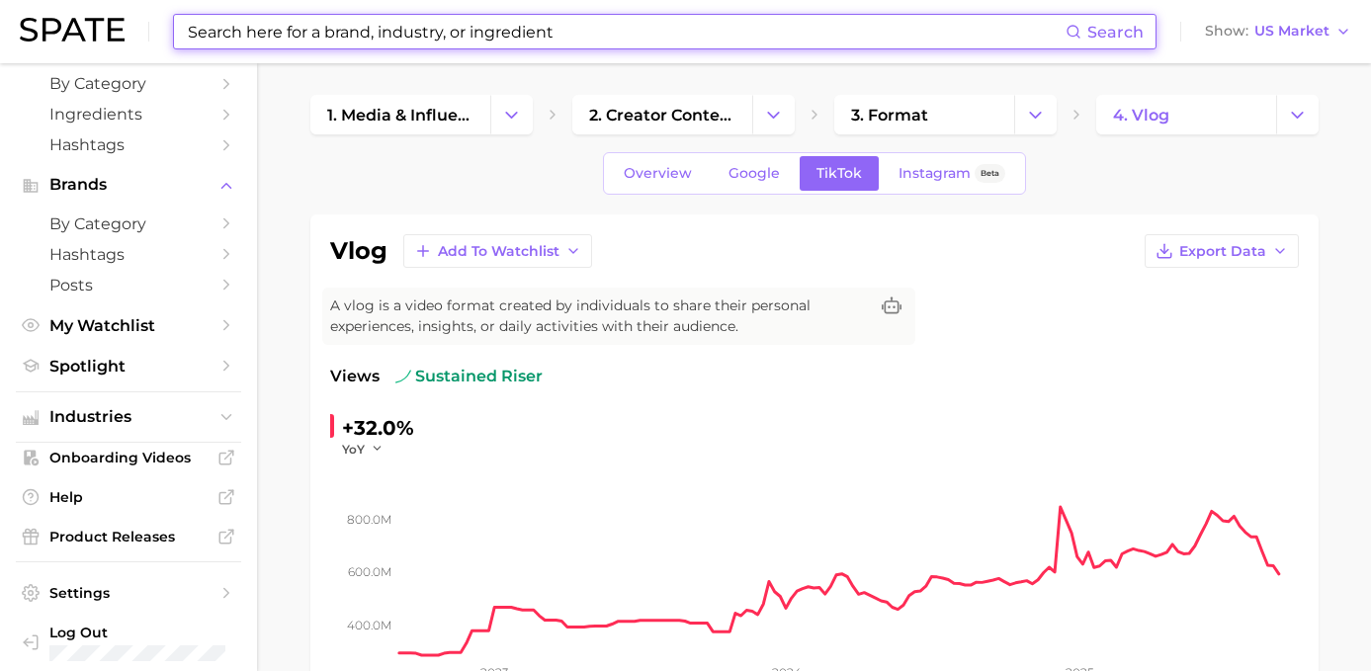
click at [385, 40] on input at bounding box center [626, 32] width 880 height 34
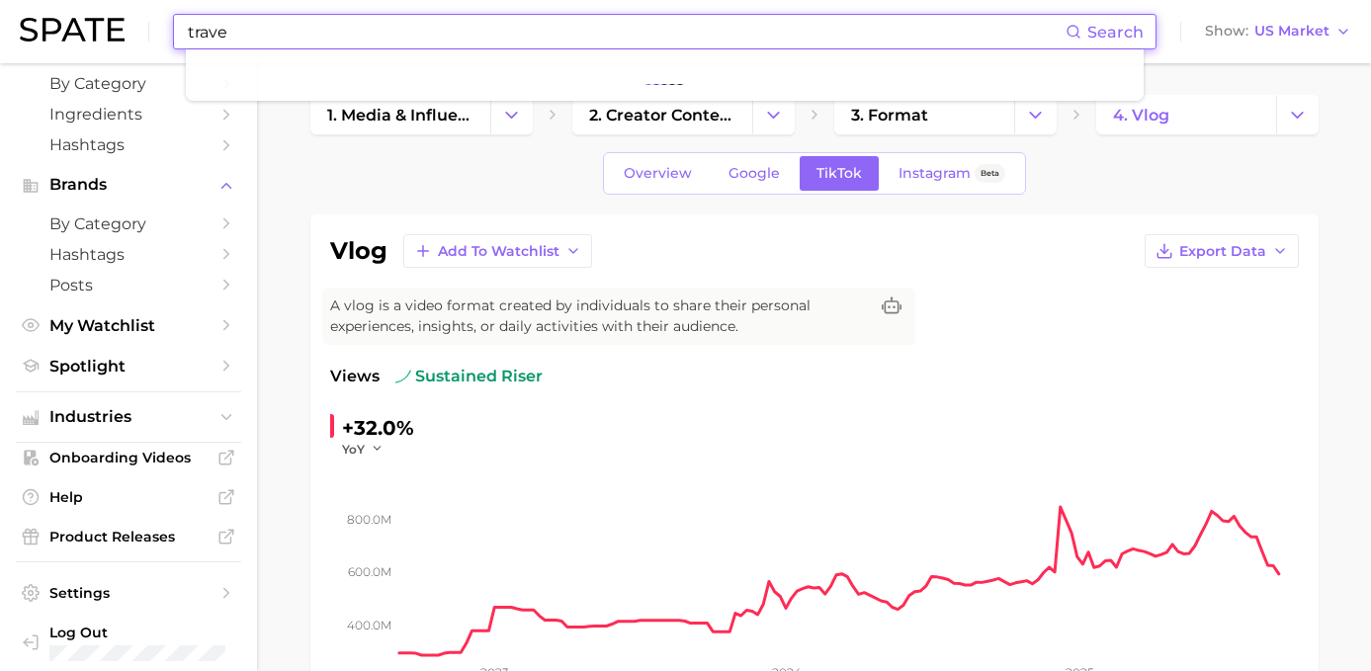
type input "travel"
